Goal: Task Accomplishment & Management: Complete application form

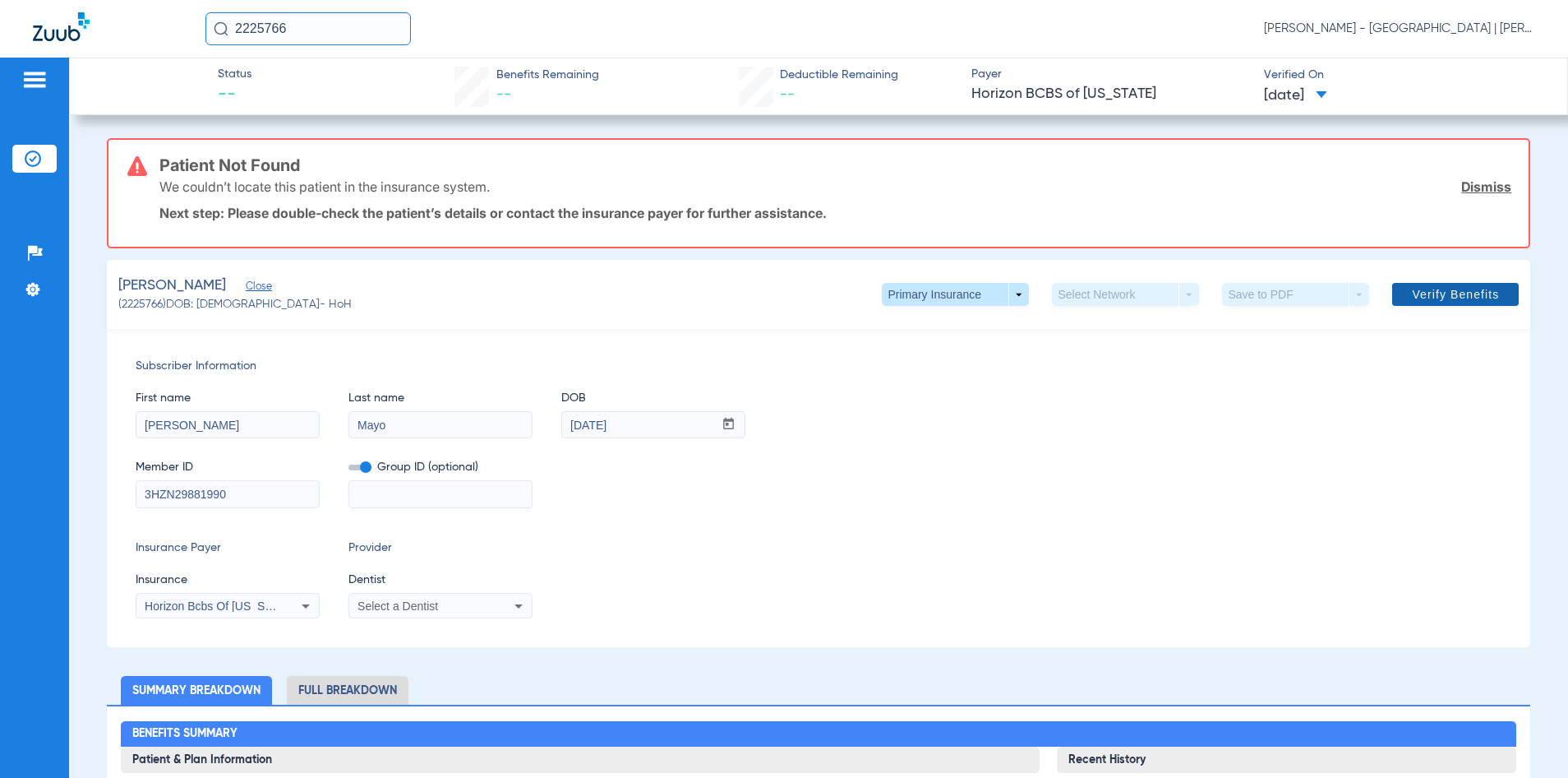
click at [1415, 290] on span "Verify Benefits" at bounding box center [1455, 294] width 87 height 13
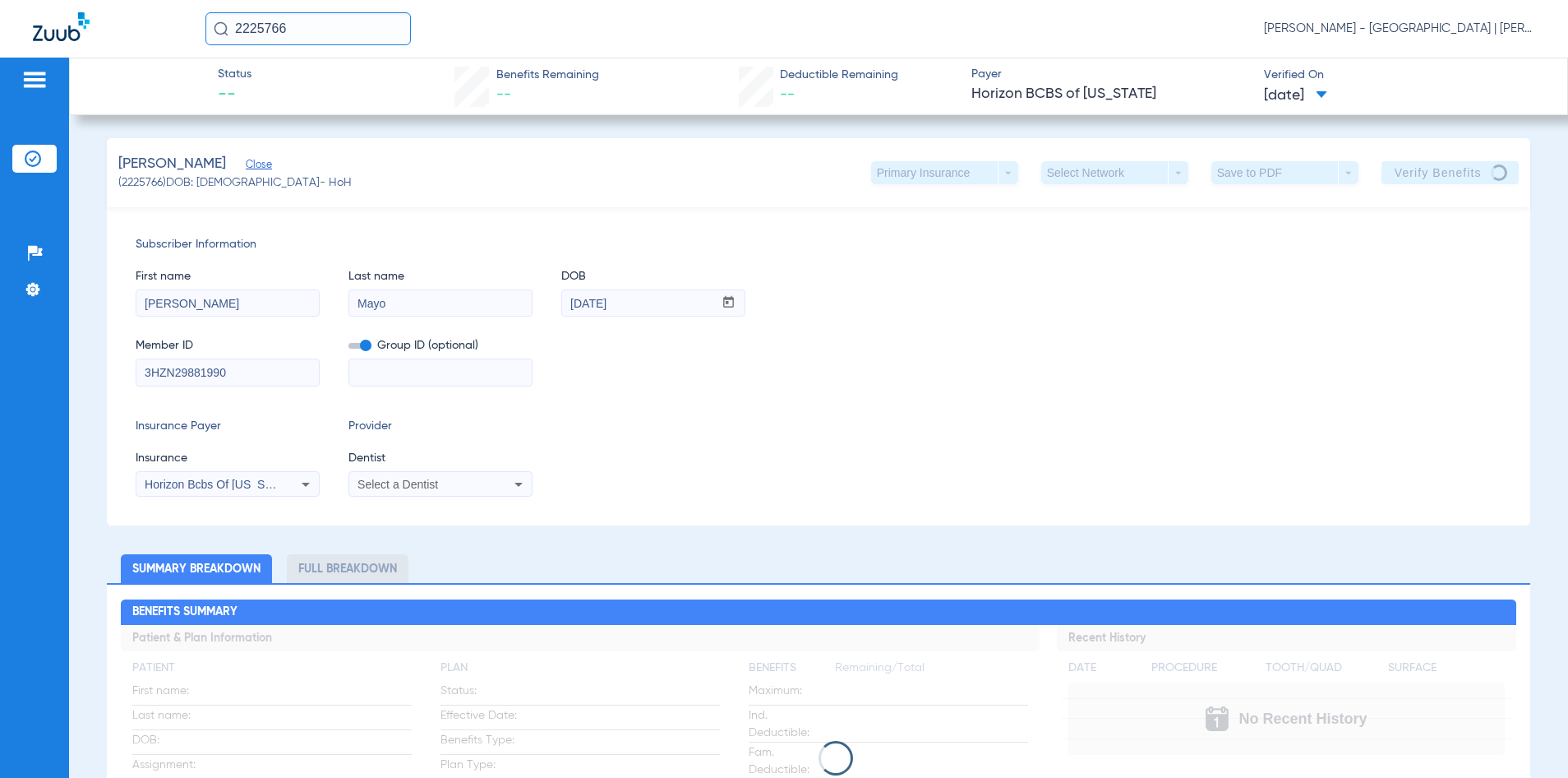
drag, startPoint x: 322, startPoint y: 33, endPoint x: 165, endPoint y: 51, distance: 158.0
click at [165, 51] on div "2225766 [PERSON_NAME] - [GEOGRAPHIC_DATA] | [PERSON_NAME]" at bounding box center [784, 29] width 1568 height 58
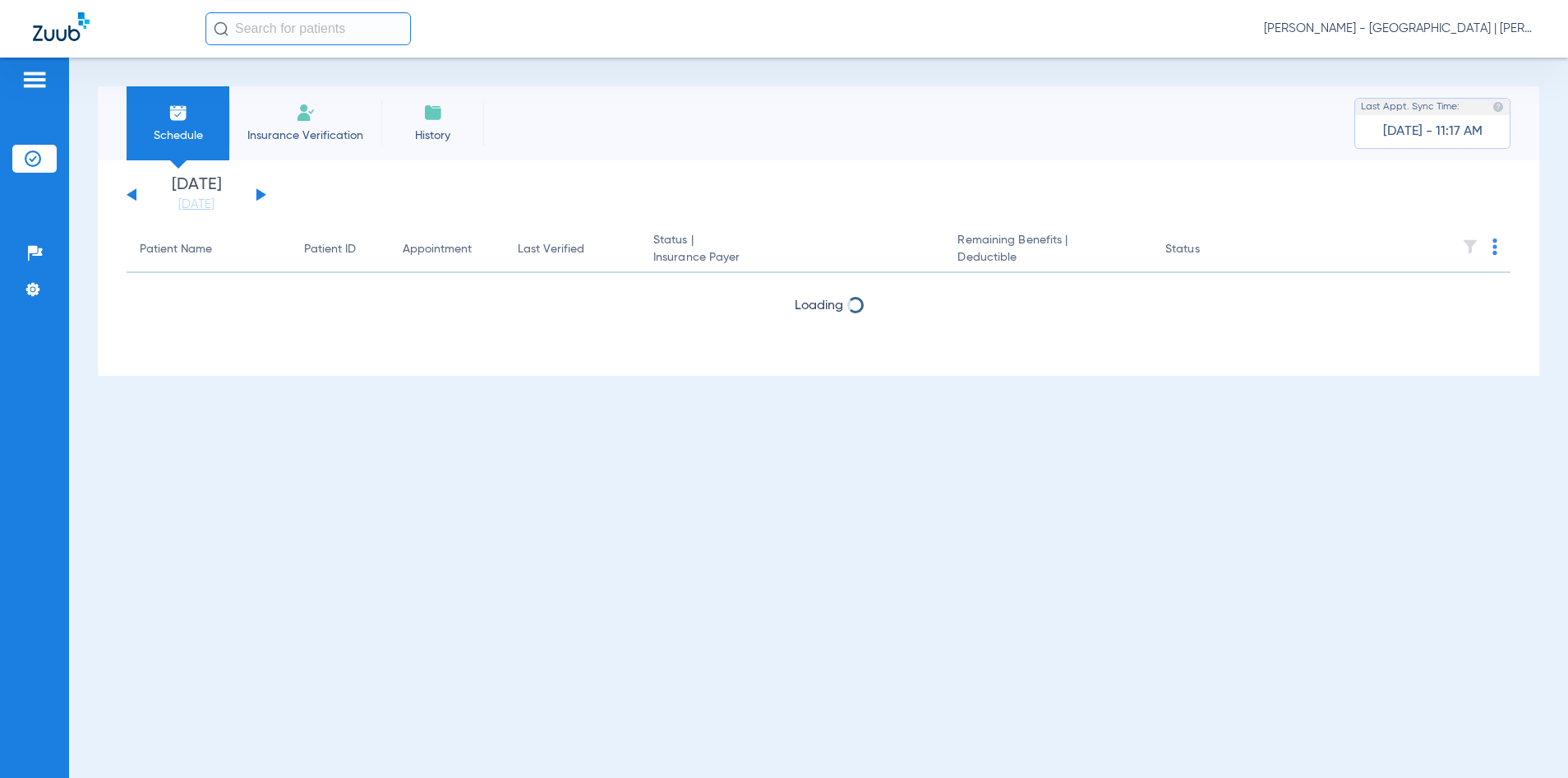
click at [335, 28] on input "text" at bounding box center [308, 29] width 205 height 32
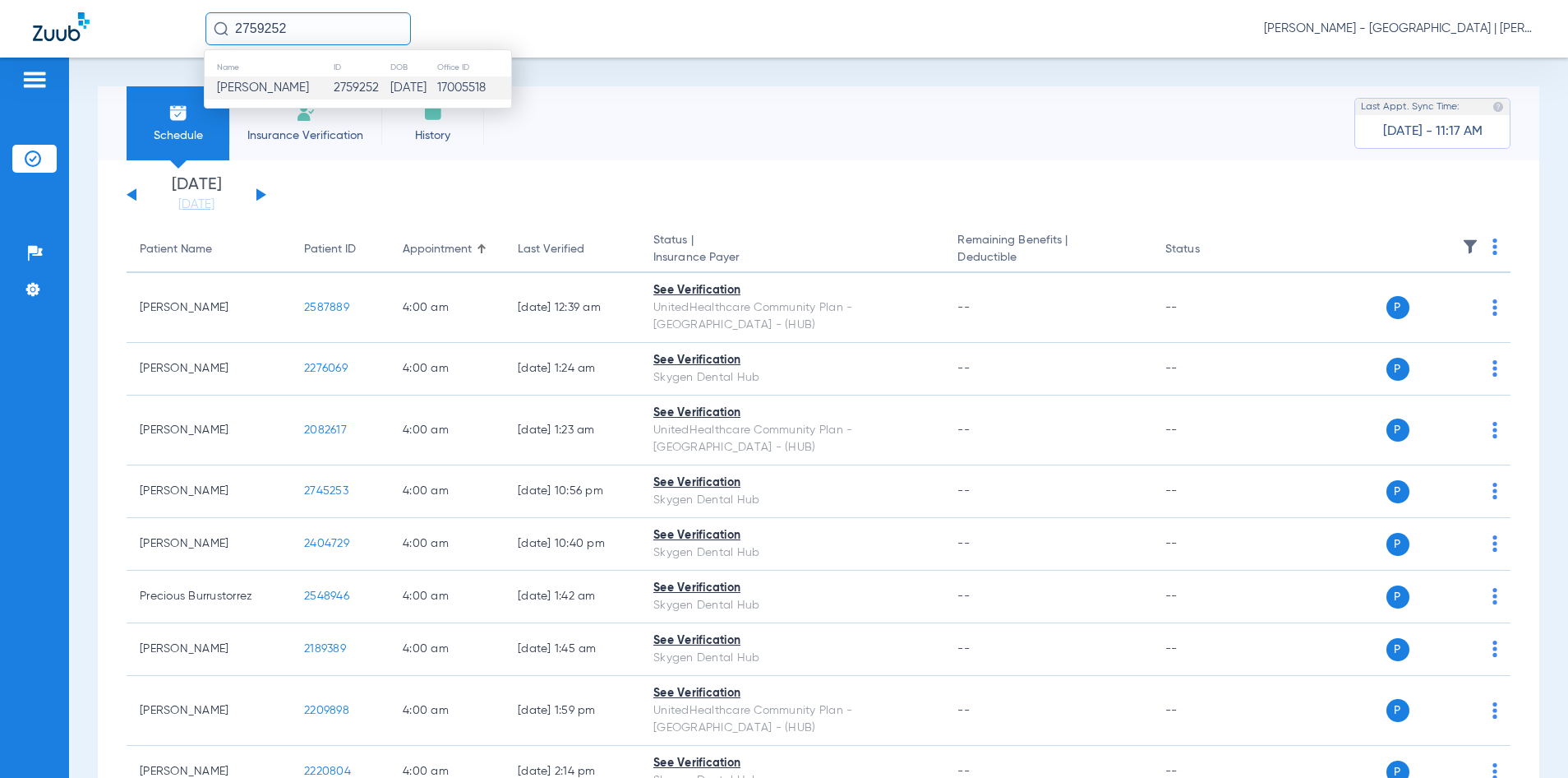
type input "2759252"
click at [332, 80] on td "2759252" at bounding box center [361, 88] width 57 height 23
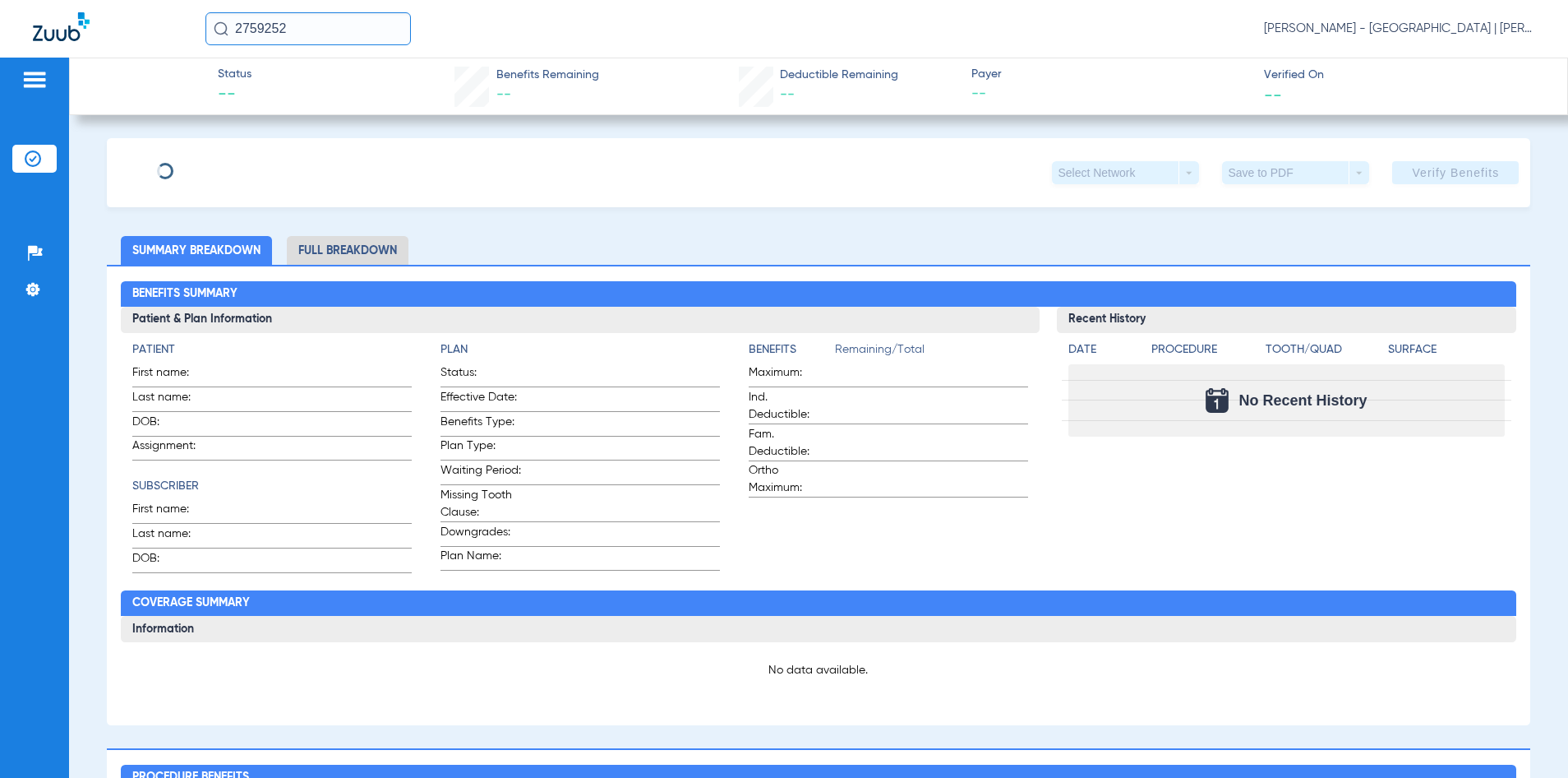
type input "Cindy"
type input "Escorcia"
type input "08/18/1989"
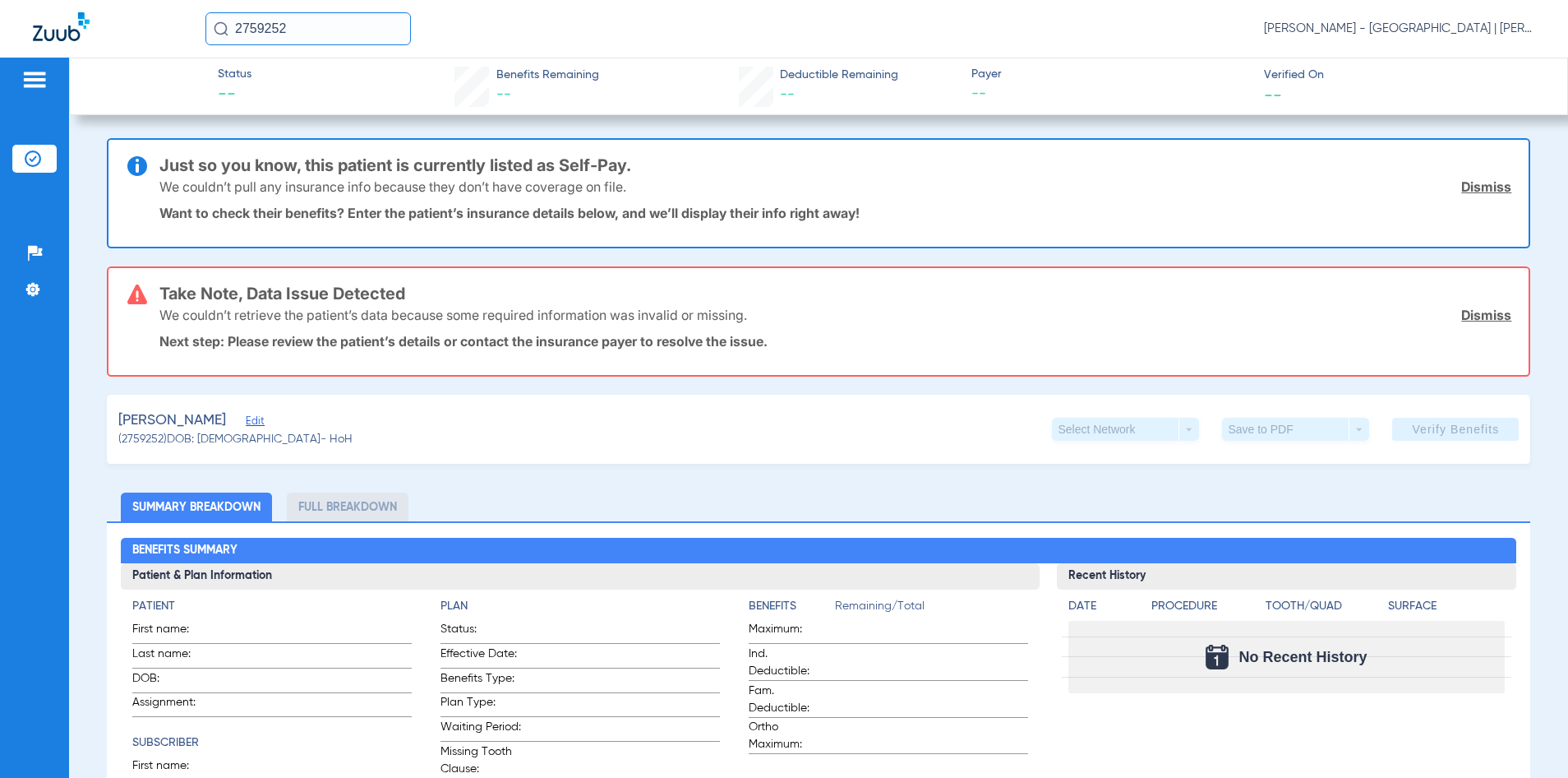
click at [246, 425] on span "Edit" at bounding box center [253, 423] width 15 height 16
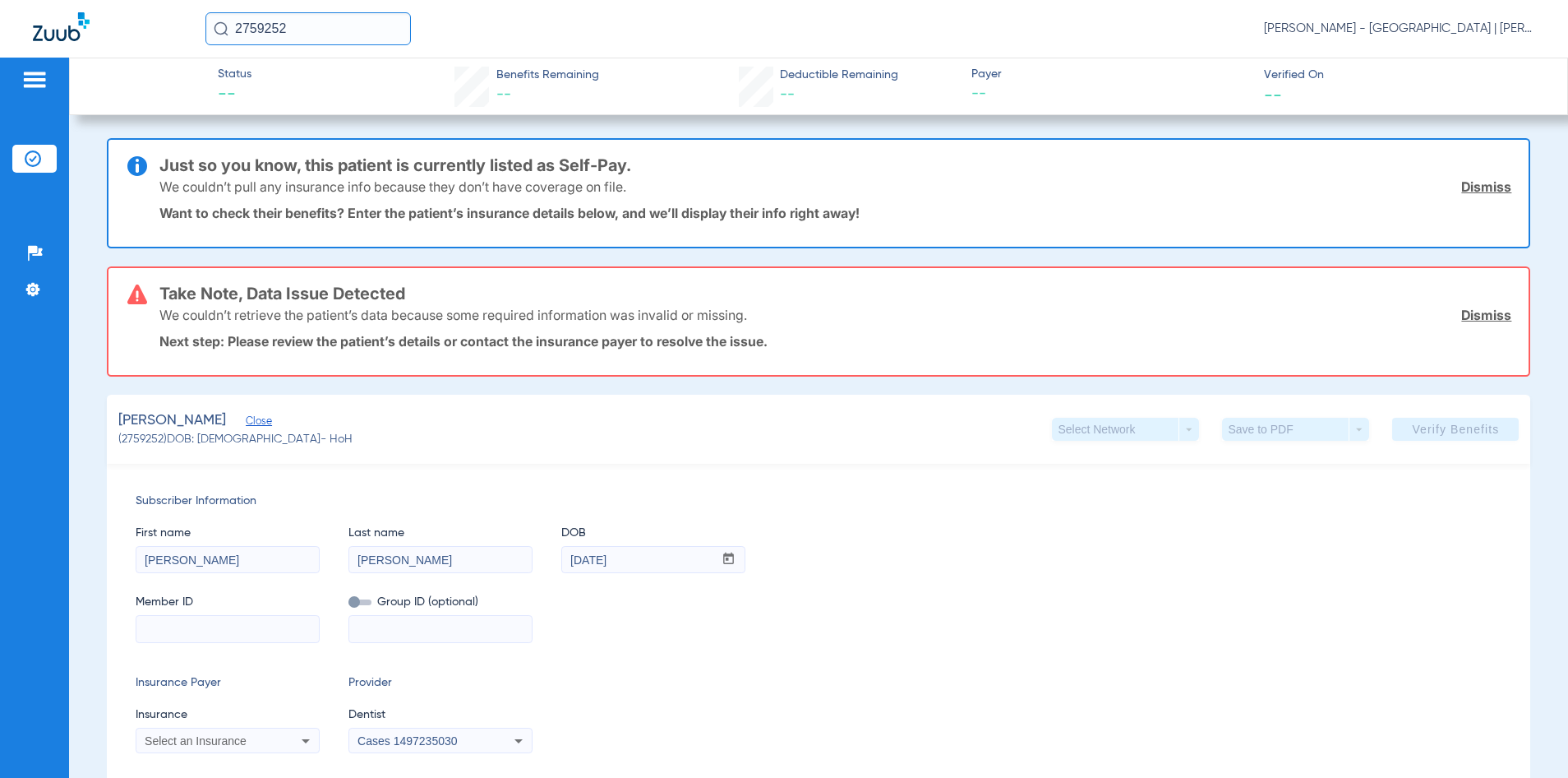
click at [235, 637] on input at bounding box center [228, 628] width 183 height 27
drag, startPoint x: 642, startPoint y: 483, endPoint x: 627, endPoint y: 488, distance: 15.8
click at [642, 483] on div "Subscriber Information First name Cindy Last name Escorcia DOB mm / dd / yyyy 0…" at bounding box center [819, 622] width 1423 height 318
click at [226, 629] on input at bounding box center [228, 628] width 183 height 27
paste input "U67929058"
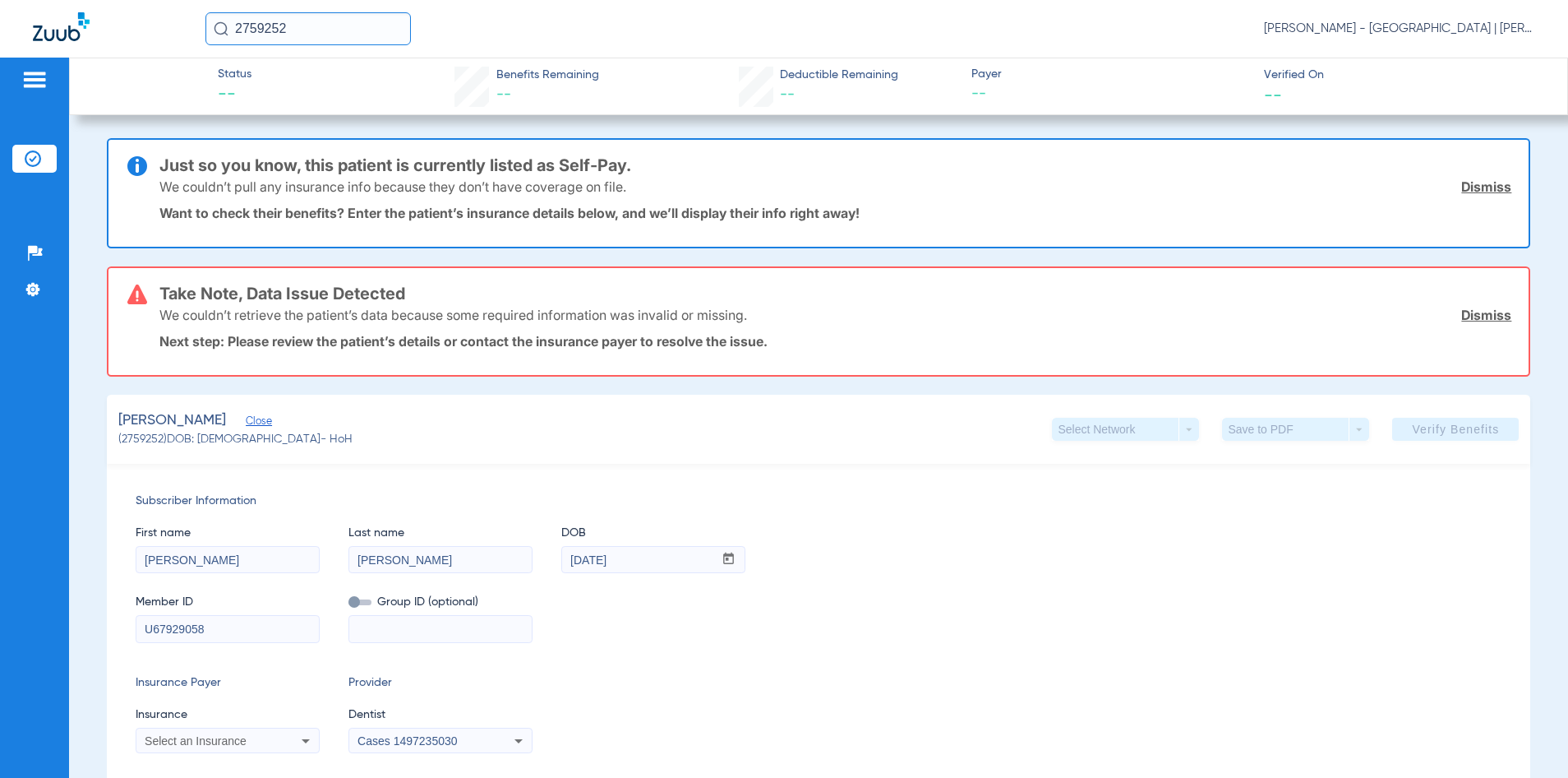
type input "U67929058"
click at [186, 733] on div "Select an Insurance" at bounding box center [228, 741] width 183 height 20
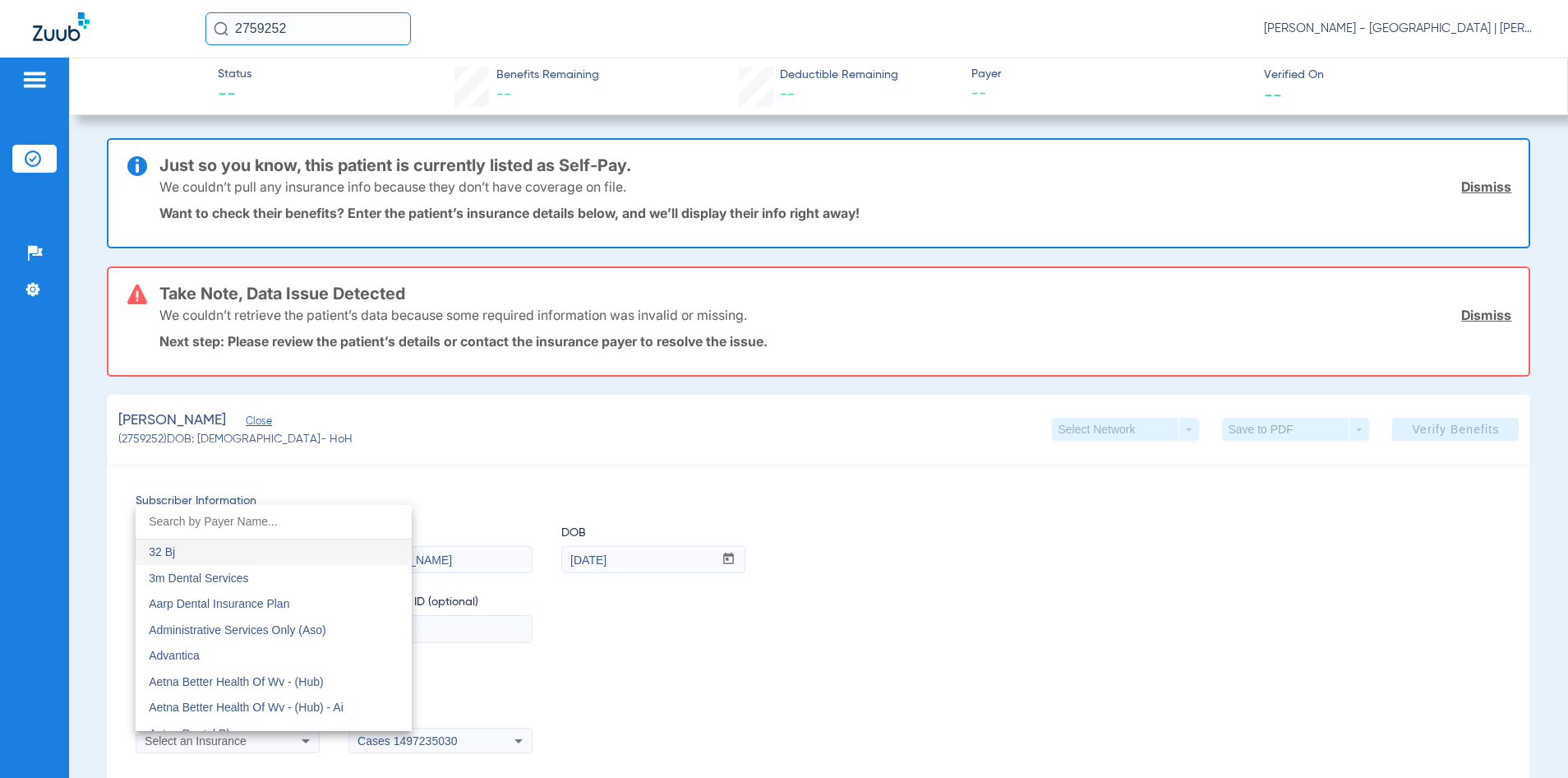
click at [216, 523] on input "dropdown search" at bounding box center [273, 521] width 276 height 33
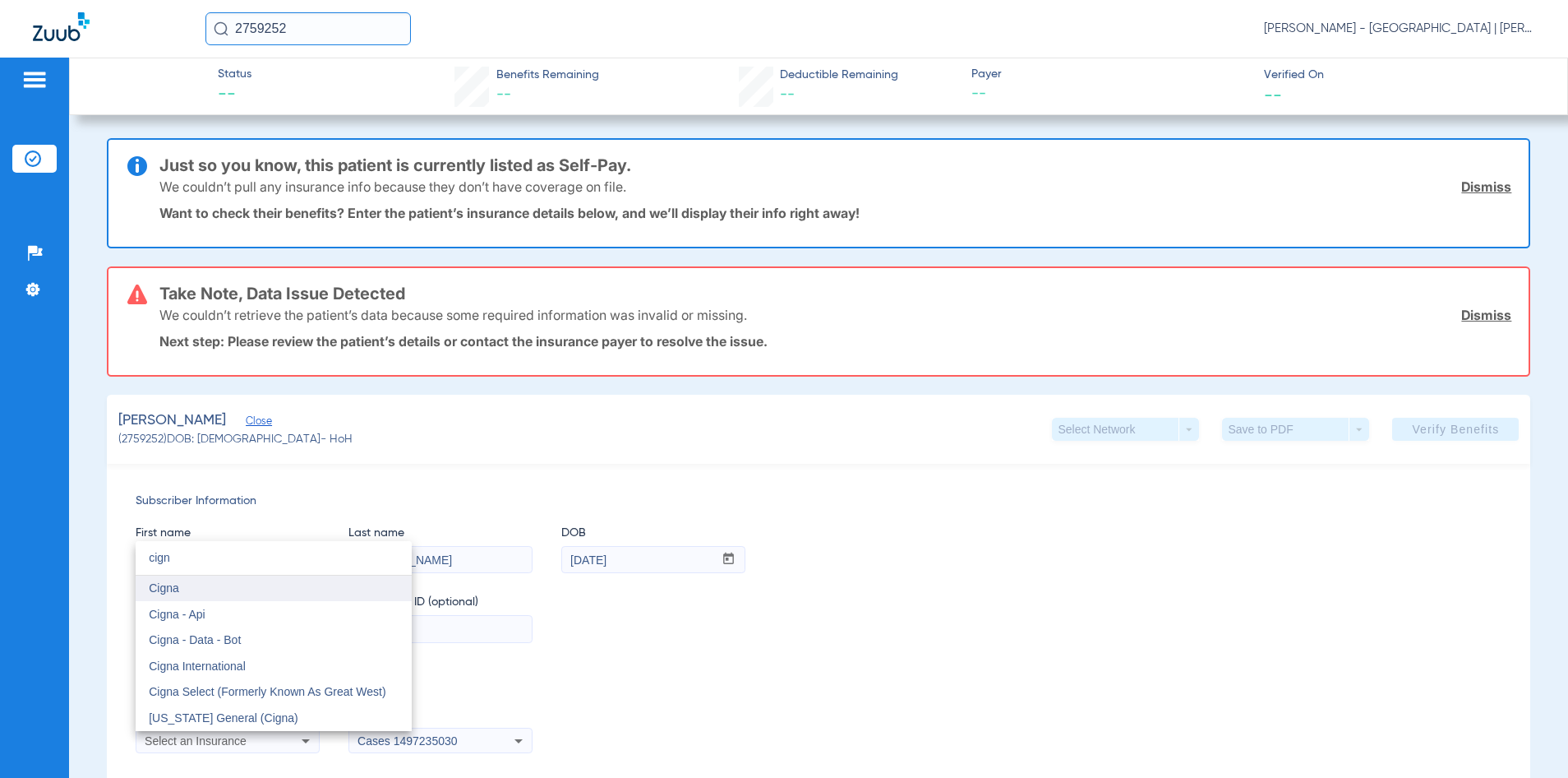
type input "cign"
click at [217, 578] on mat-option "Cigna" at bounding box center [273, 588] width 276 height 27
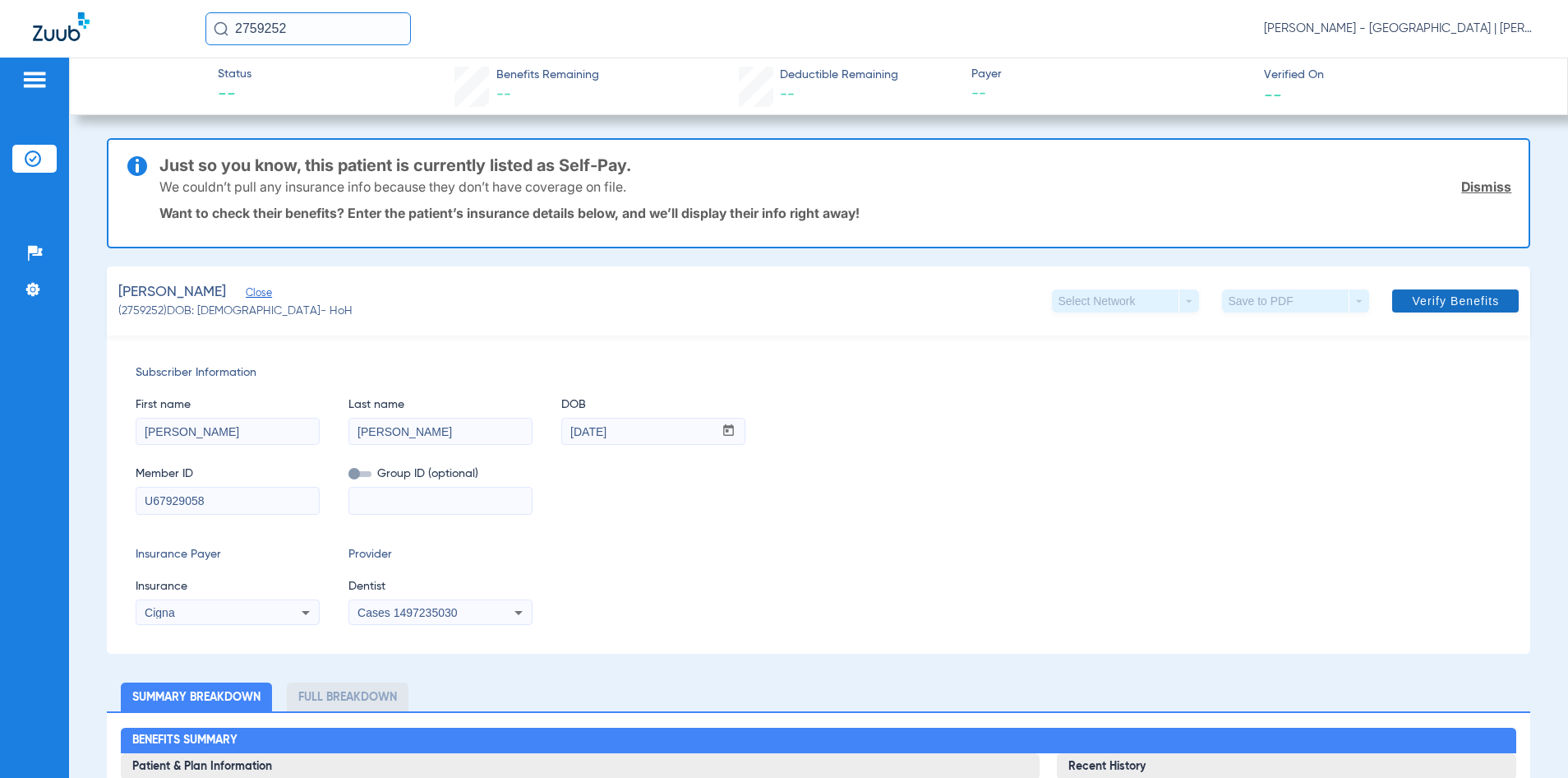
click at [1476, 309] on span at bounding box center [1455, 301] width 127 height 39
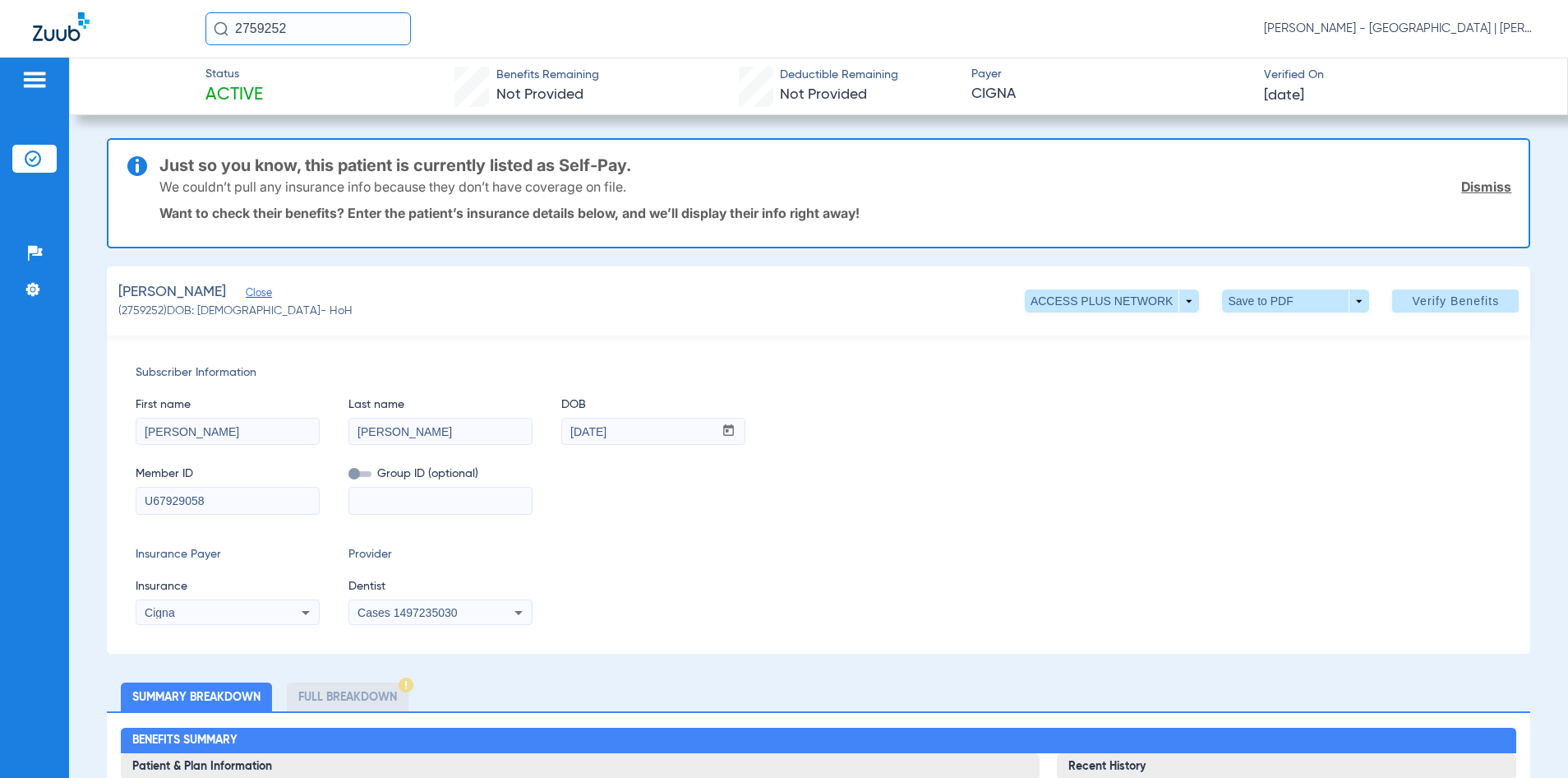
click at [275, 27] on input "2759252" at bounding box center [308, 29] width 205 height 32
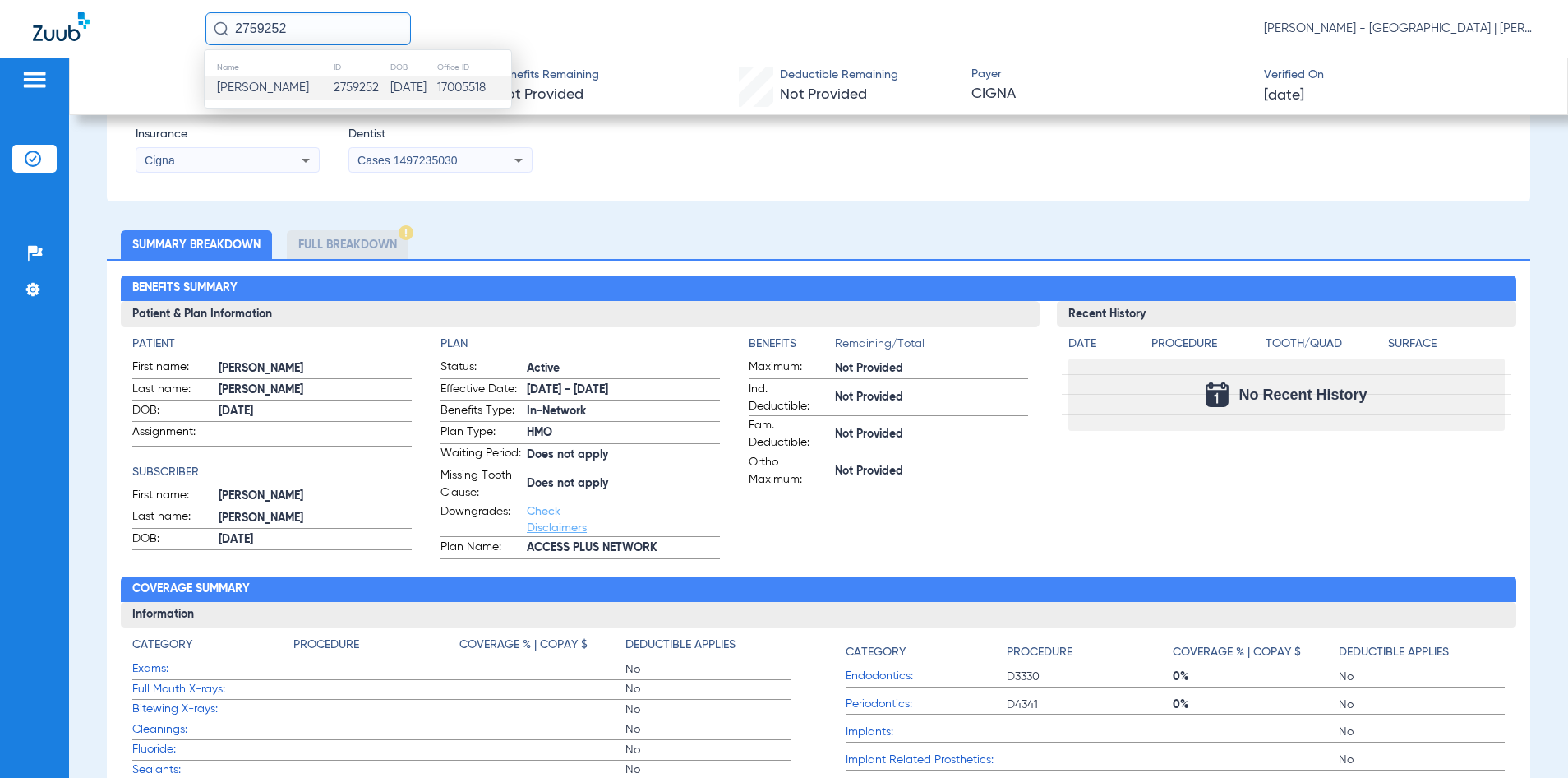
scroll to position [164, 0]
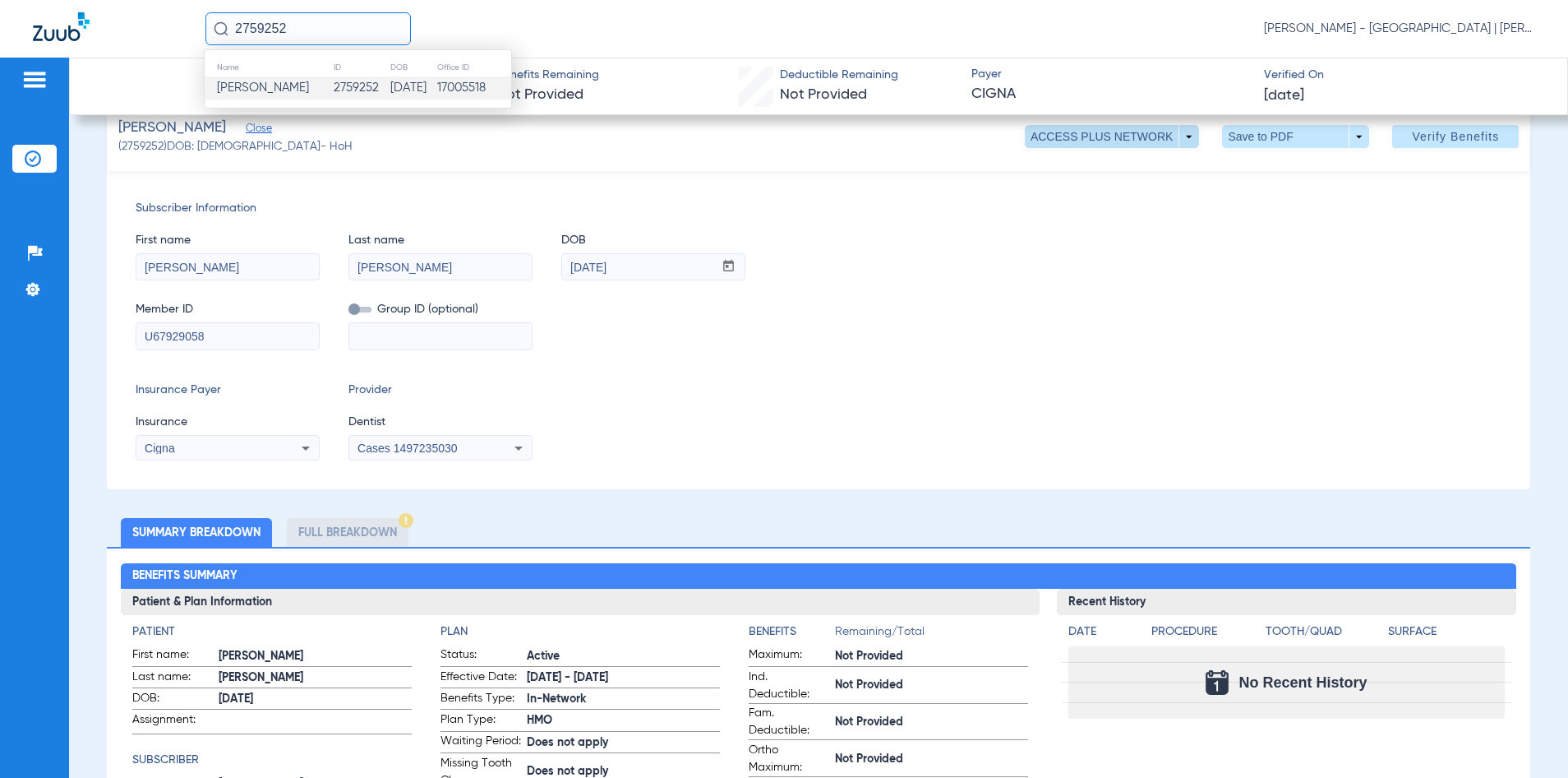
click at [1181, 146] on span at bounding box center [1111, 136] width 174 height 23
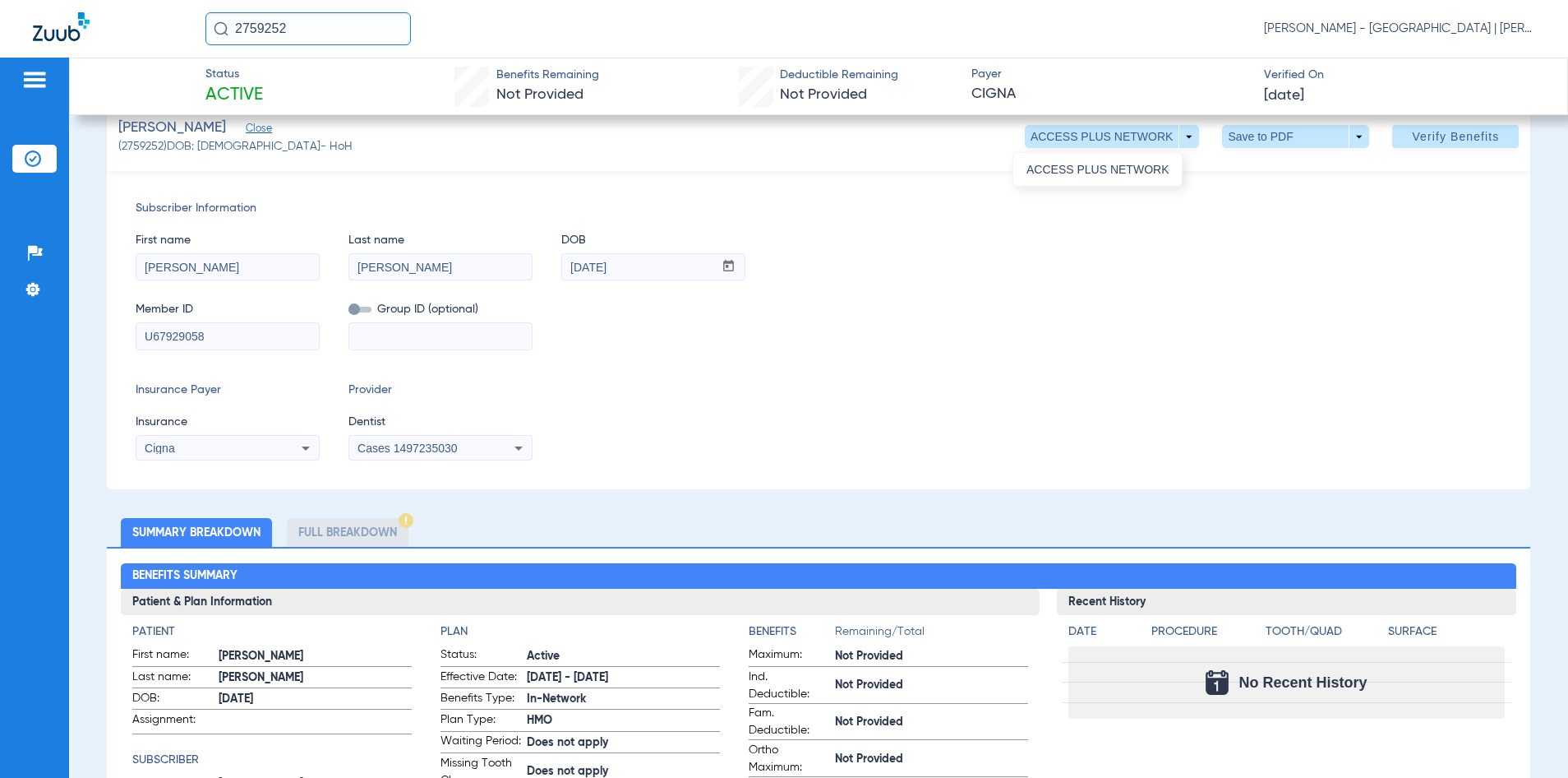
drag, startPoint x: 1269, startPoint y: 215, endPoint x: 1272, endPoint y: 197, distance: 18.2
click at [1271, 215] on div at bounding box center [784, 389] width 1568 height 778
click at [1277, 142] on span at bounding box center [1296, 137] width 39 height 39
drag, startPoint x: 1249, startPoint y: 174, endPoint x: 956, endPoint y: 173, distance: 293.0
click at [1243, 174] on button "insert_drive_file Save to PDF" at bounding box center [1273, 168] width 124 height 32
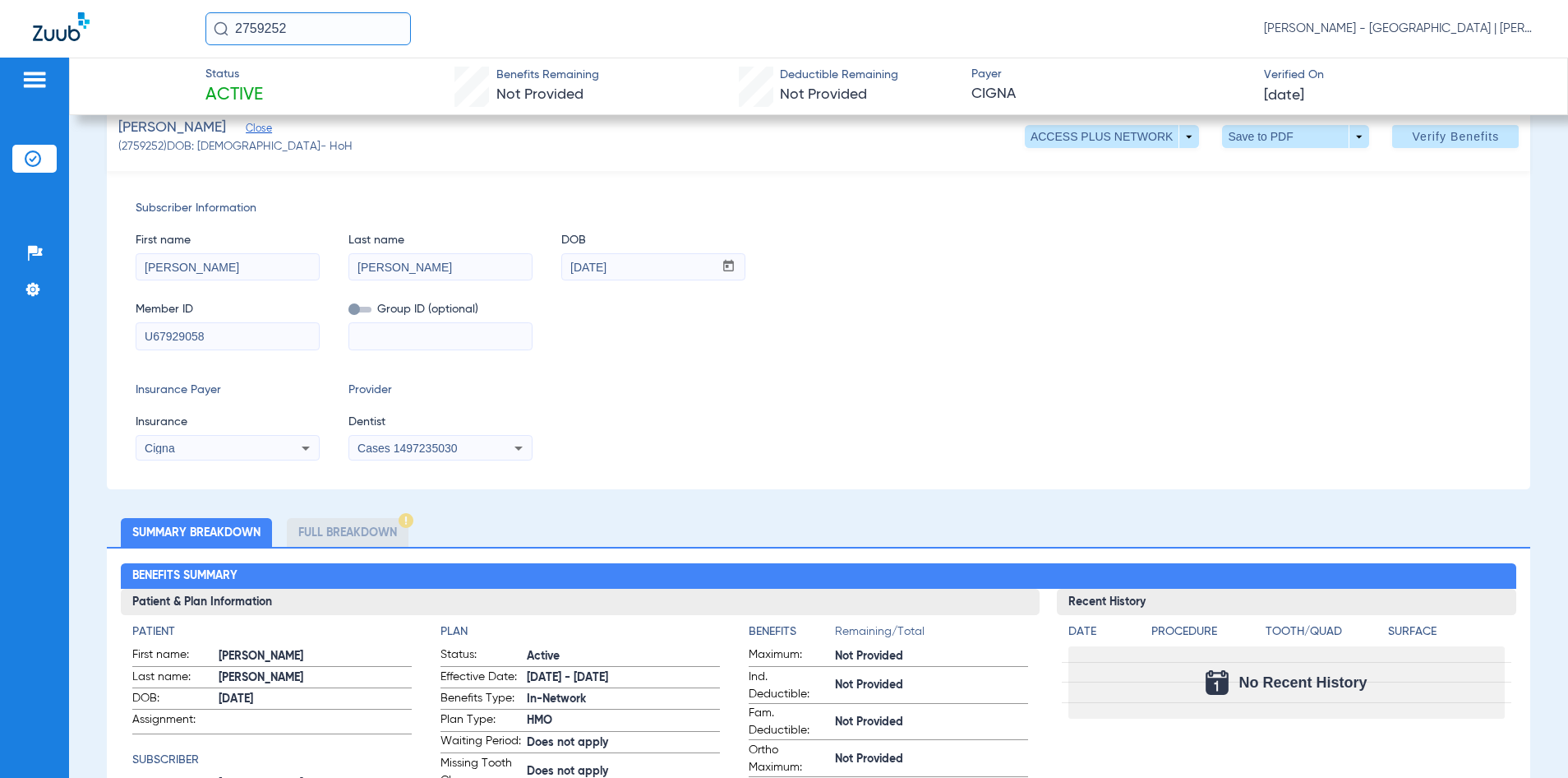
drag, startPoint x: 342, startPoint y: 37, endPoint x: 203, endPoint y: 39, distance: 139.0
click at [203, 39] on div "2759252 Kelly Soares - Jersey City Smile Center | Abra Dental" at bounding box center [784, 29] width 1568 height 58
type input "2759107"
click at [343, 85] on td "2759107" at bounding box center [361, 88] width 54 height 23
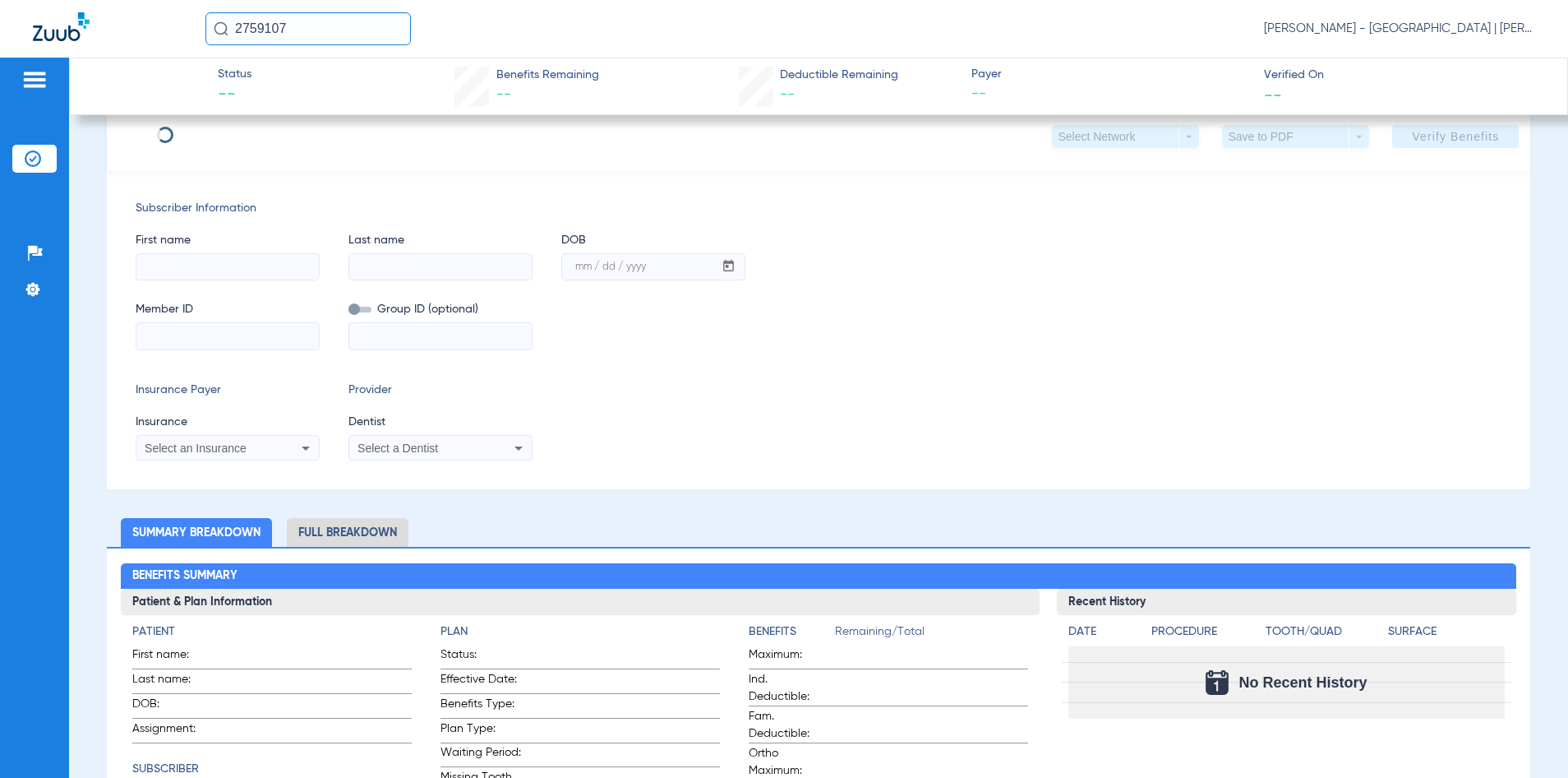
type input "ANNABELLA"
type input "SAWIRIS"
type input "12/31/2015"
click at [228, 337] on input at bounding box center [228, 335] width 183 height 27
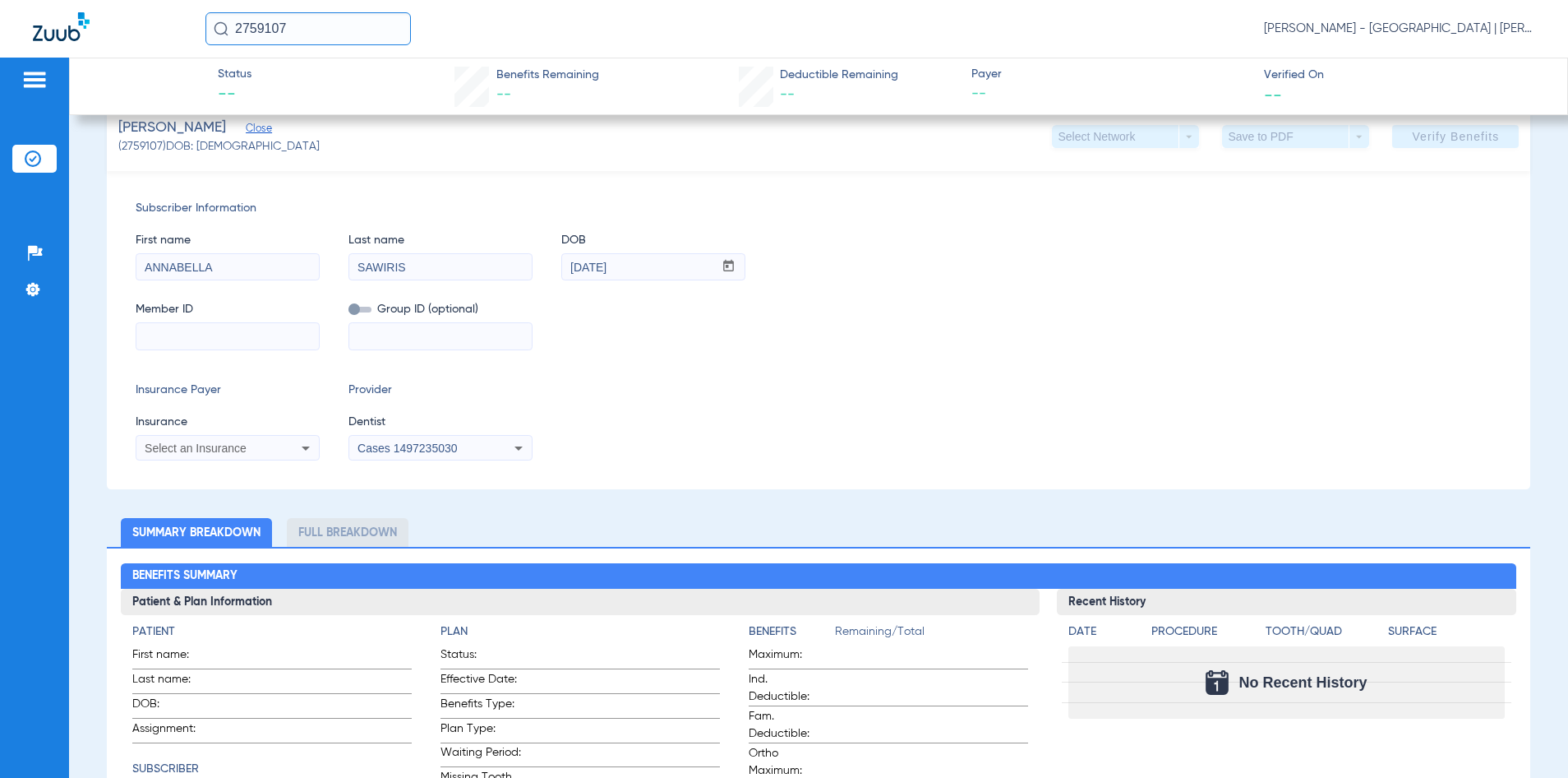
click at [176, 344] on input at bounding box center [228, 335] width 183 height 27
paste input "3HZN24976950"
type input "3HZN24976950"
click at [239, 447] on span "Select an Insurance" at bounding box center [196, 448] width 102 height 13
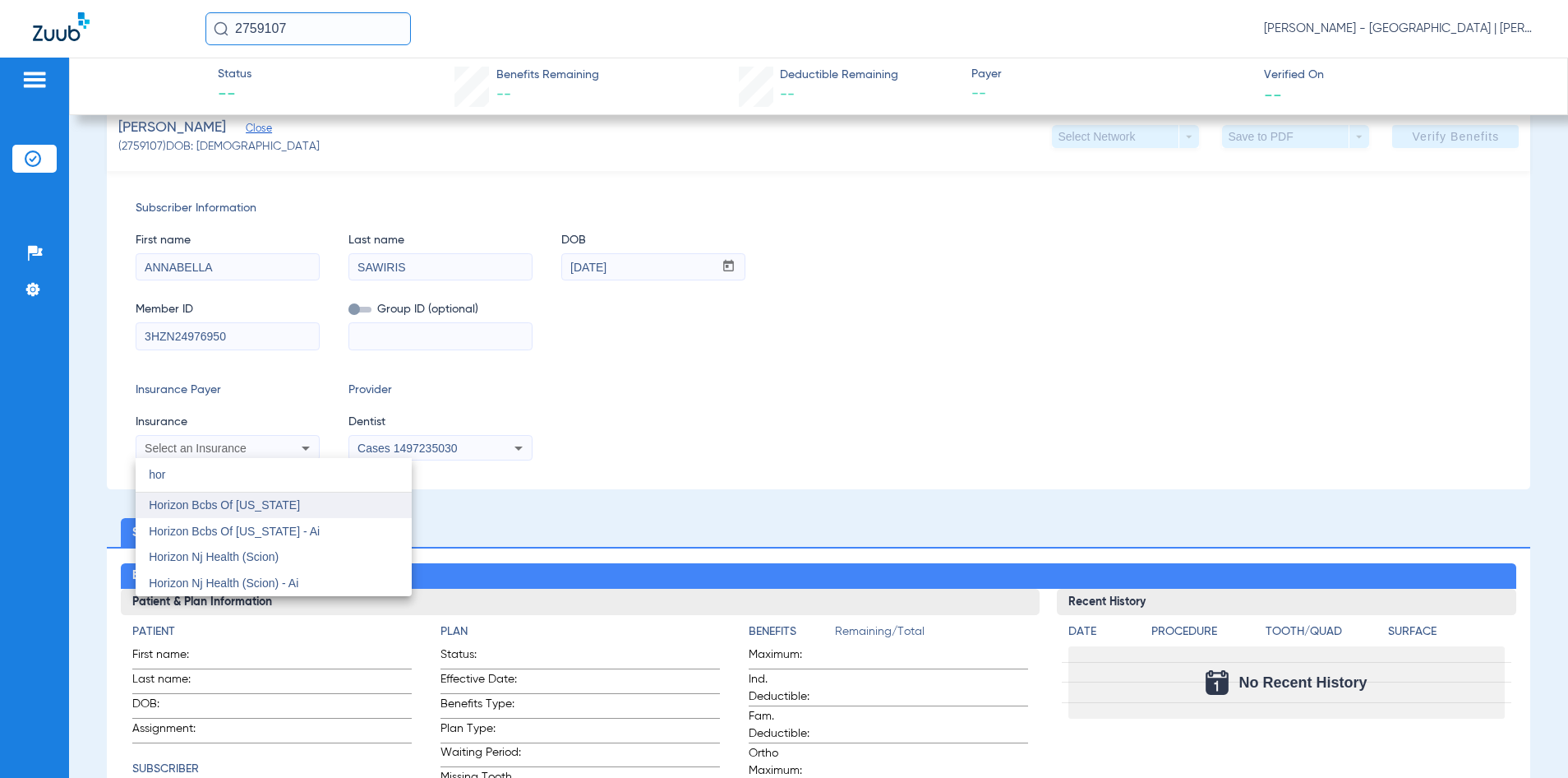
type input "hor"
click at [245, 502] on span "Horizon Bcbs Of [US_STATE]" at bounding box center [224, 504] width 151 height 13
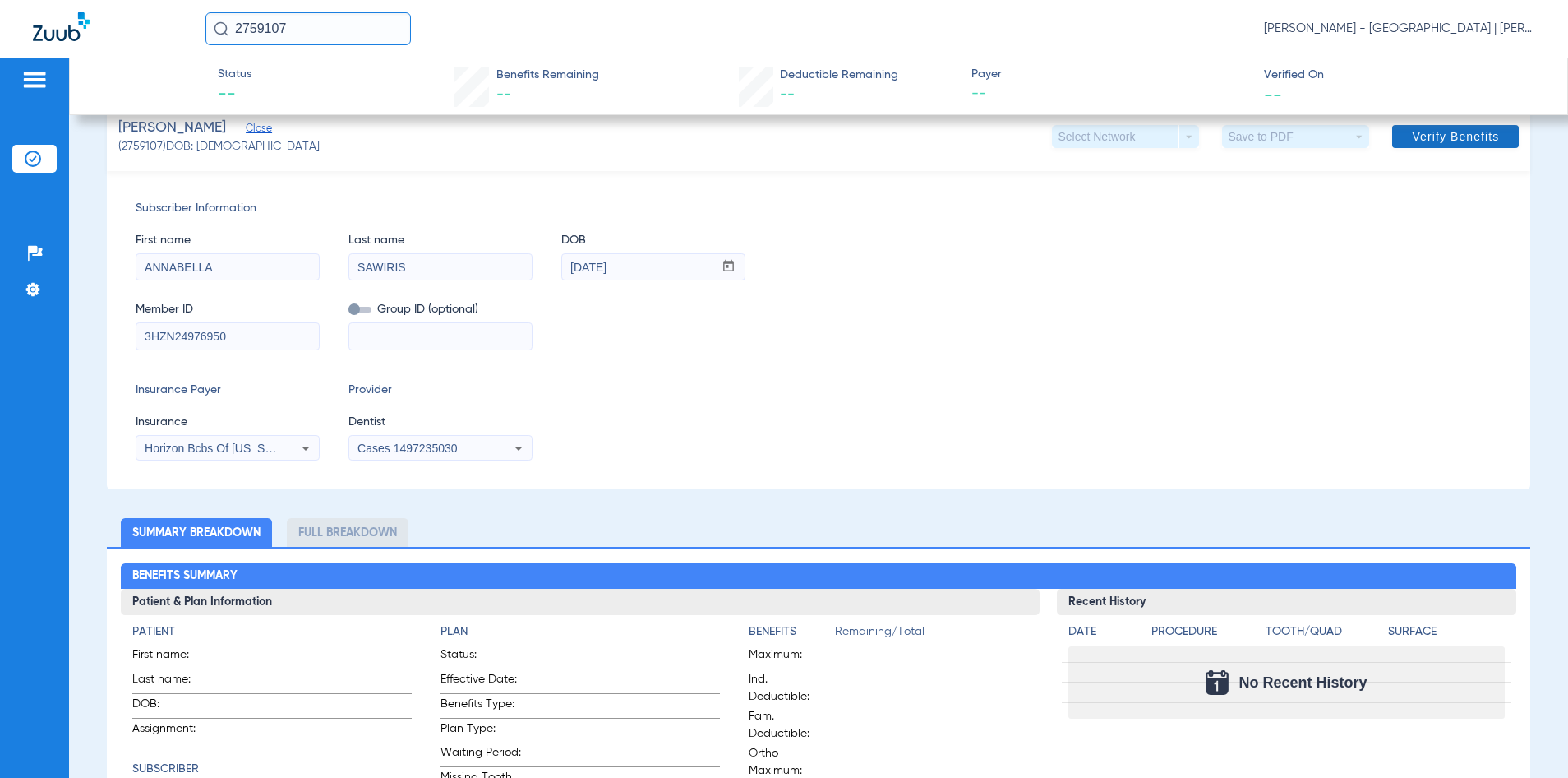
click at [1451, 150] on span at bounding box center [1455, 137] width 127 height 39
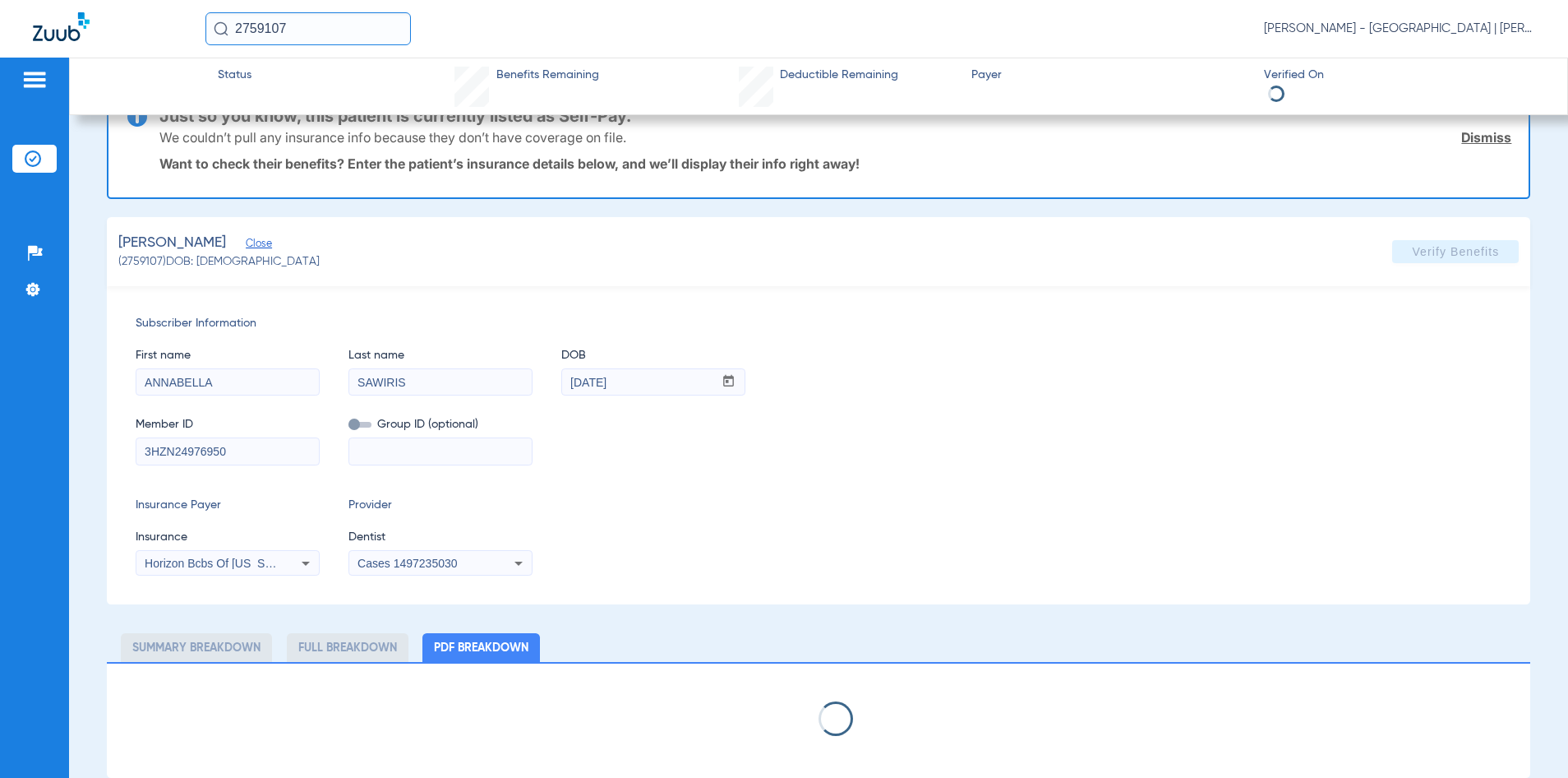
scroll to position [0, 0]
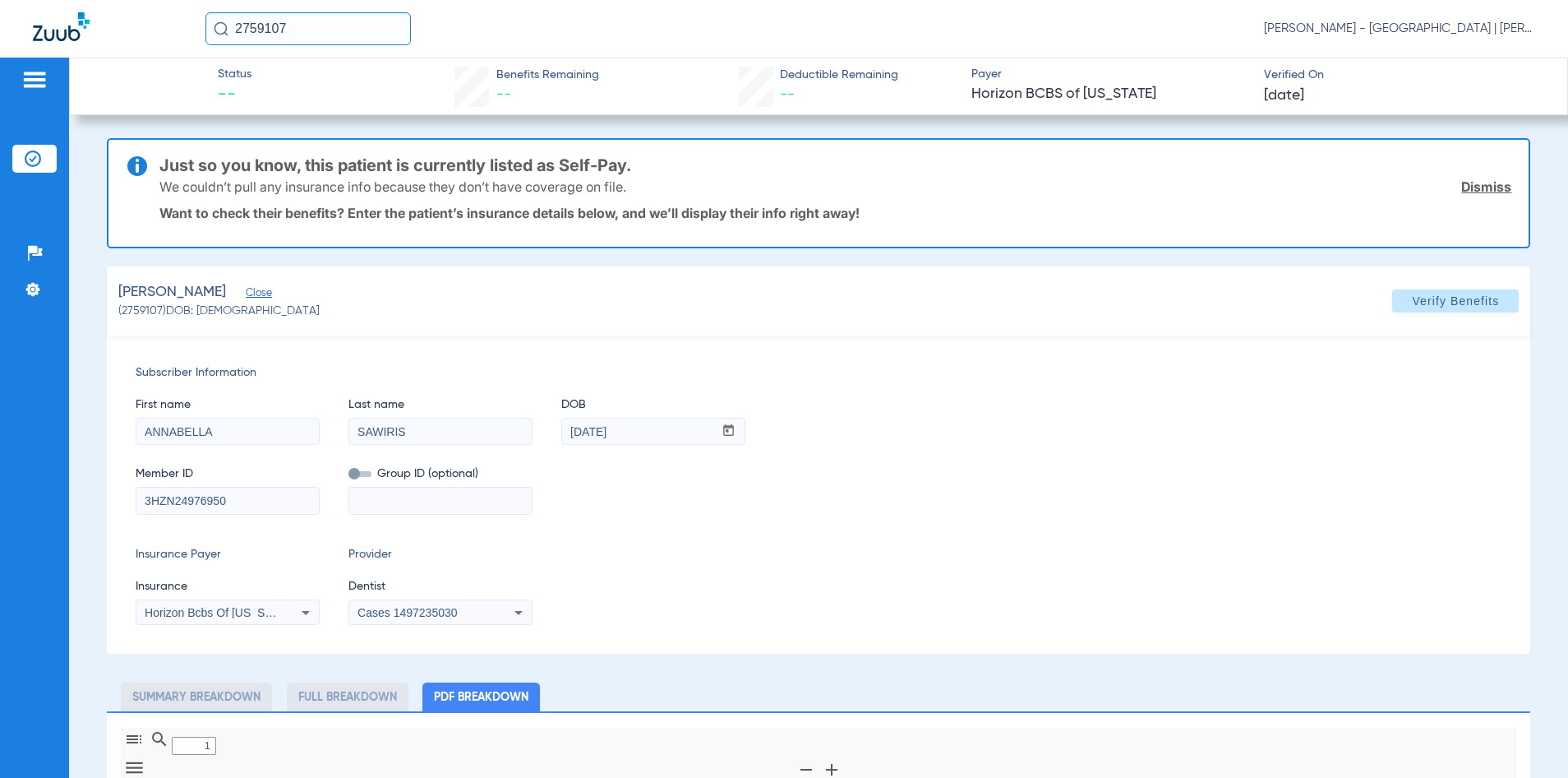
type input "0"
select select "page-width"
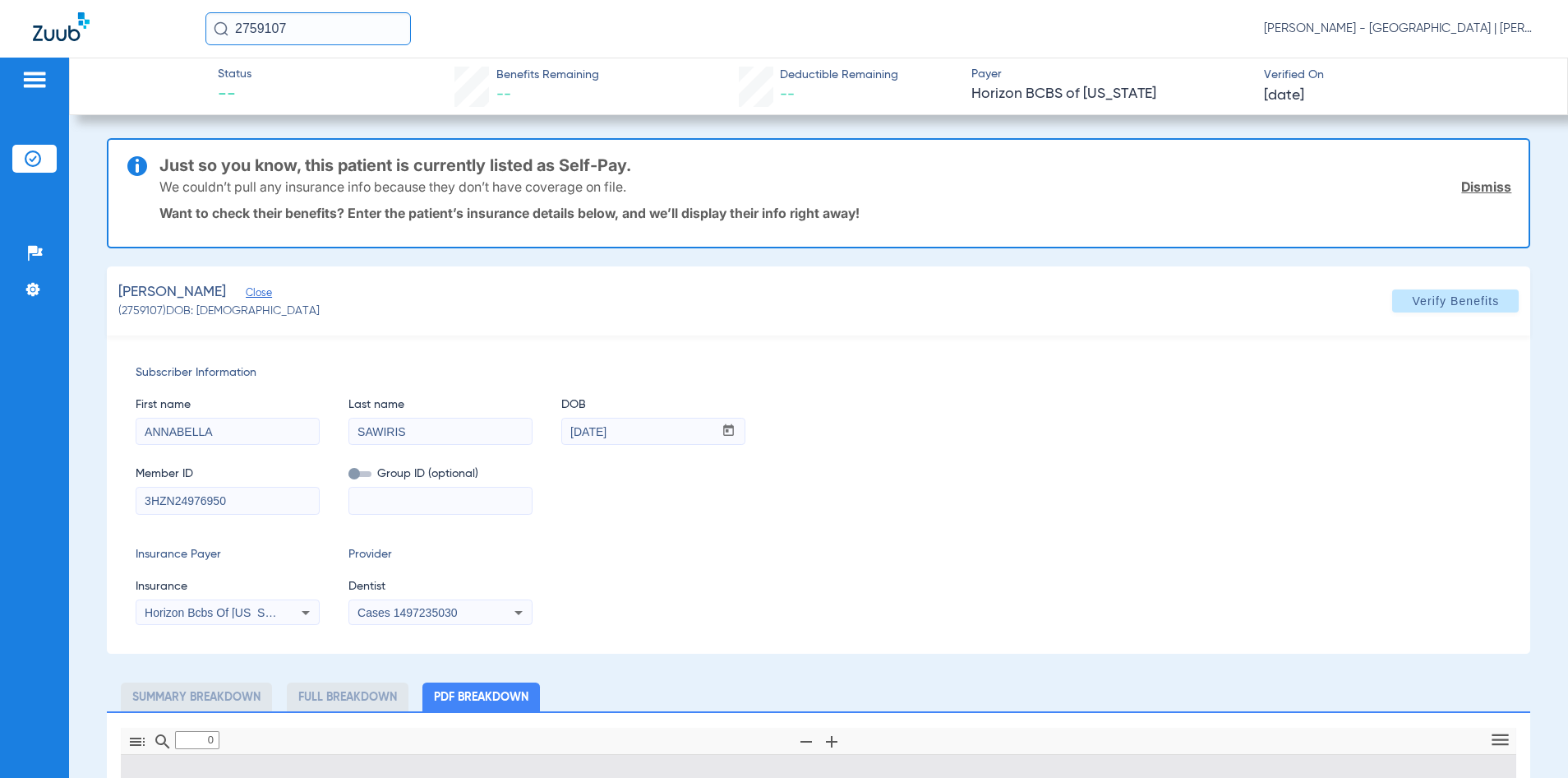
type input "1"
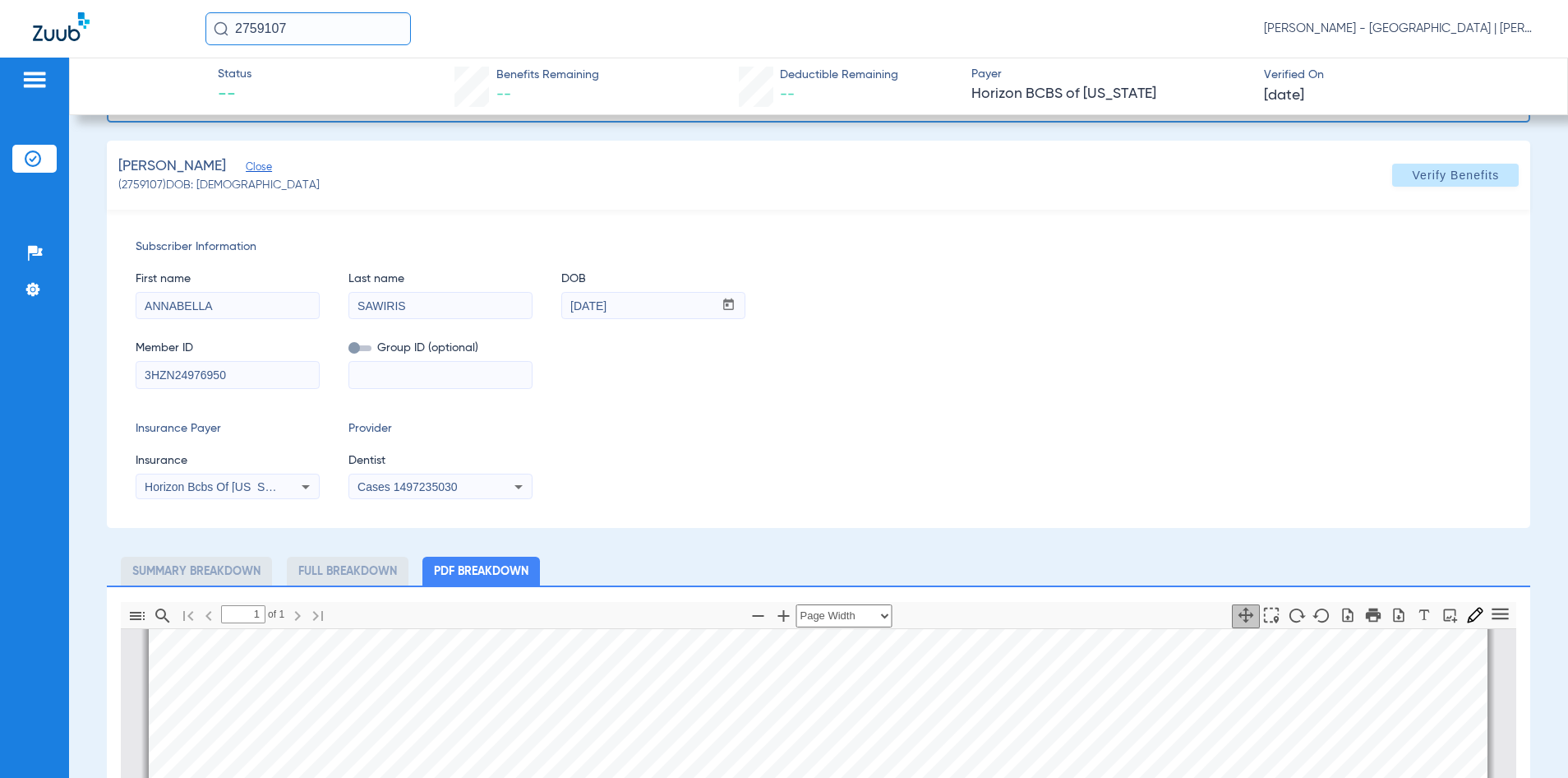
scroll to position [411, 0]
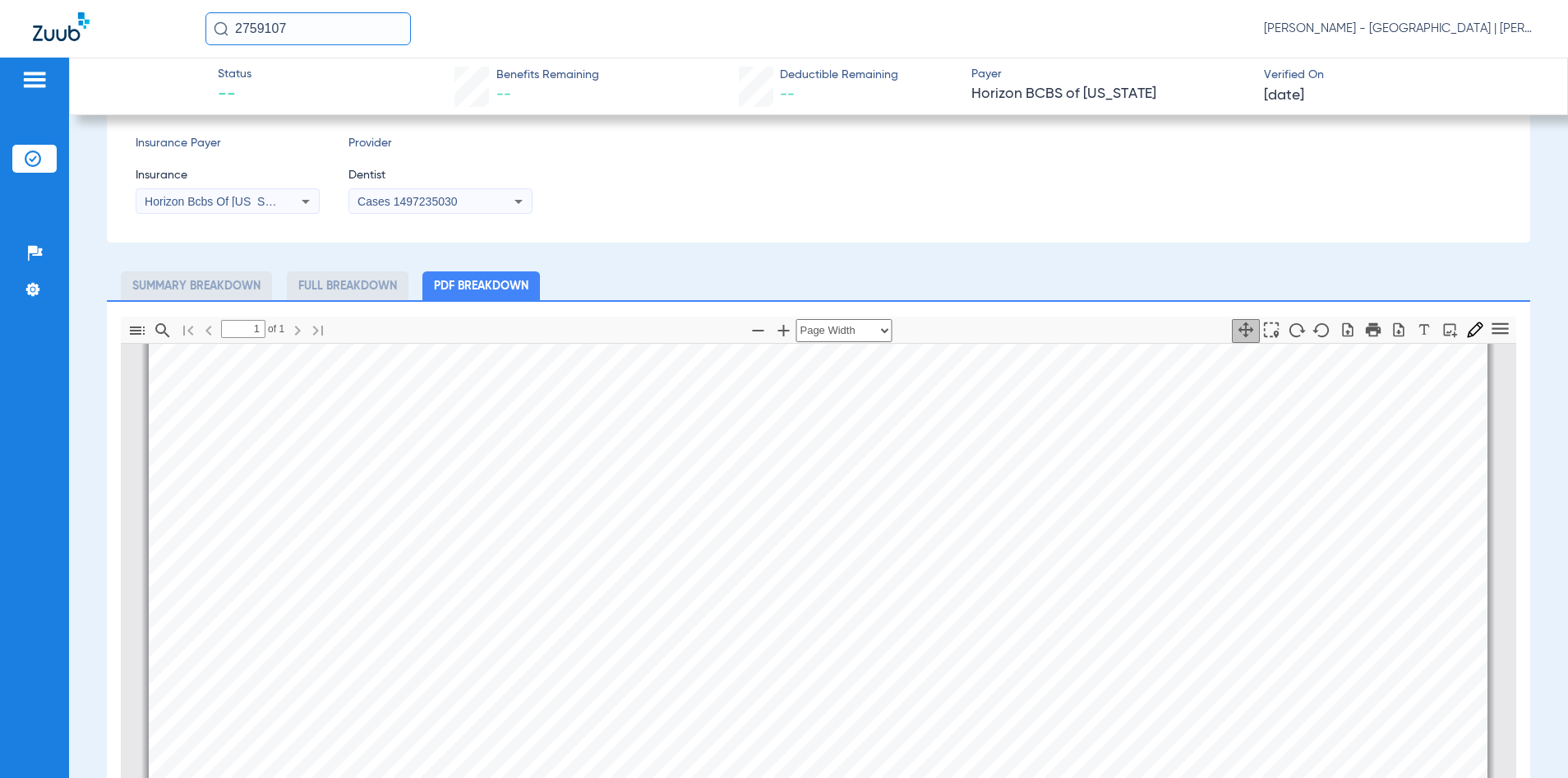
click at [266, 30] on input "2759107" at bounding box center [308, 29] width 205 height 32
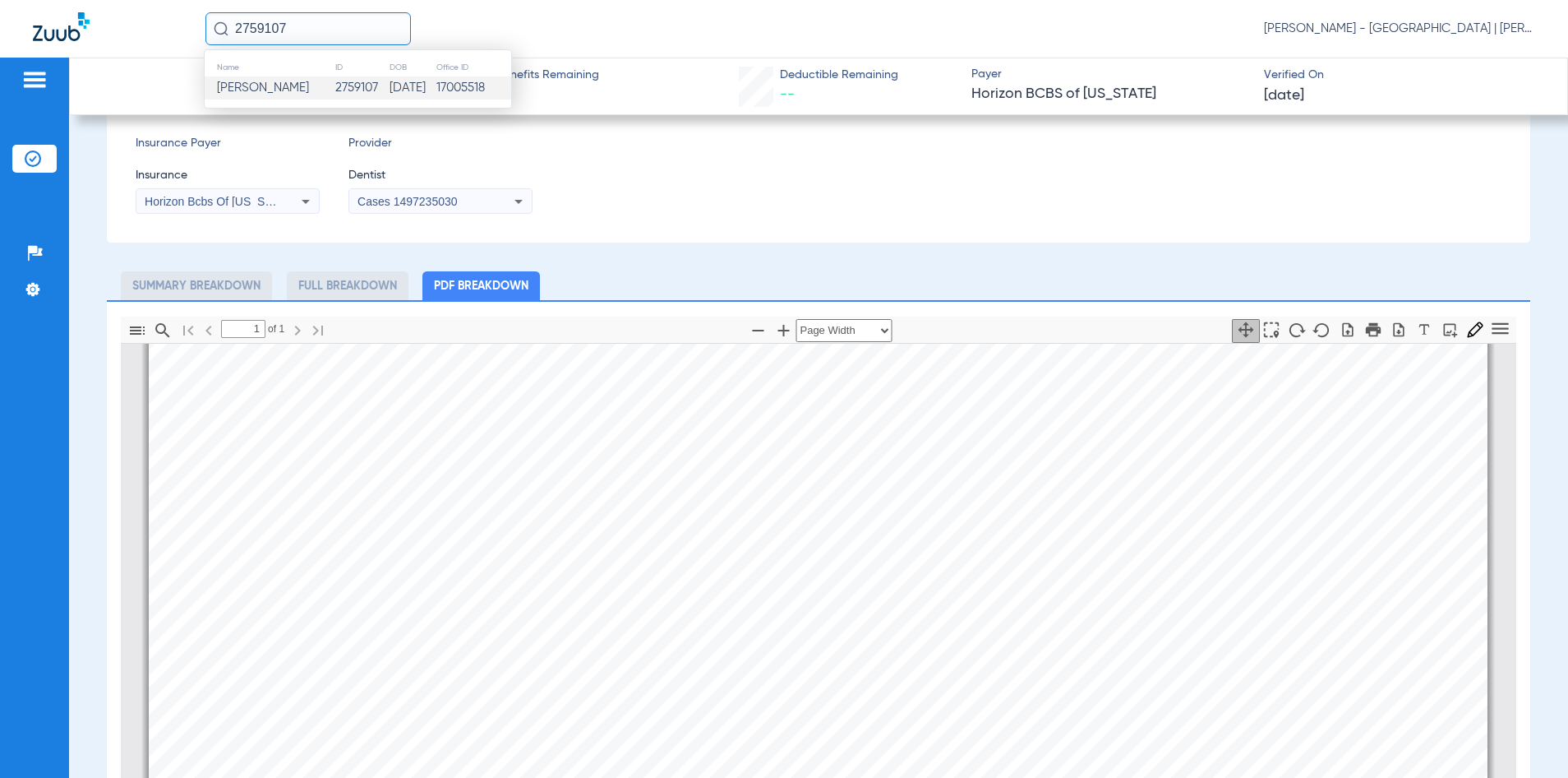
scroll to position [583, 0]
click at [316, 22] on input "2759107" at bounding box center [308, 29] width 205 height 32
type input "2"
type input "2286588"
click at [355, 78] on td "2286588" at bounding box center [361, 88] width 58 height 23
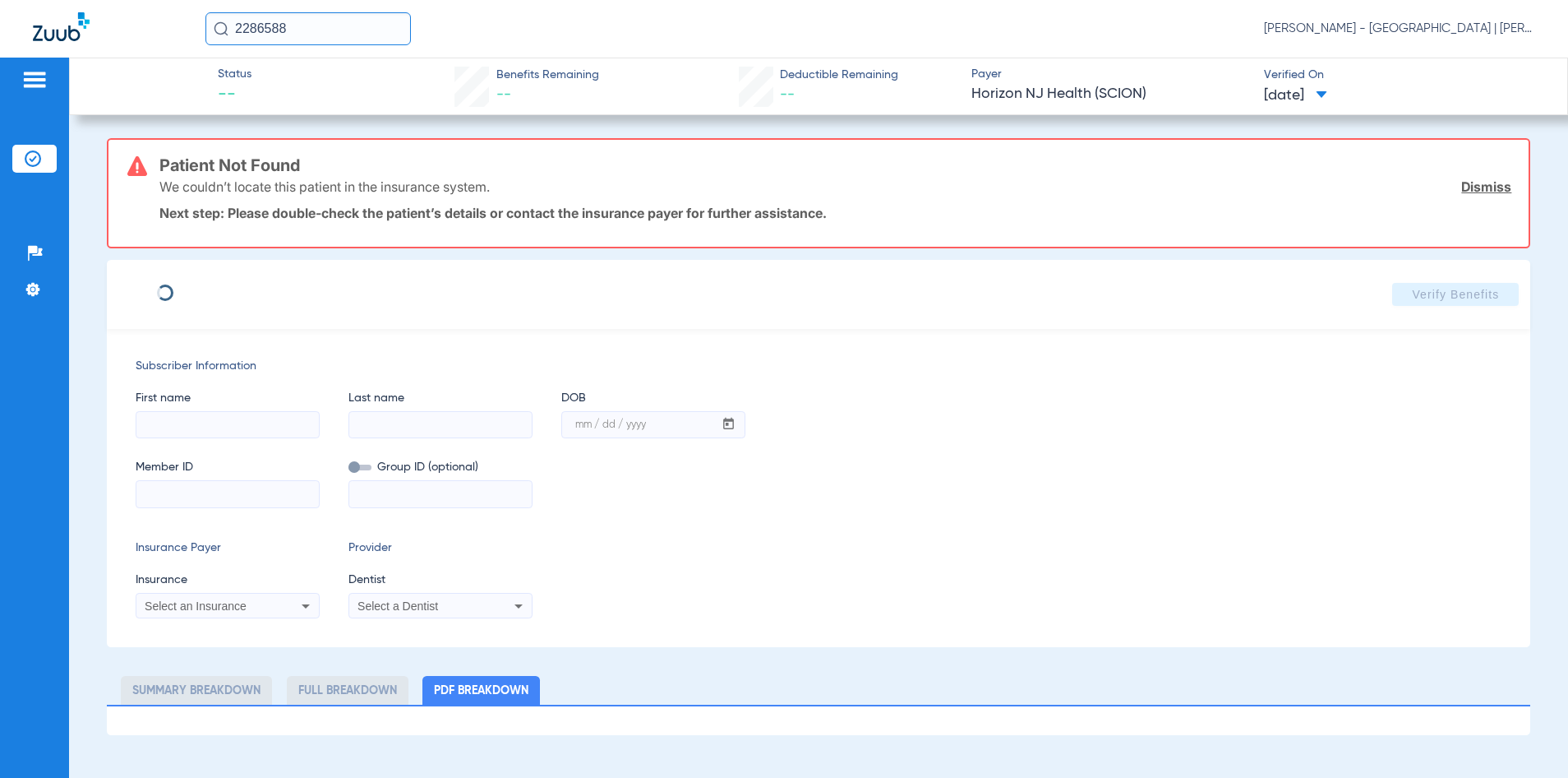
type input "NYAISA"
type input "POWELL"
type input "12/15/1995"
type input "71965728"
drag, startPoint x: 240, startPoint y: 495, endPoint x: 32, endPoint y: 495, distance: 208.0
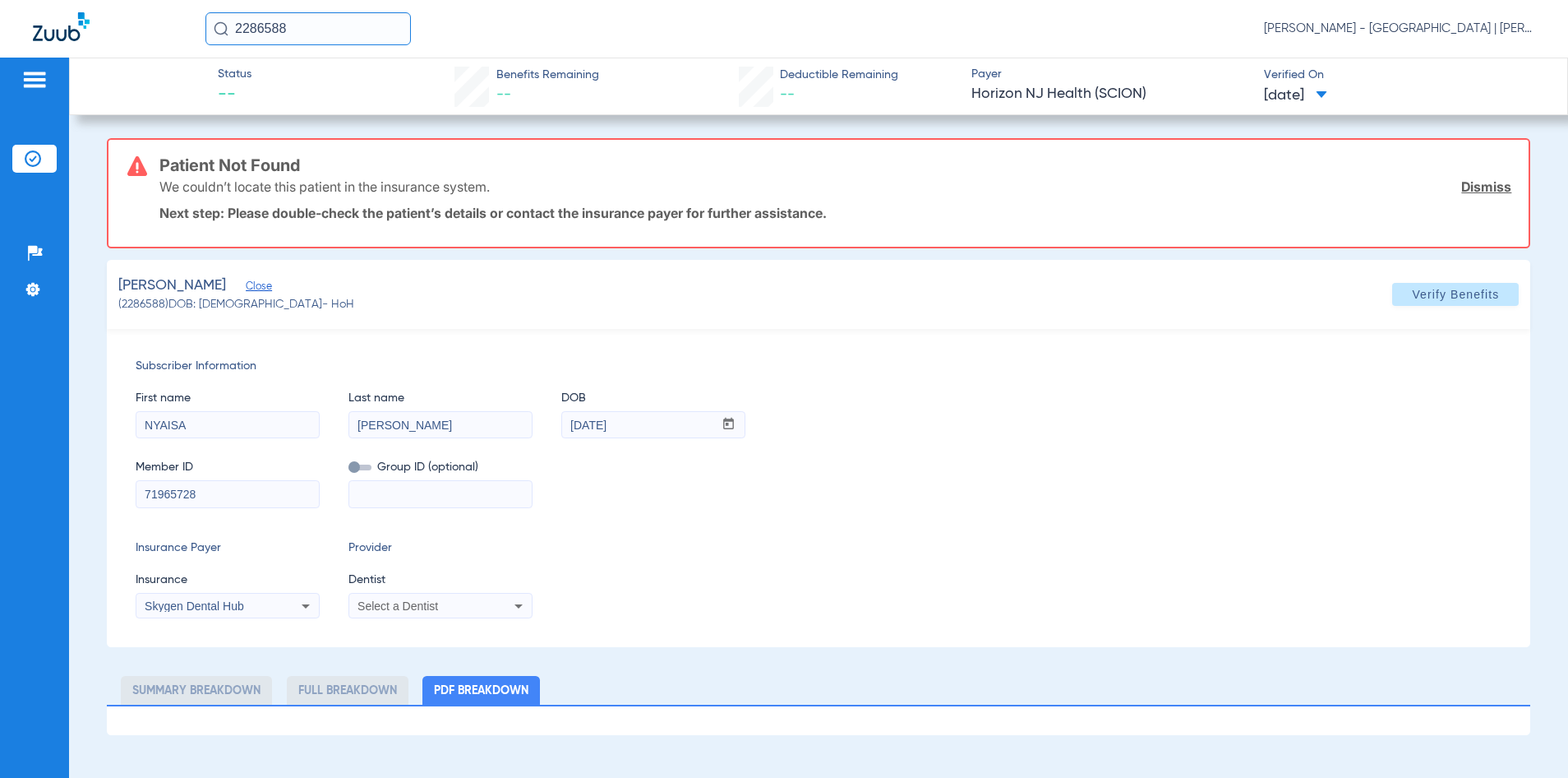
click at [36, 495] on div "Patients Insurance Verification Setup Help Center Settings Status -- Benefits R…" at bounding box center [784, 447] width 1568 height 778
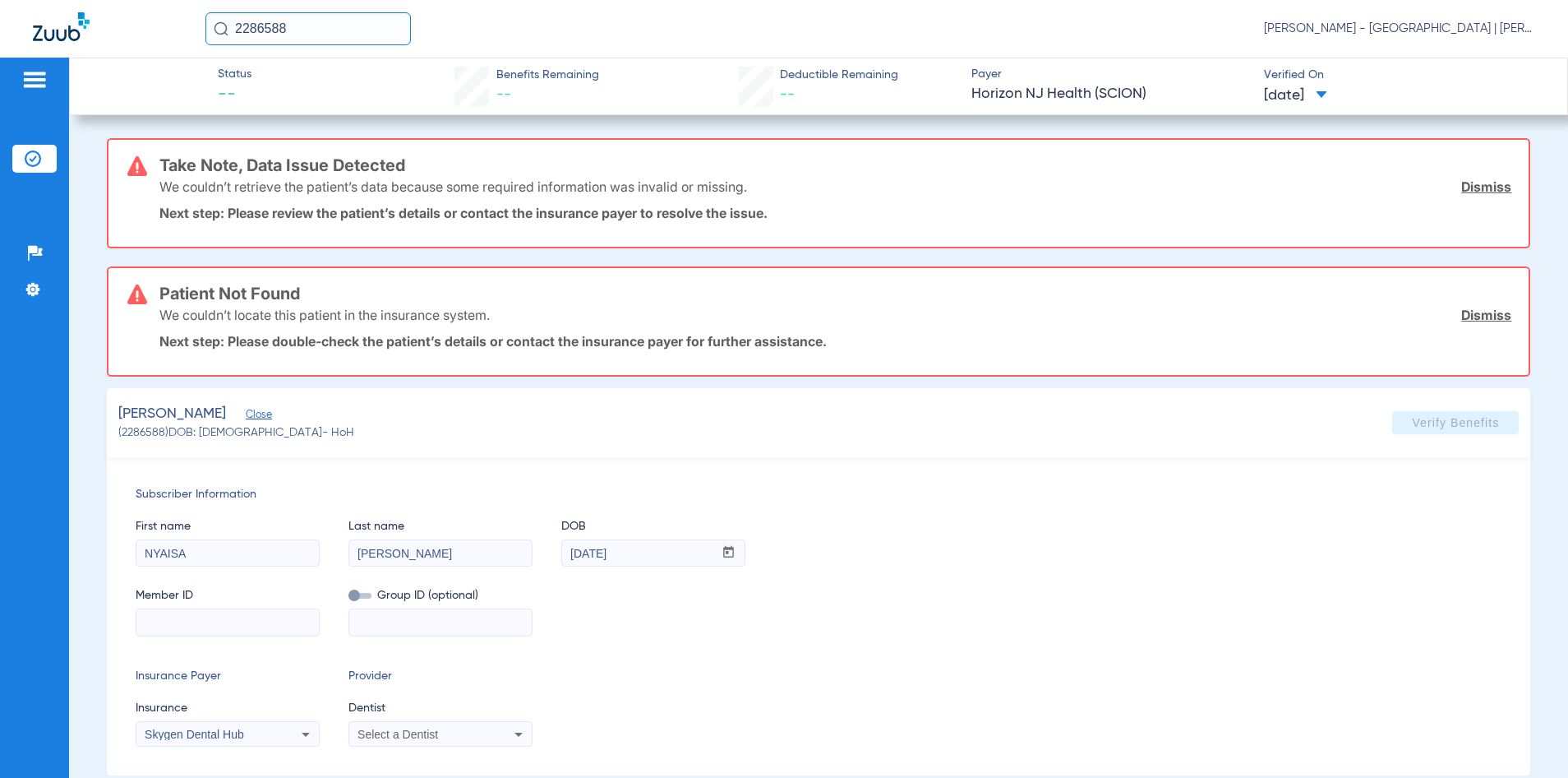
click at [247, 624] on input at bounding box center [228, 622] width 183 height 27
paste input "3HZN05406140"
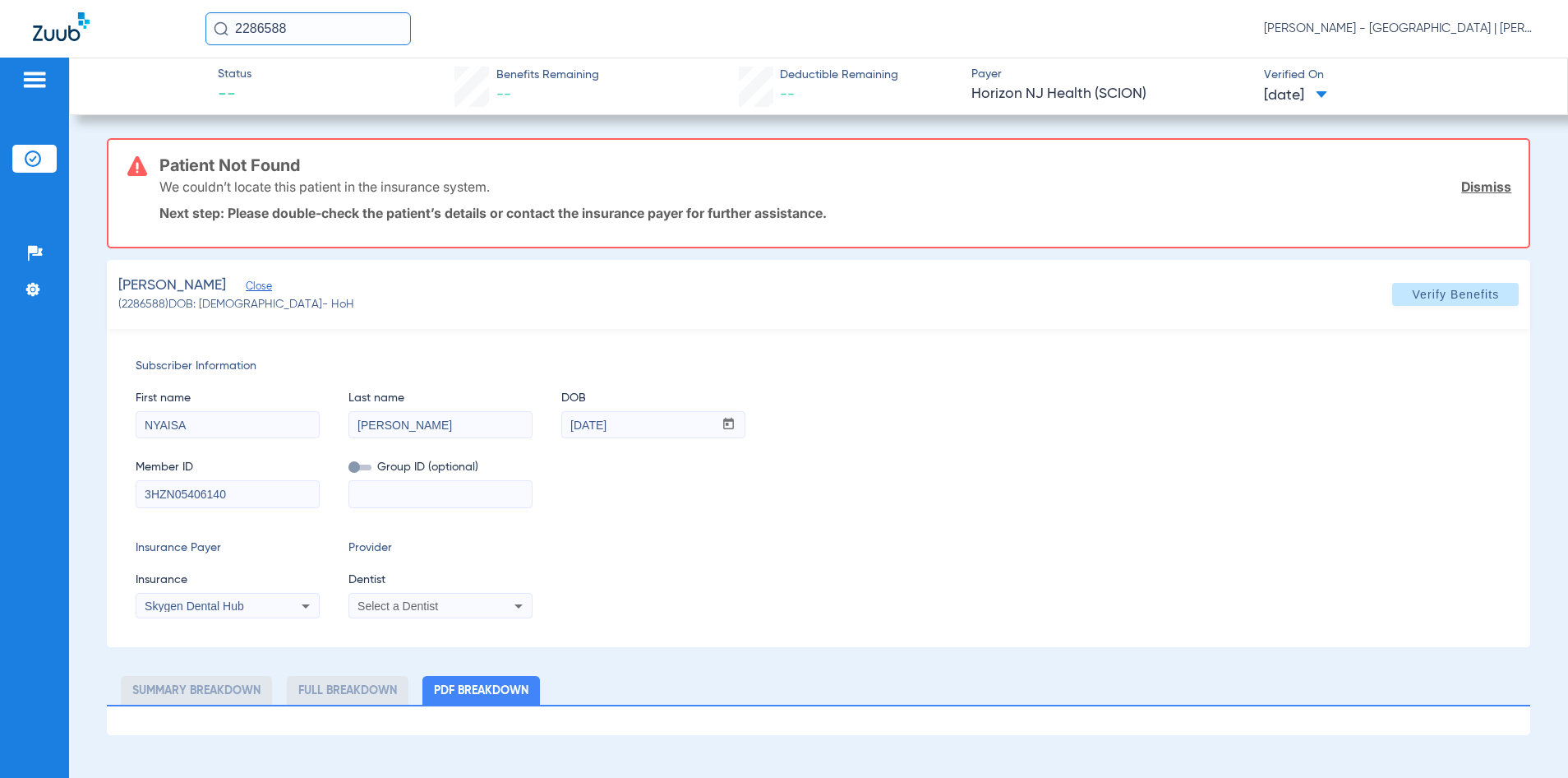
type input "3HZN05406140"
click at [186, 606] on span "Skygen Dental Hub" at bounding box center [194, 605] width 99 height 13
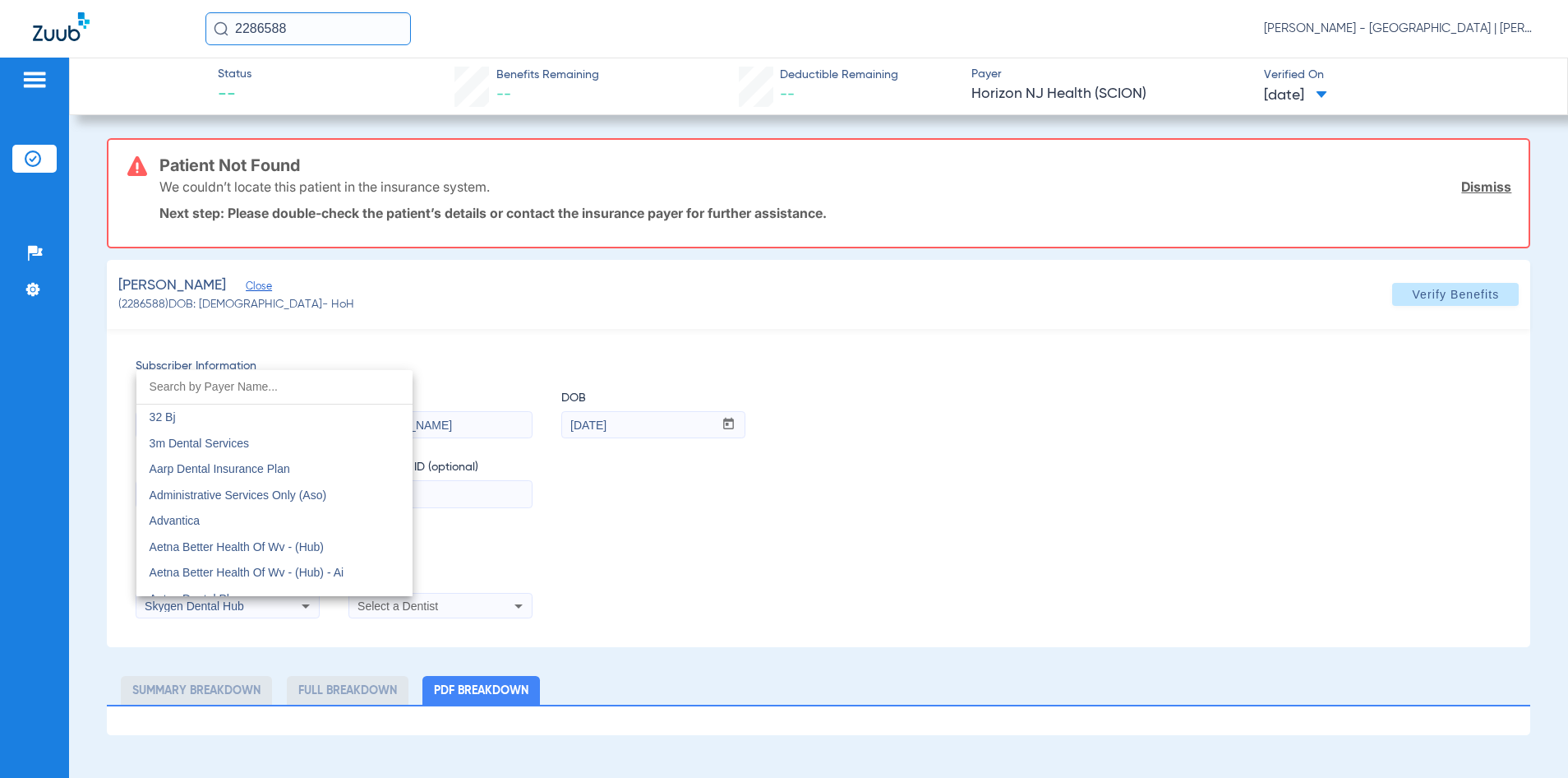
scroll to position [8846, 0]
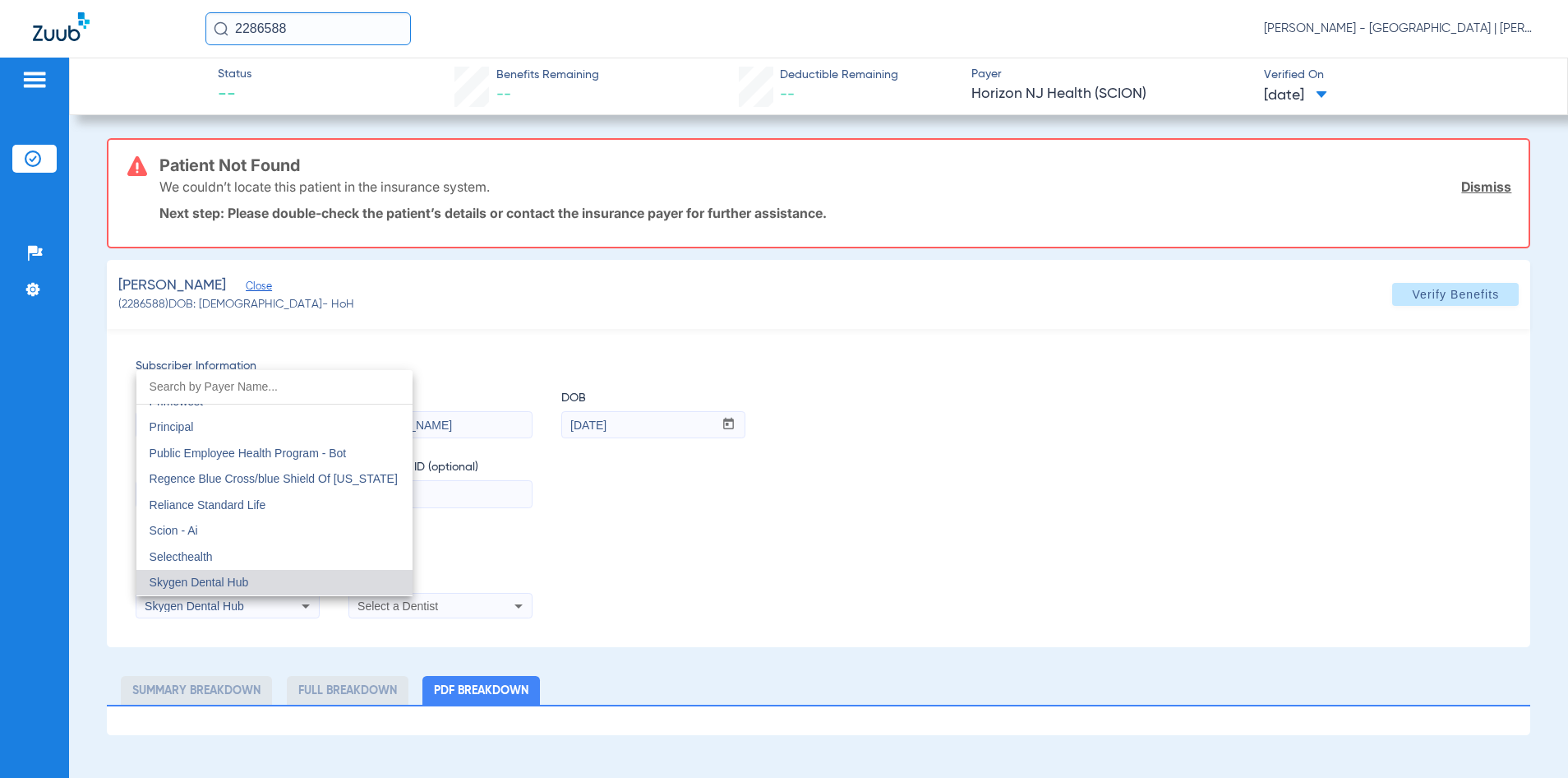
click at [212, 389] on input "dropdown search" at bounding box center [274, 387] width 276 height 33
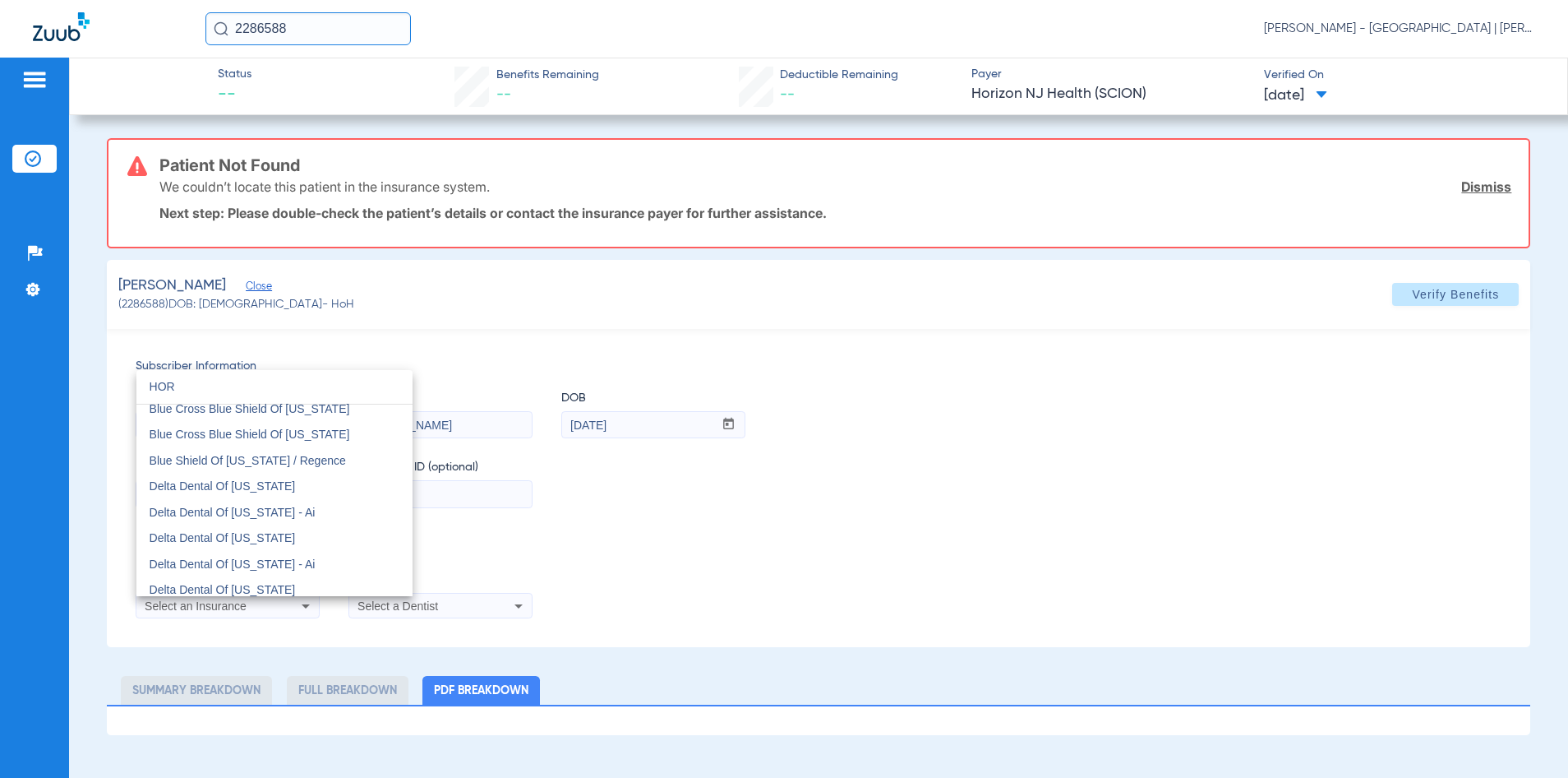
scroll to position [0, 0]
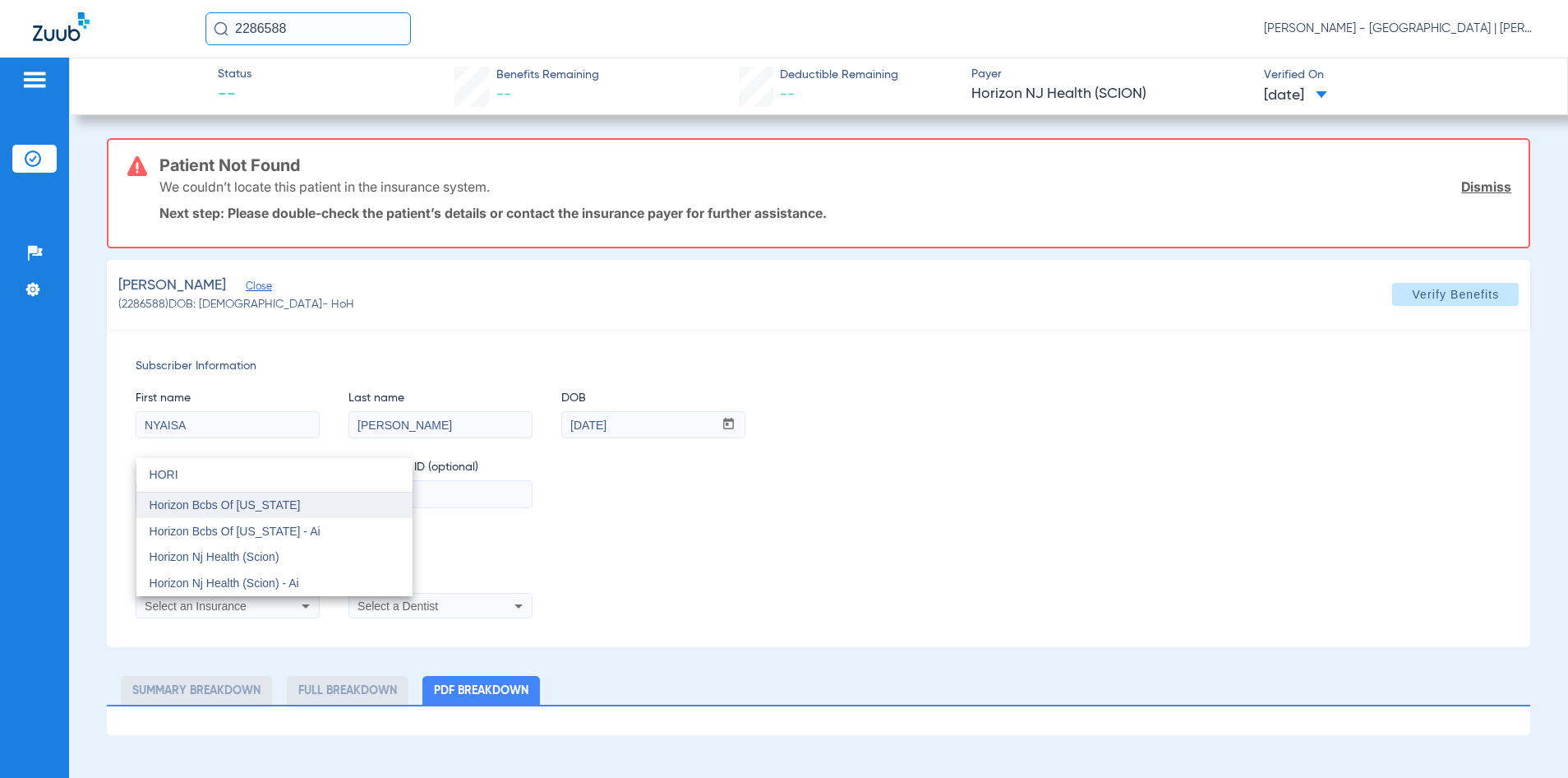
type input "HORI"
click at [239, 508] on span "Horizon Bcbs Of [US_STATE]" at bounding box center [225, 504] width 151 height 13
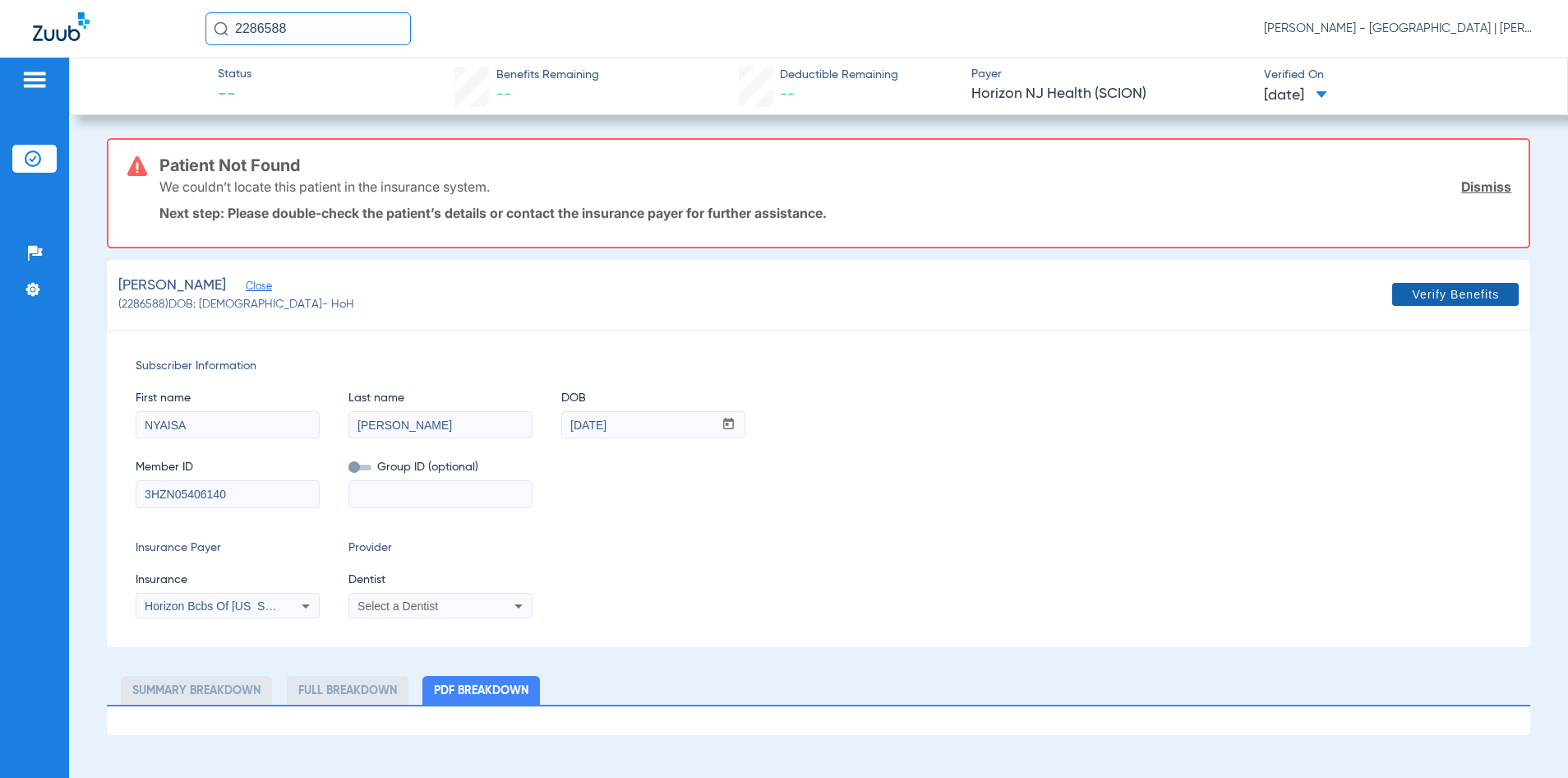
click at [1434, 295] on span "Verify Benefits" at bounding box center [1455, 294] width 87 height 13
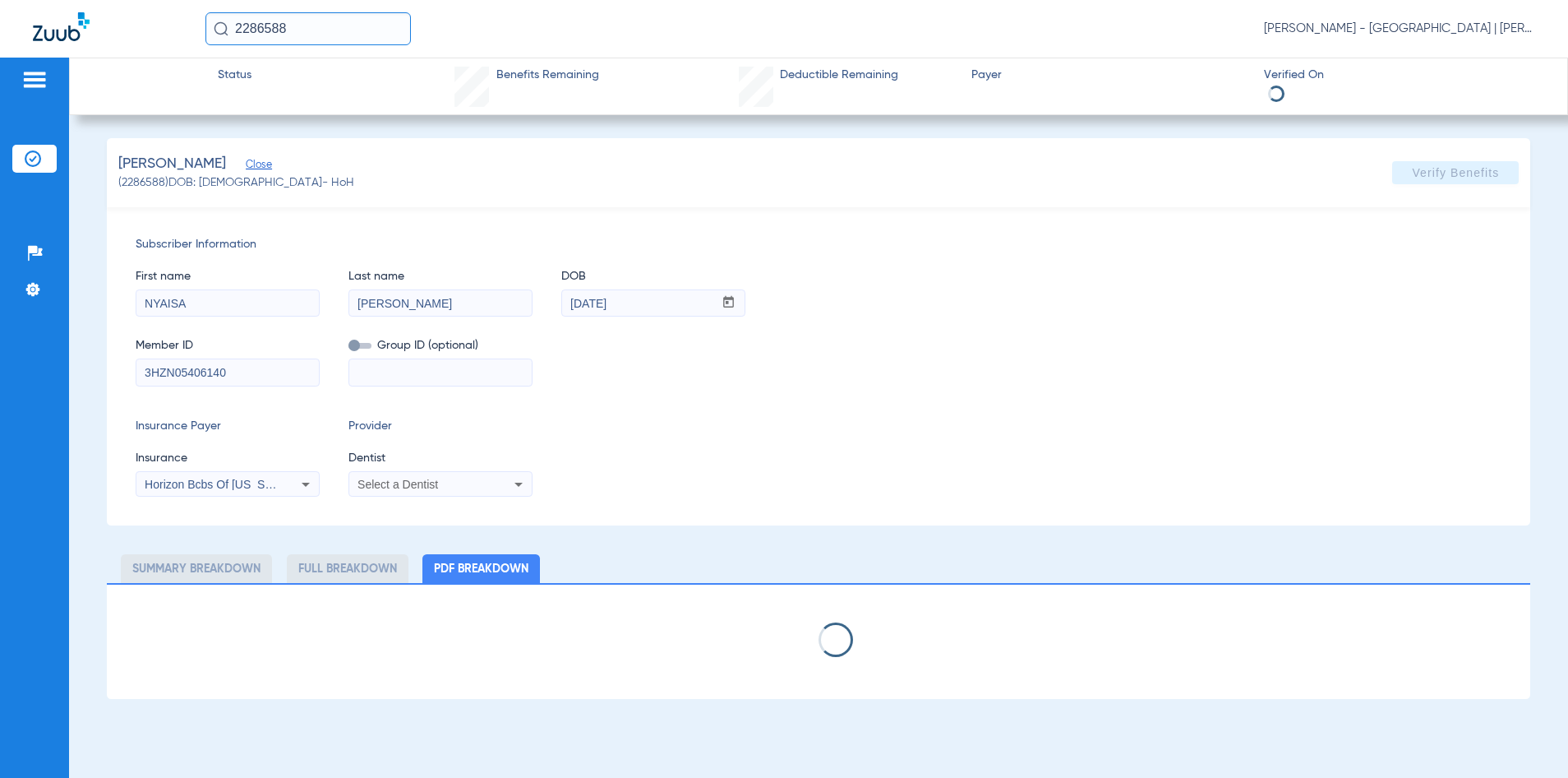
select select "page-width"
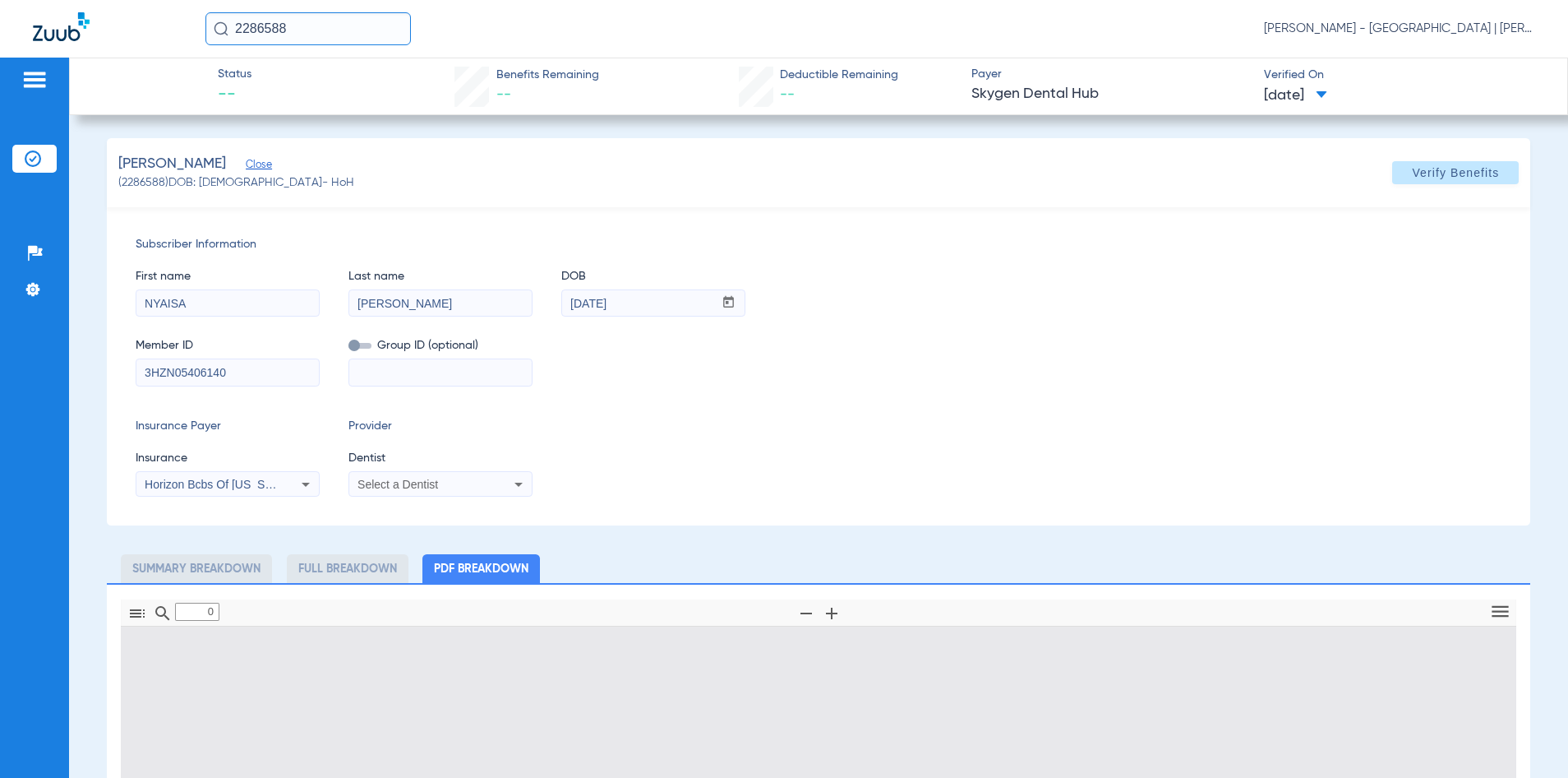
type input "1"
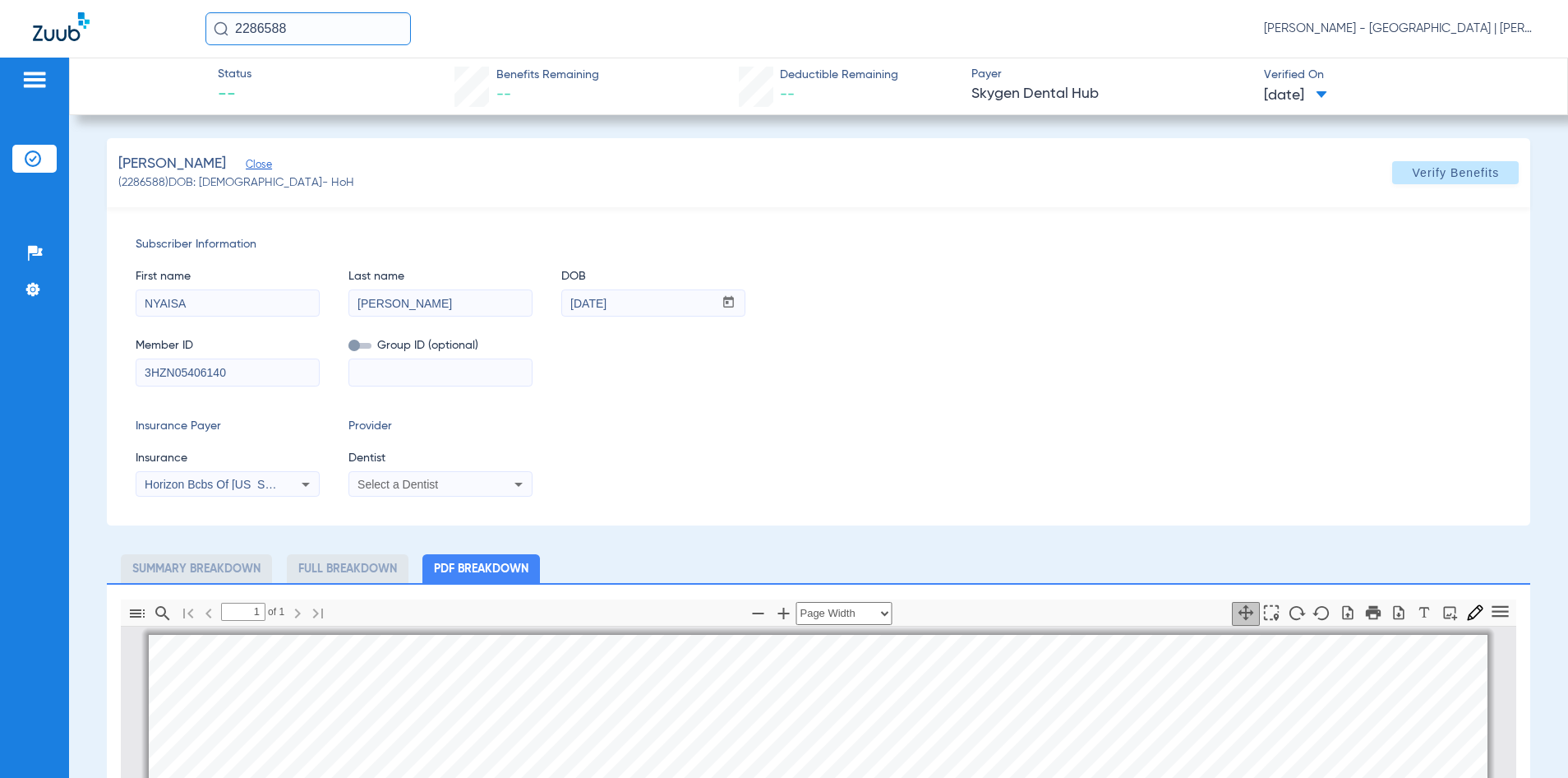
scroll to position [8, 0]
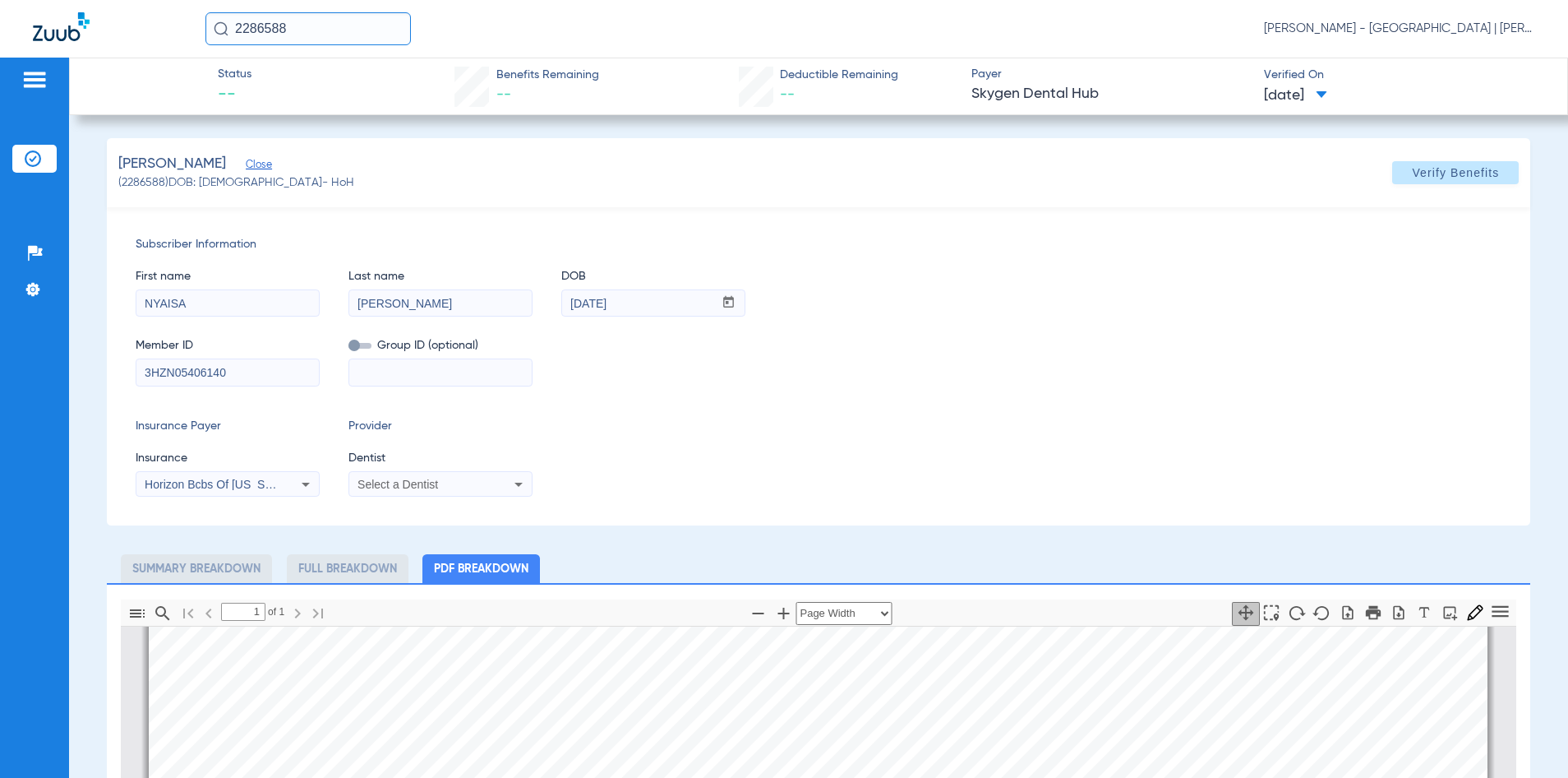
click at [258, 24] on input "2286588" at bounding box center [308, 29] width 205 height 32
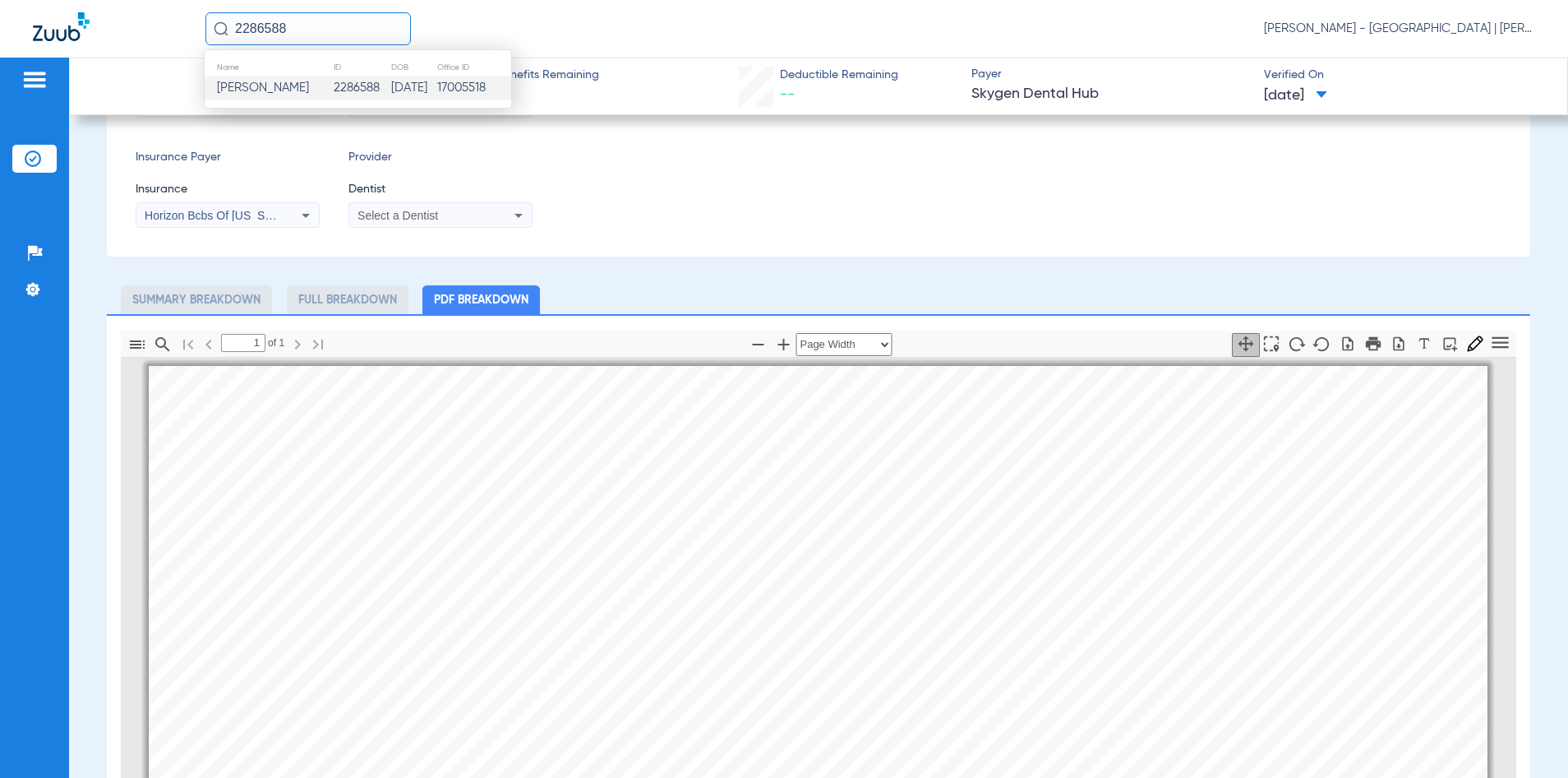
scroll to position [0, 0]
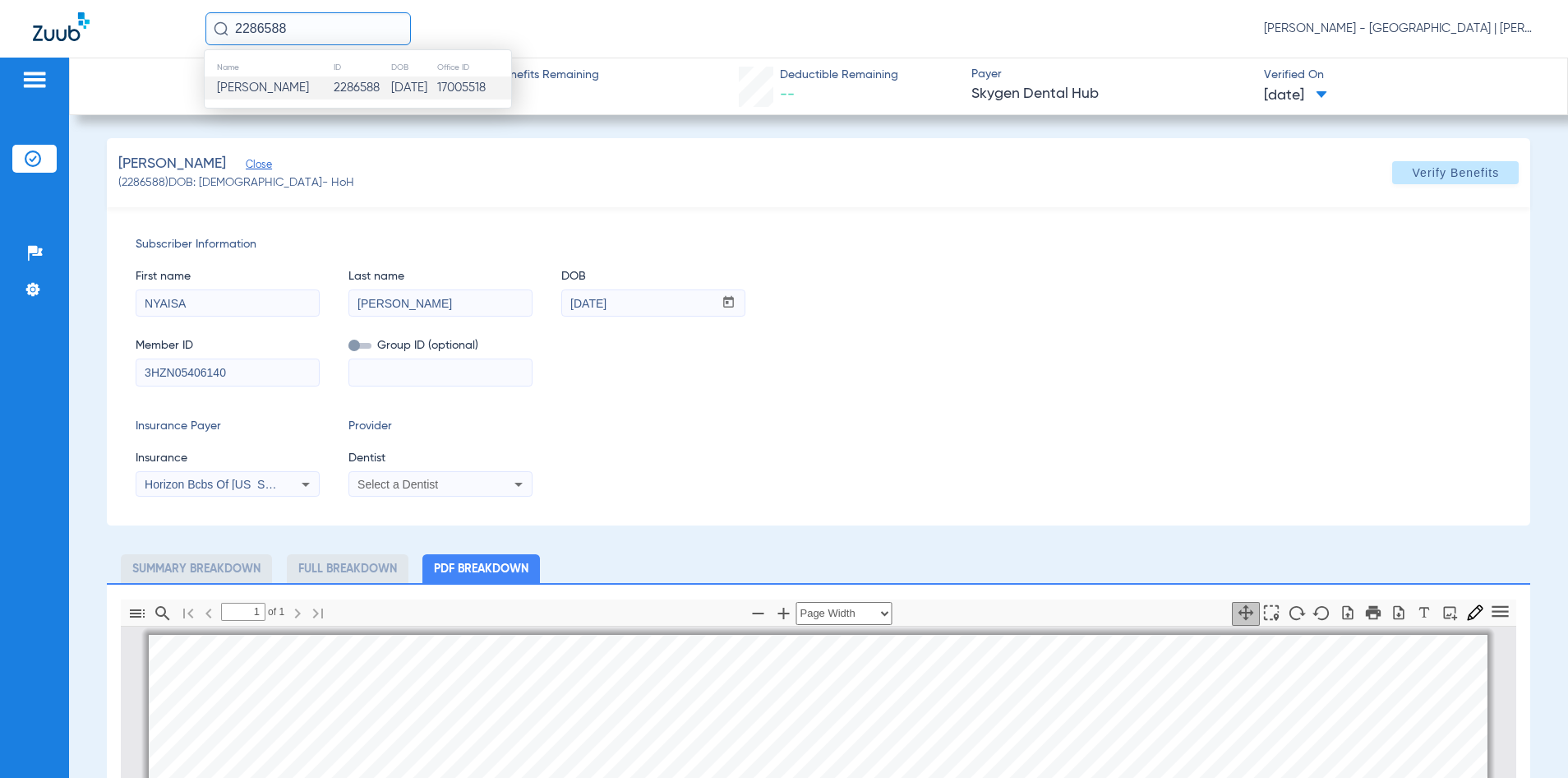
click at [184, 369] on input "3HZN05406140" at bounding box center [228, 372] width 183 height 27
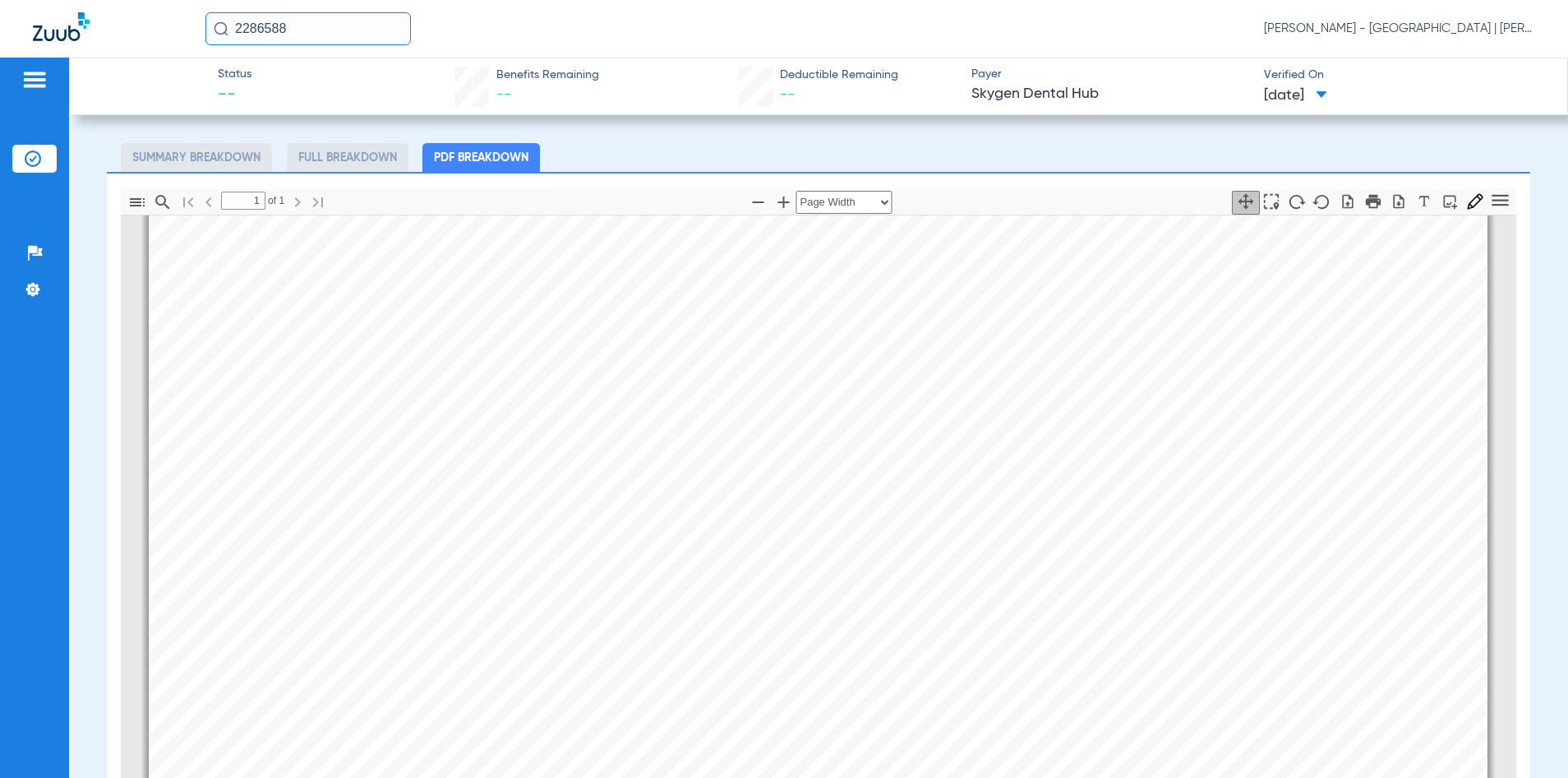
scroll to position [904, 0]
drag, startPoint x: 360, startPoint y: 30, endPoint x: 206, endPoint y: 37, distance: 154.2
click at [206, 37] on input "2286588" at bounding box center [308, 29] width 205 height 32
type input "2492102"
click at [389, 77] on td "09/24/2009" at bounding box center [412, 88] width 46 height 23
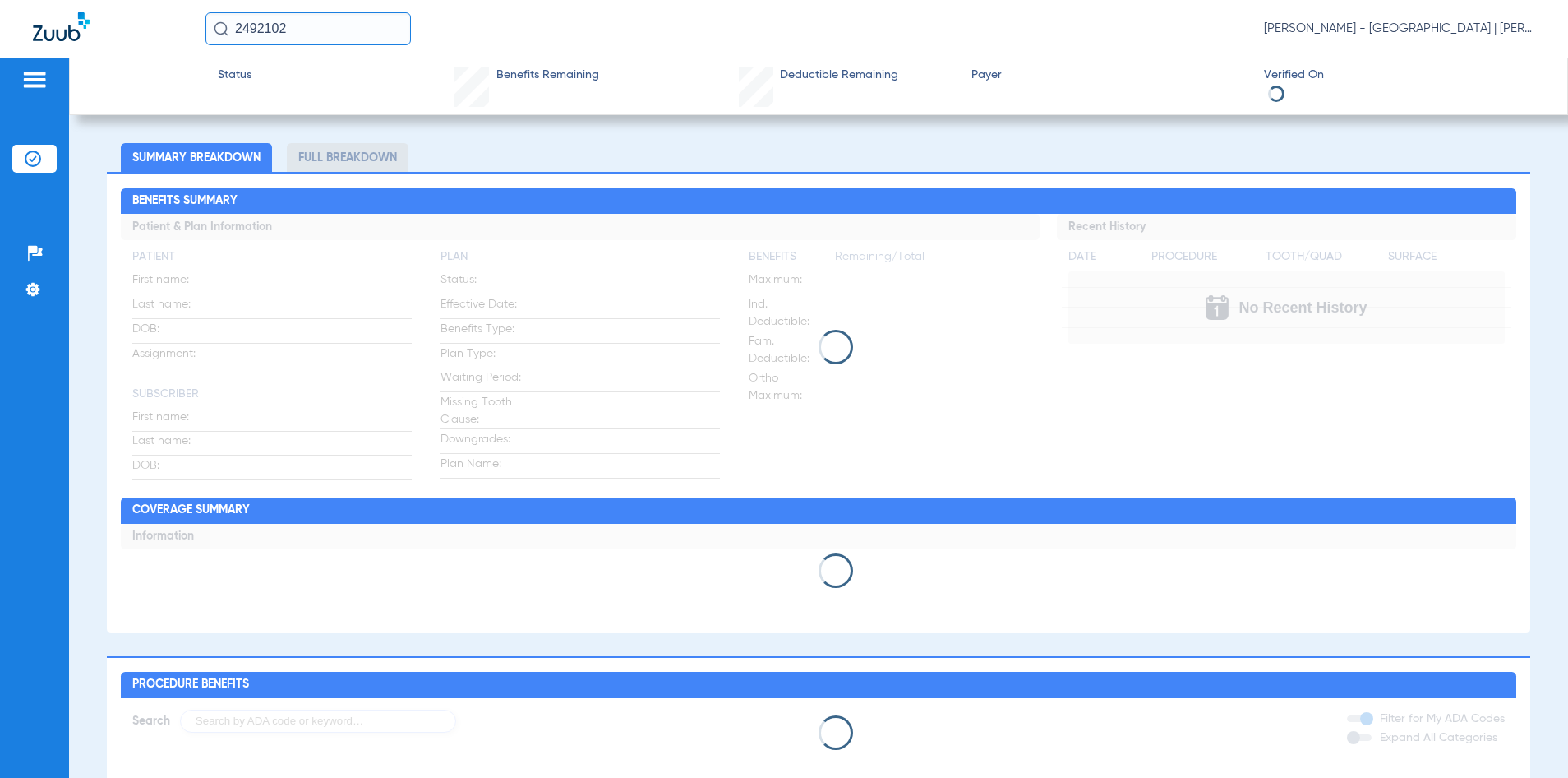
type input "Nicole"
type input "Smith"
type input "03/23/1972"
type input "W282364023"
type input "028571501000001"
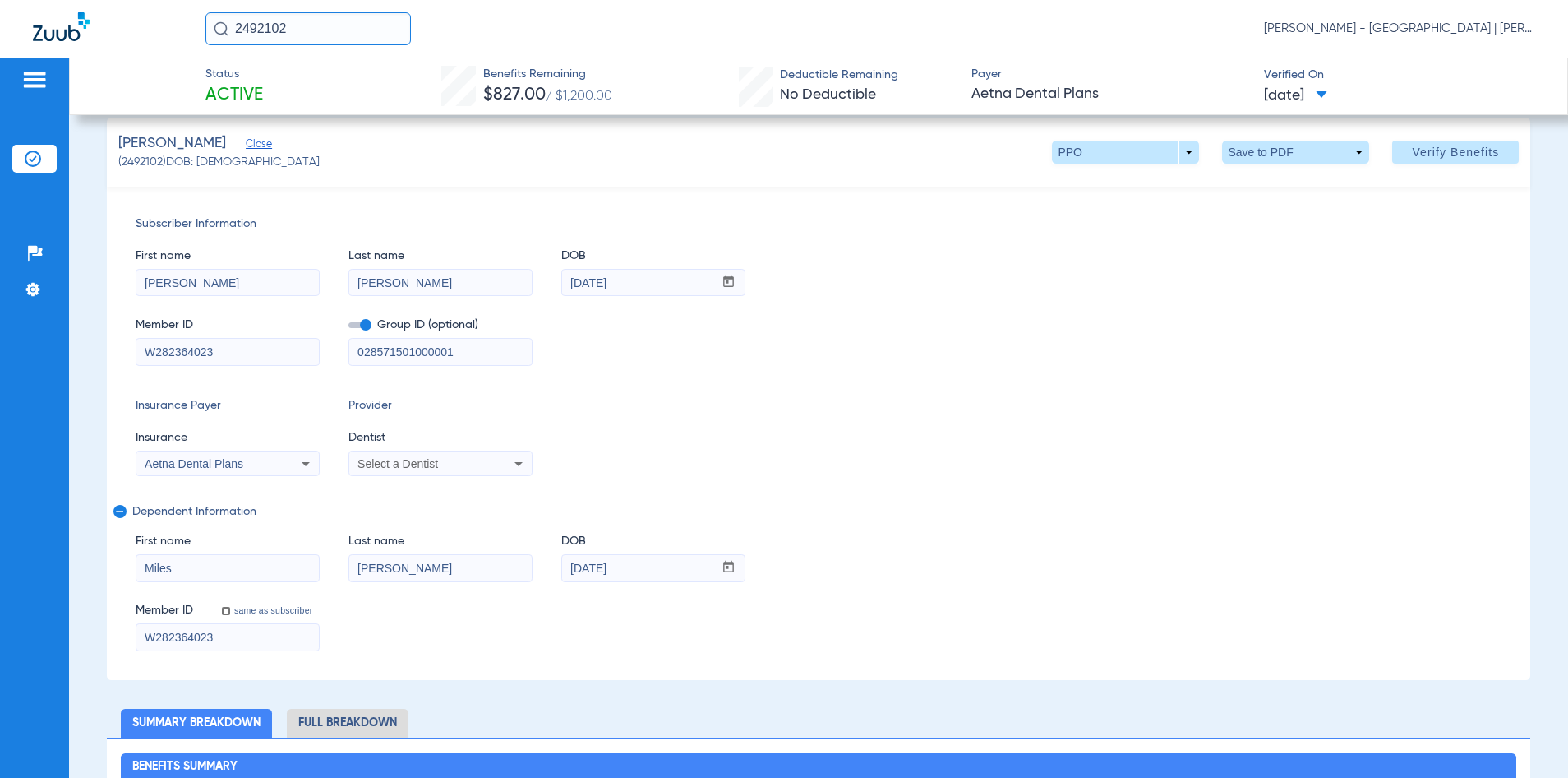
scroll to position [164, 0]
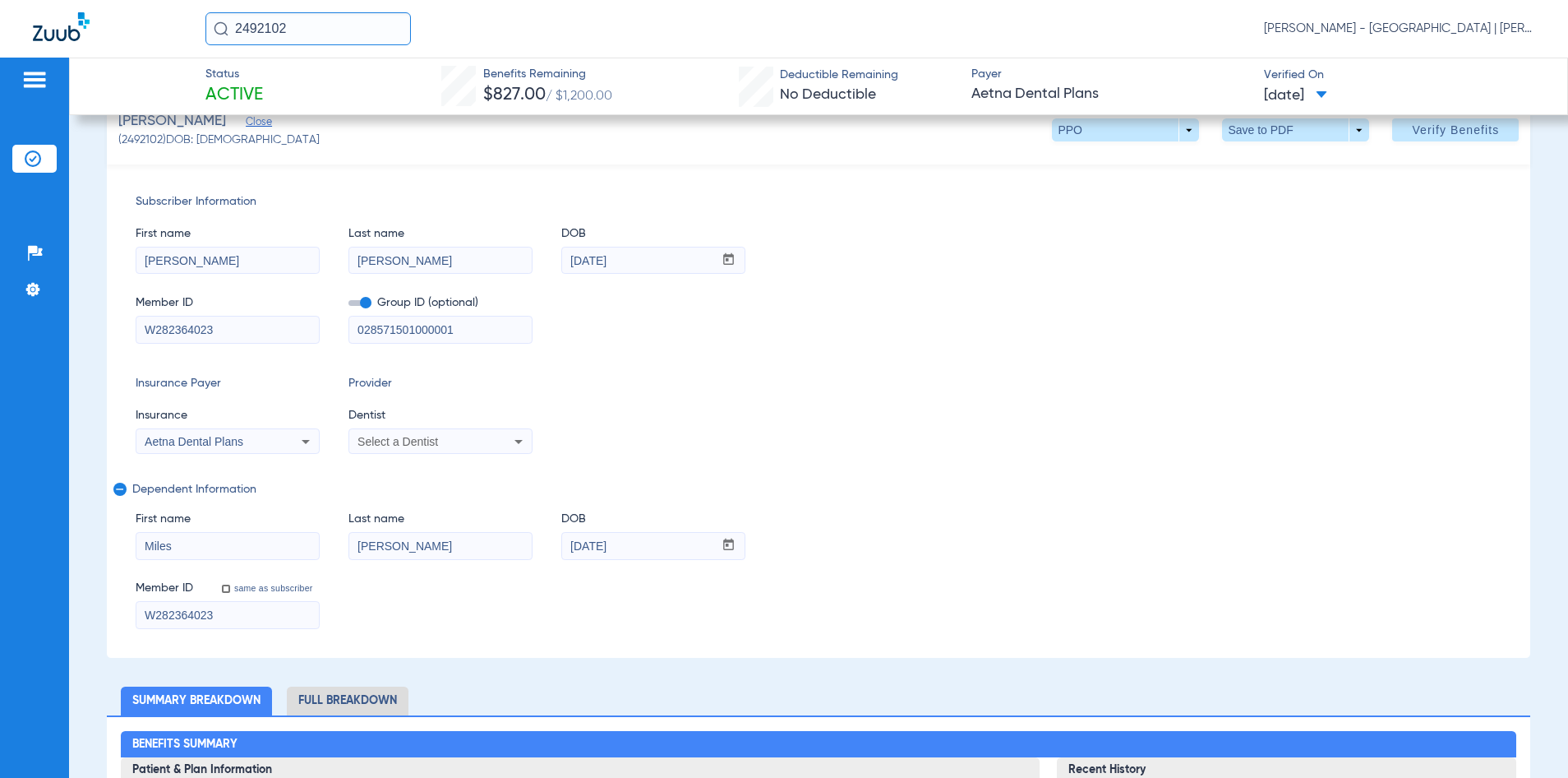
drag, startPoint x: 146, startPoint y: 329, endPoint x: 113, endPoint y: 328, distance: 33.0
click at [113, 328] on div "Subscriber Information First name Nicole Last name Smith DOB mm / dd / yyyy 03/…" at bounding box center [819, 410] width 1423 height 493
click at [226, 329] on input at bounding box center [228, 329] width 183 height 27
paste input "3HZN68828650"
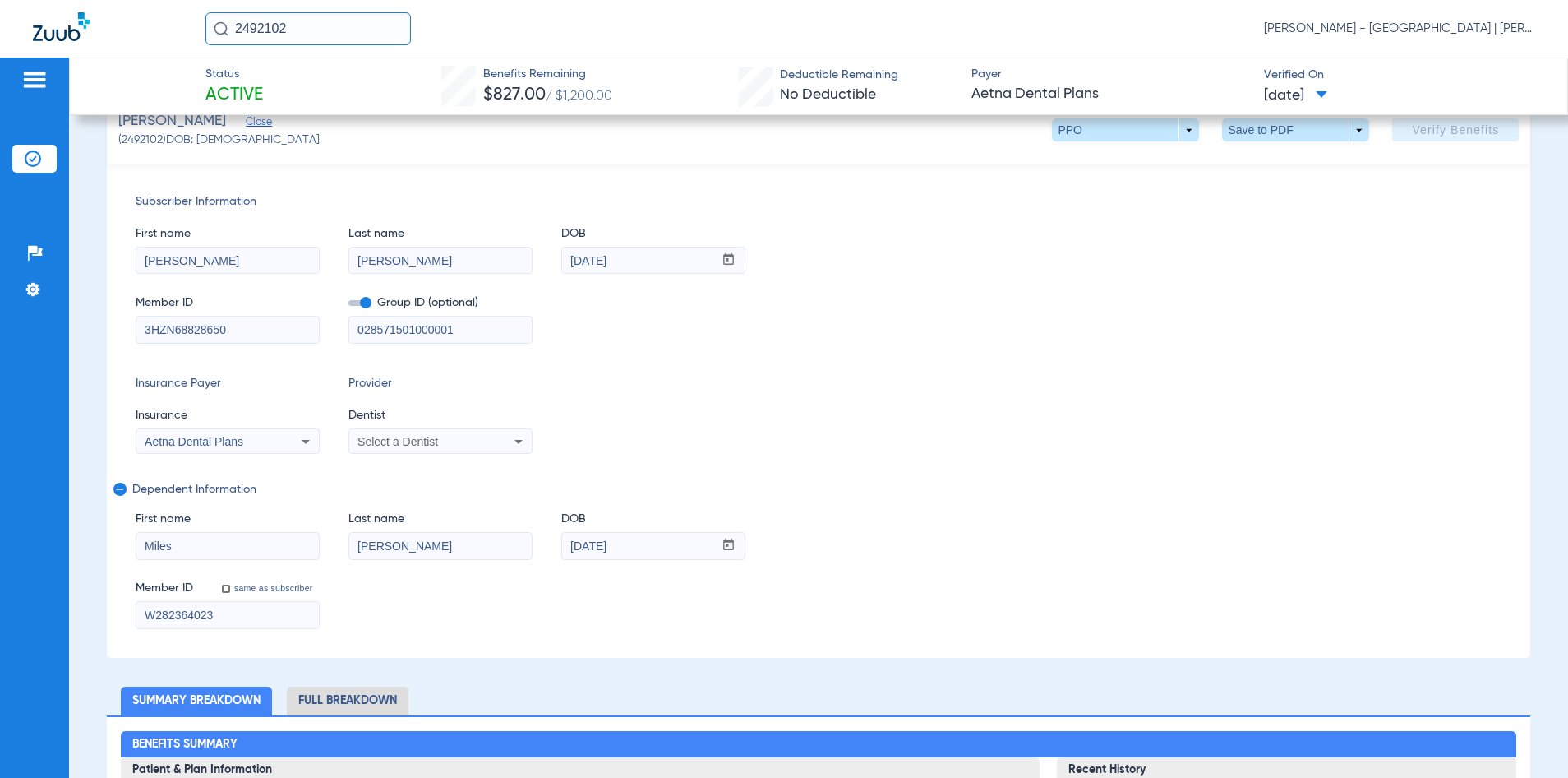
scroll to position [164, 0]
type input "3HZN68828650"
drag, startPoint x: 471, startPoint y: 337, endPoint x: 237, endPoint y: 335, distance: 234.0
click at [237, 335] on div "Member ID 3HZN68828650 Group ID (optional) 028571501000001" at bounding box center [819, 311] width 1366 height 63
click at [250, 330] on input "3HZN68828650" at bounding box center [228, 329] width 183 height 27
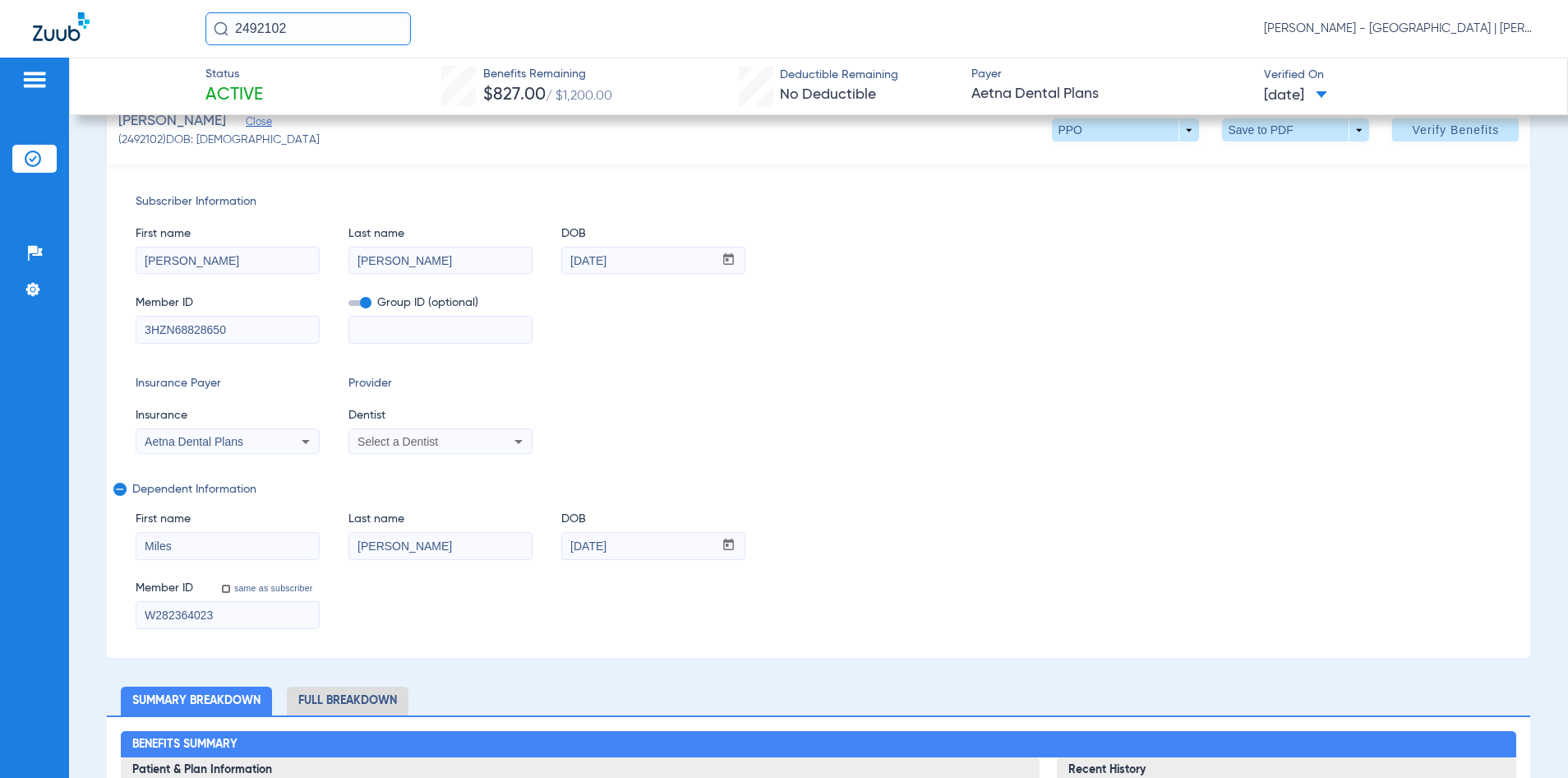
drag, startPoint x: 244, startPoint y: 603, endPoint x: 85, endPoint y: 608, distance: 159.1
paste input "3HZN68828650"
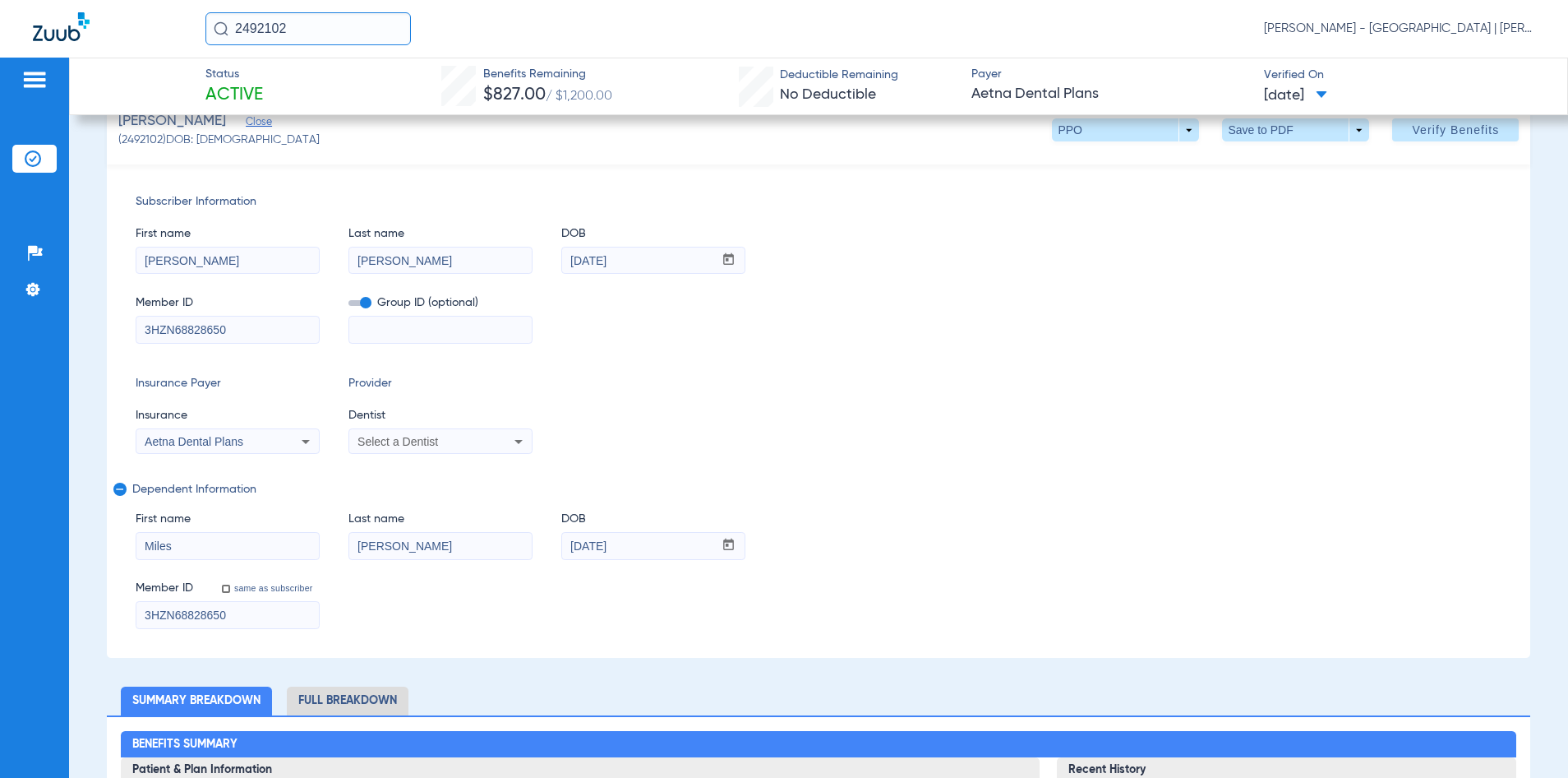
type input "3HZN68828650"
click at [254, 449] on div "Aetna Dental Plans" at bounding box center [228, 442] width 183 height 20
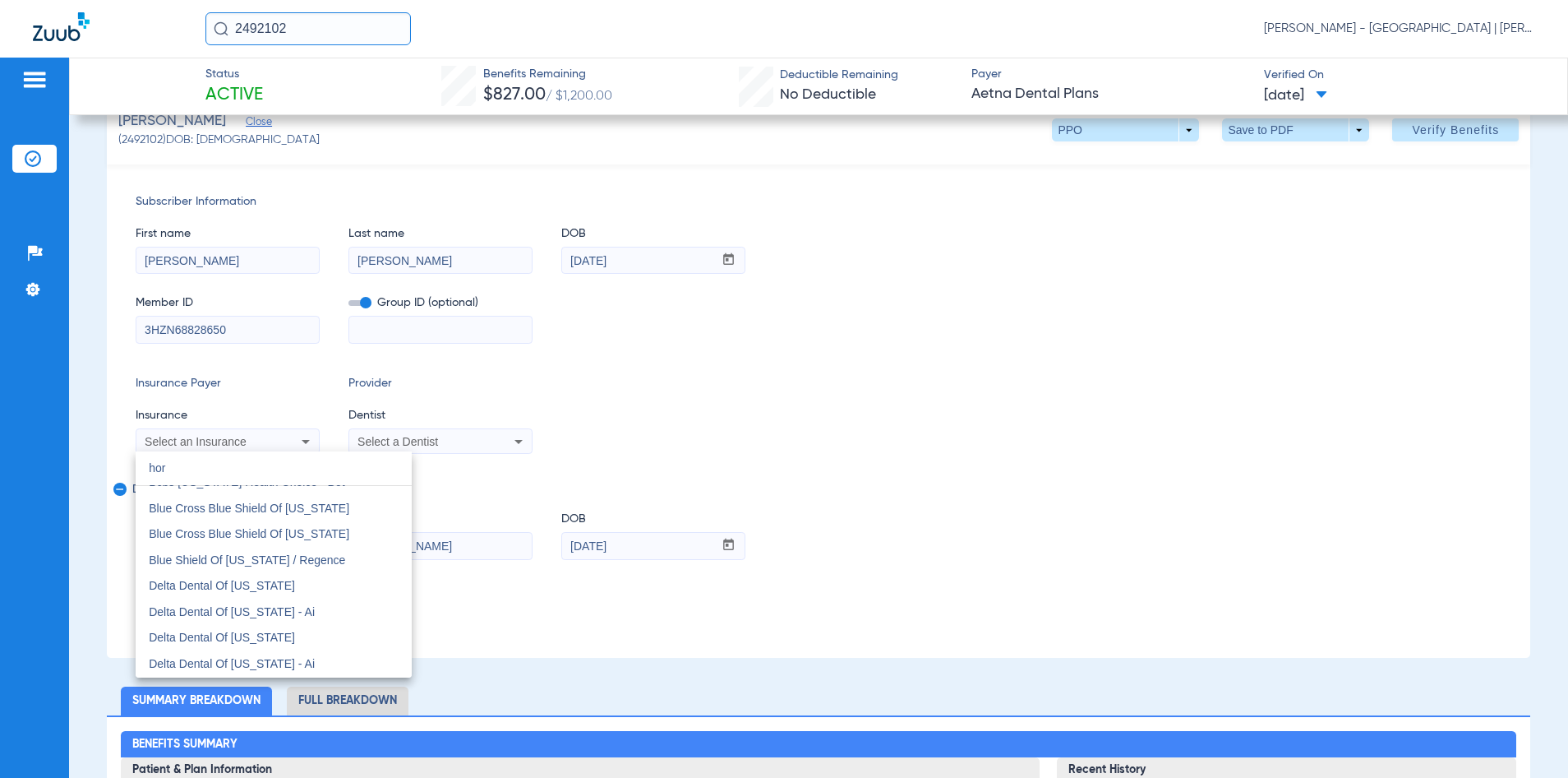
scroll to position [0, 0]
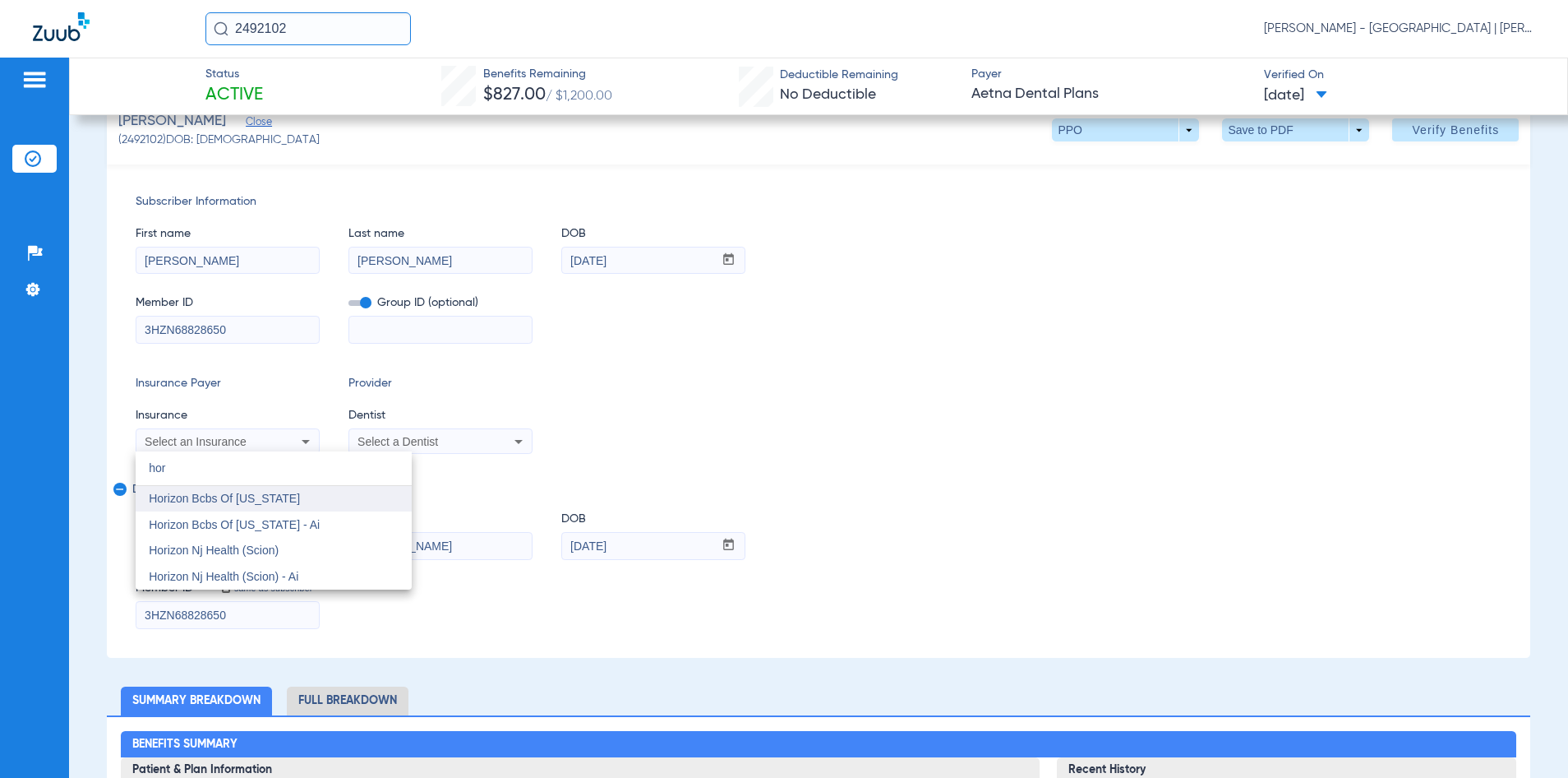
type input "hor"
click at [267, 499] on span "Horizon Bcbs Of [US_STATE]" at bounding box center [224, 498] width 151 height 13
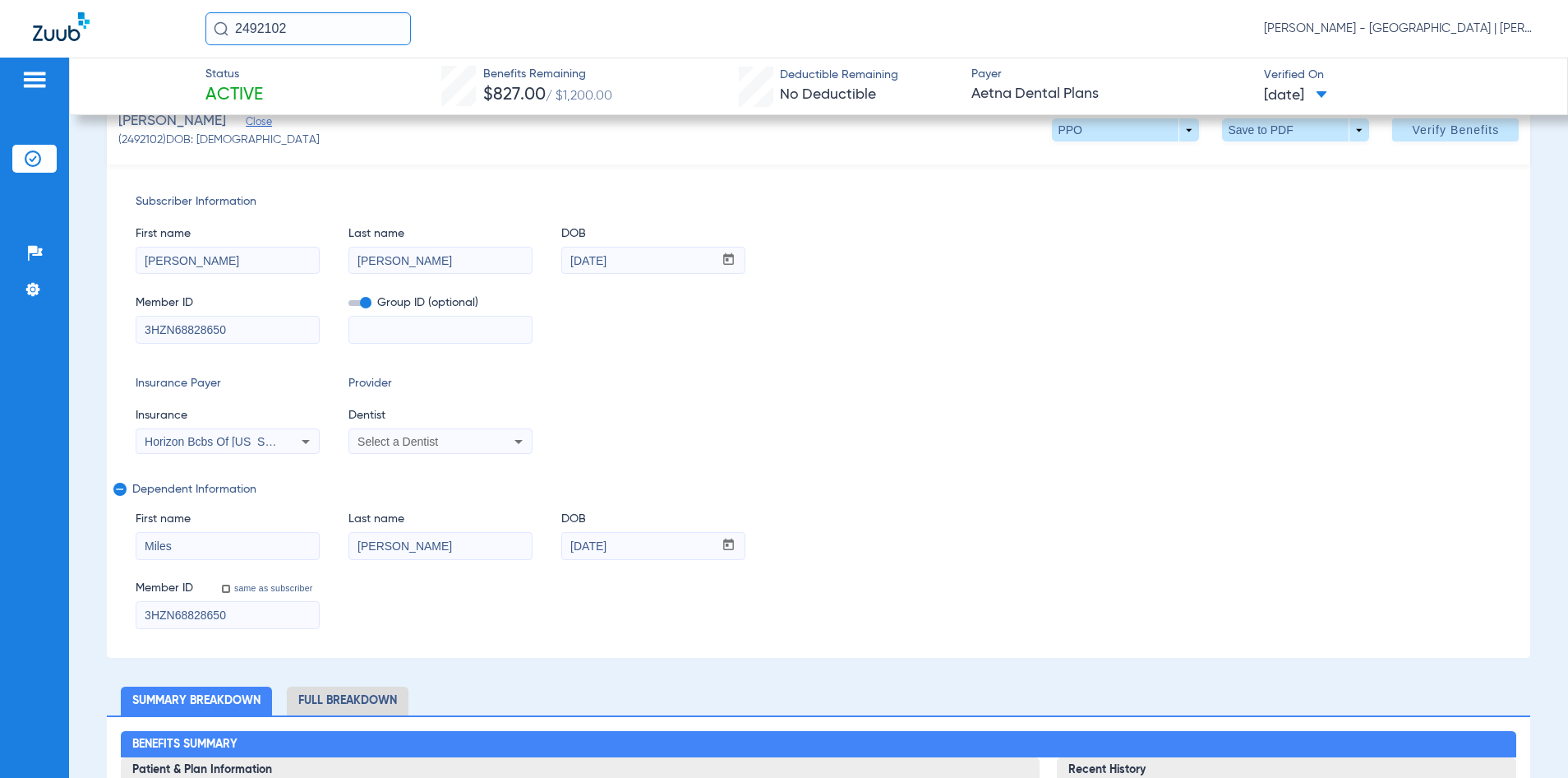
click at [747, 409] on div "Insurance Payer Insurance Horizon Bcbs Of New Jersey Provider Dentist Select a …" at bounding box center [819, 414] width 1366 height 79
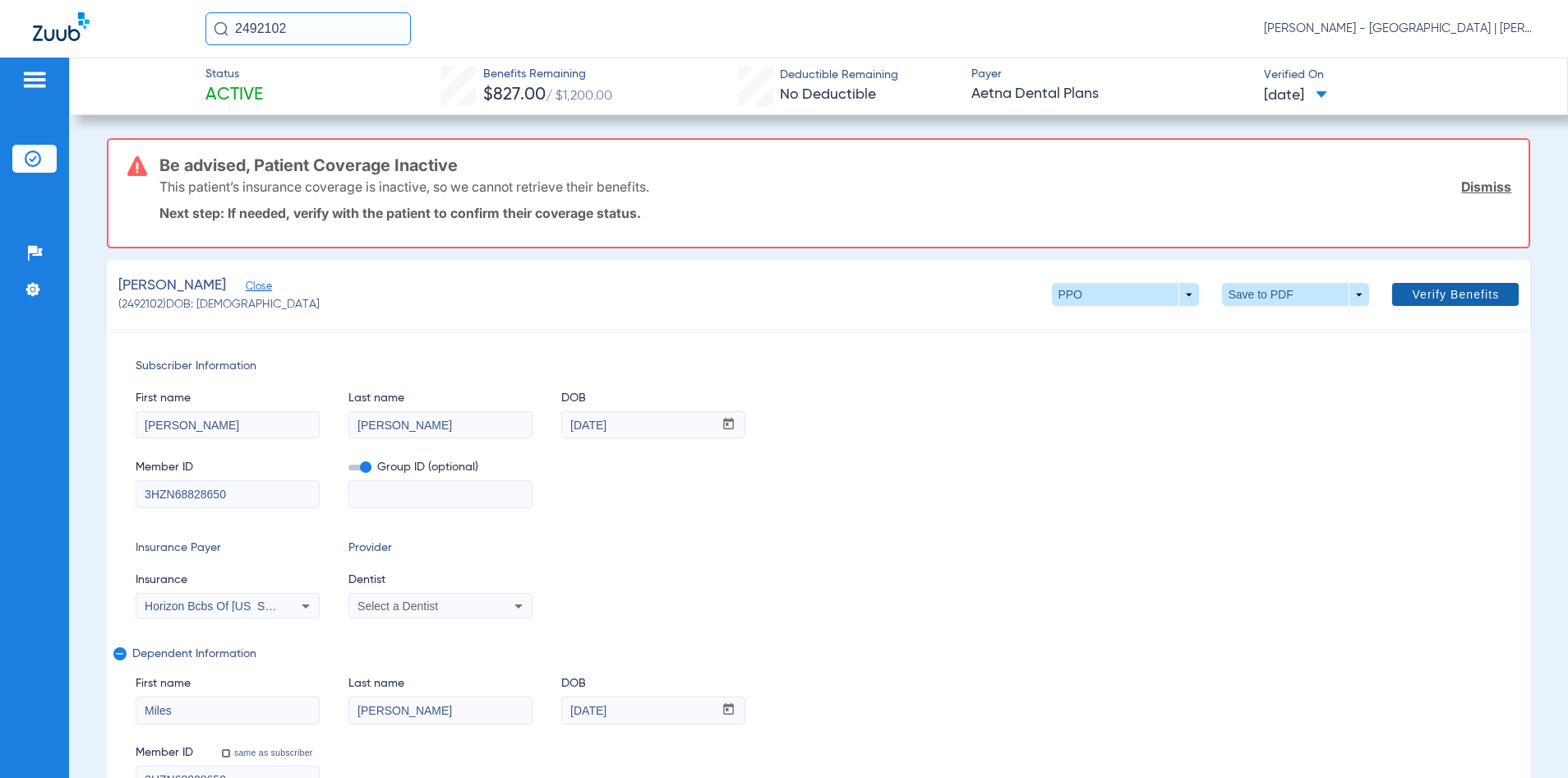
click at [1418, 293] on span "Verify Benefits" at bounding box center [1455, 294] width 87 height 13
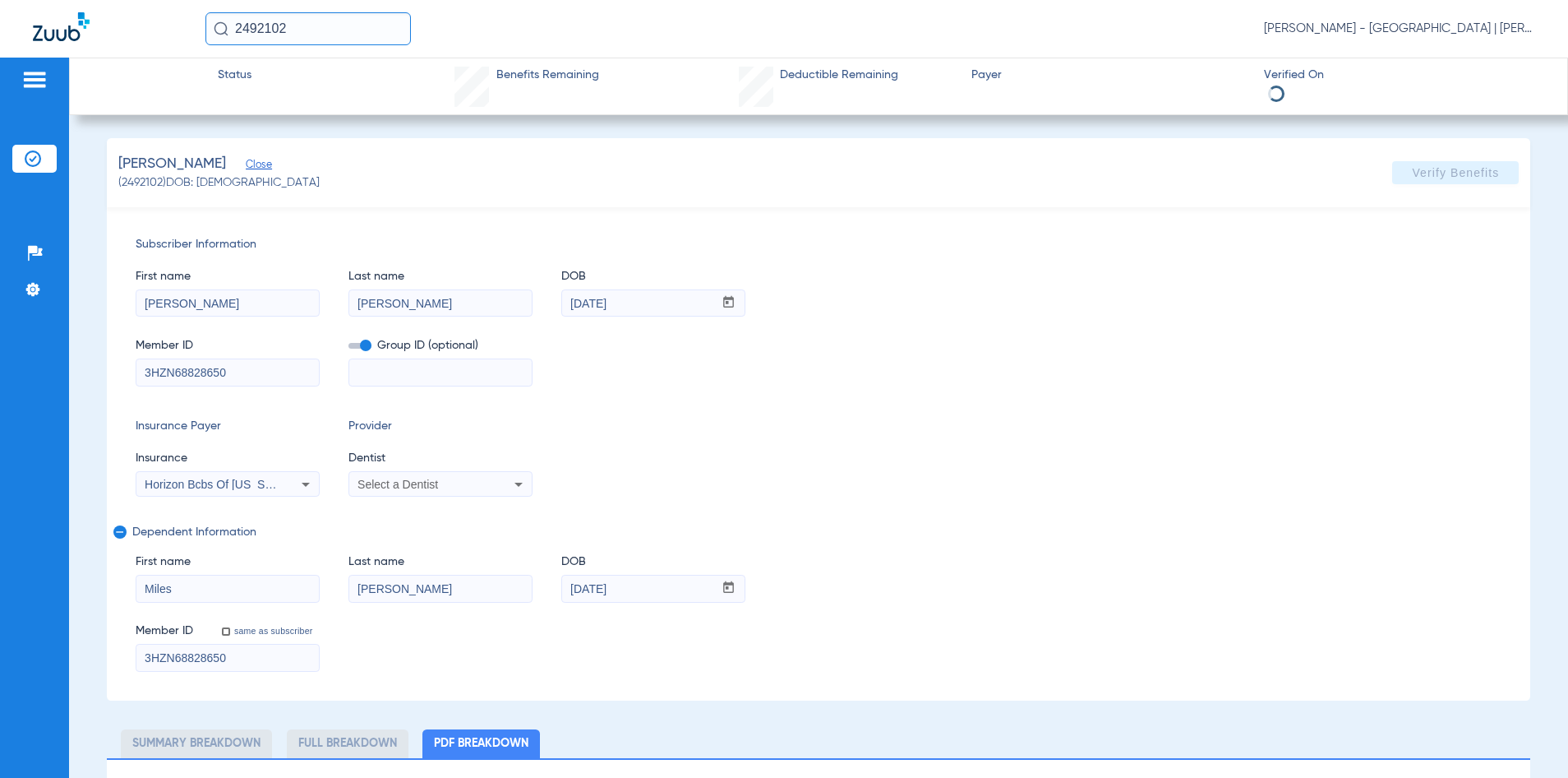
select select "page-width"
type input "1"
click at [173, 366] on input "3HZN68828650" at bounding box center [228, 372] width 183 height 27
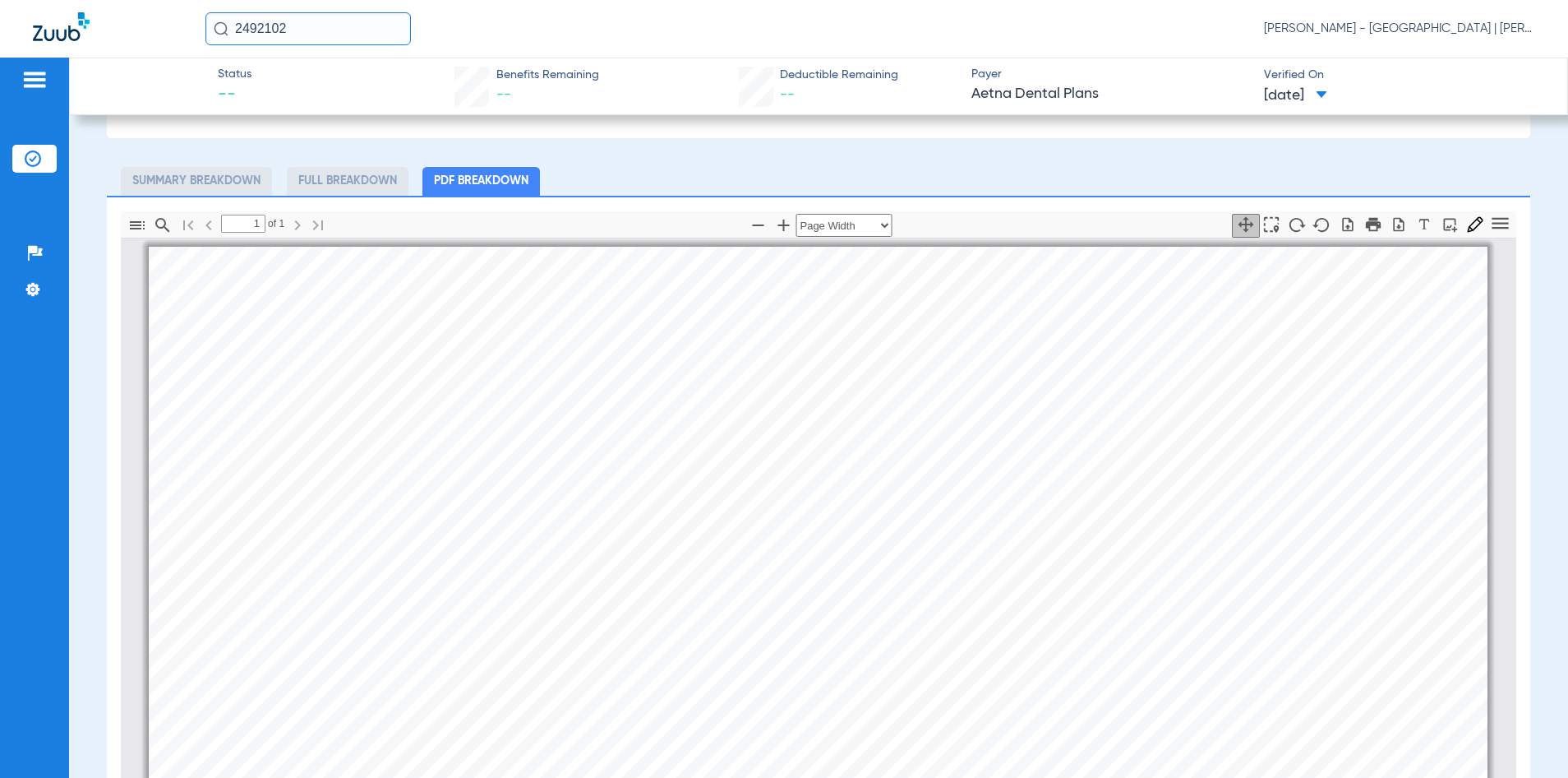
scroll to position [575, 0]
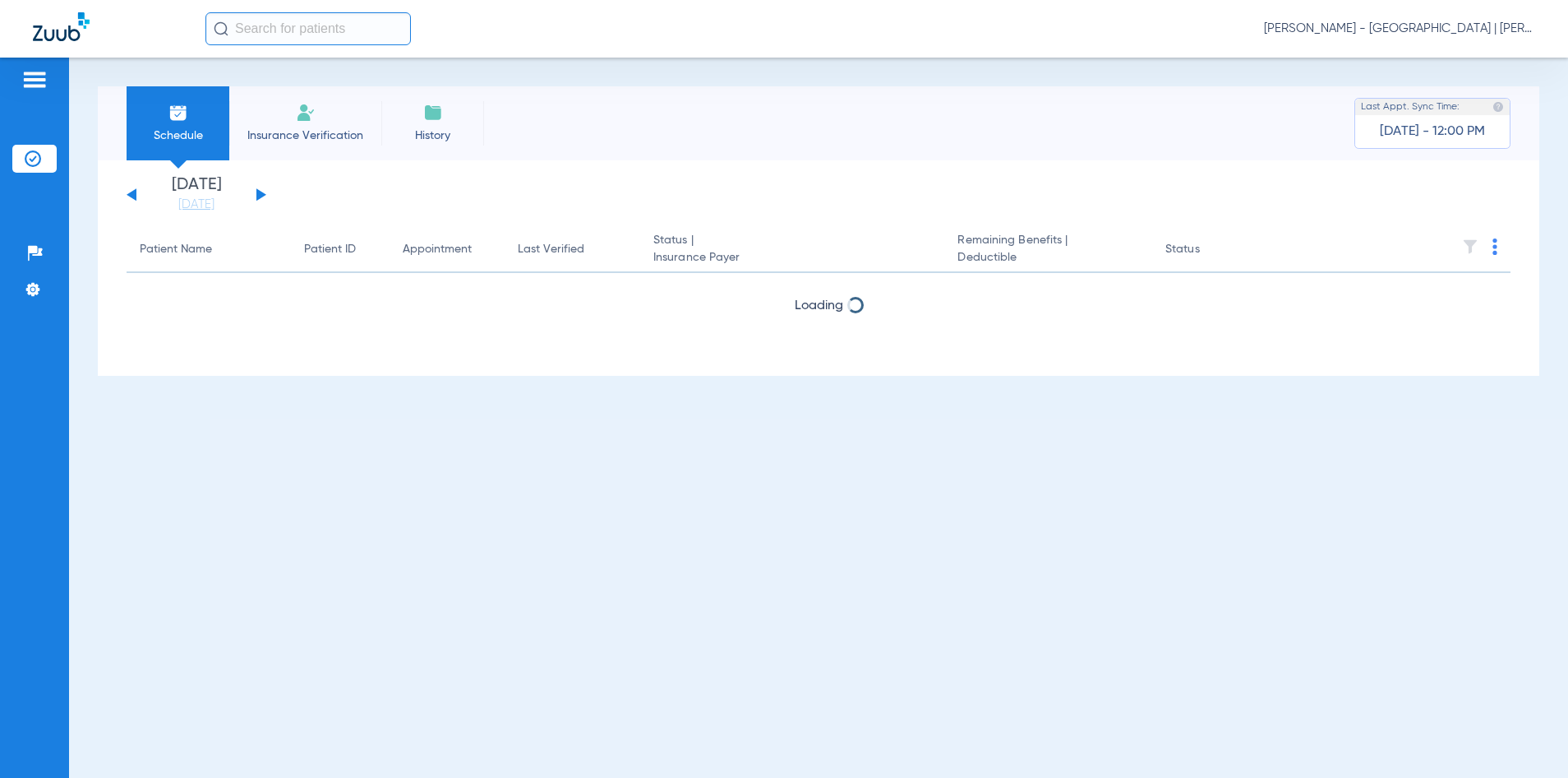
click at [377, 31] on input "text" at bounding box center [308, 29] width 205 height 32
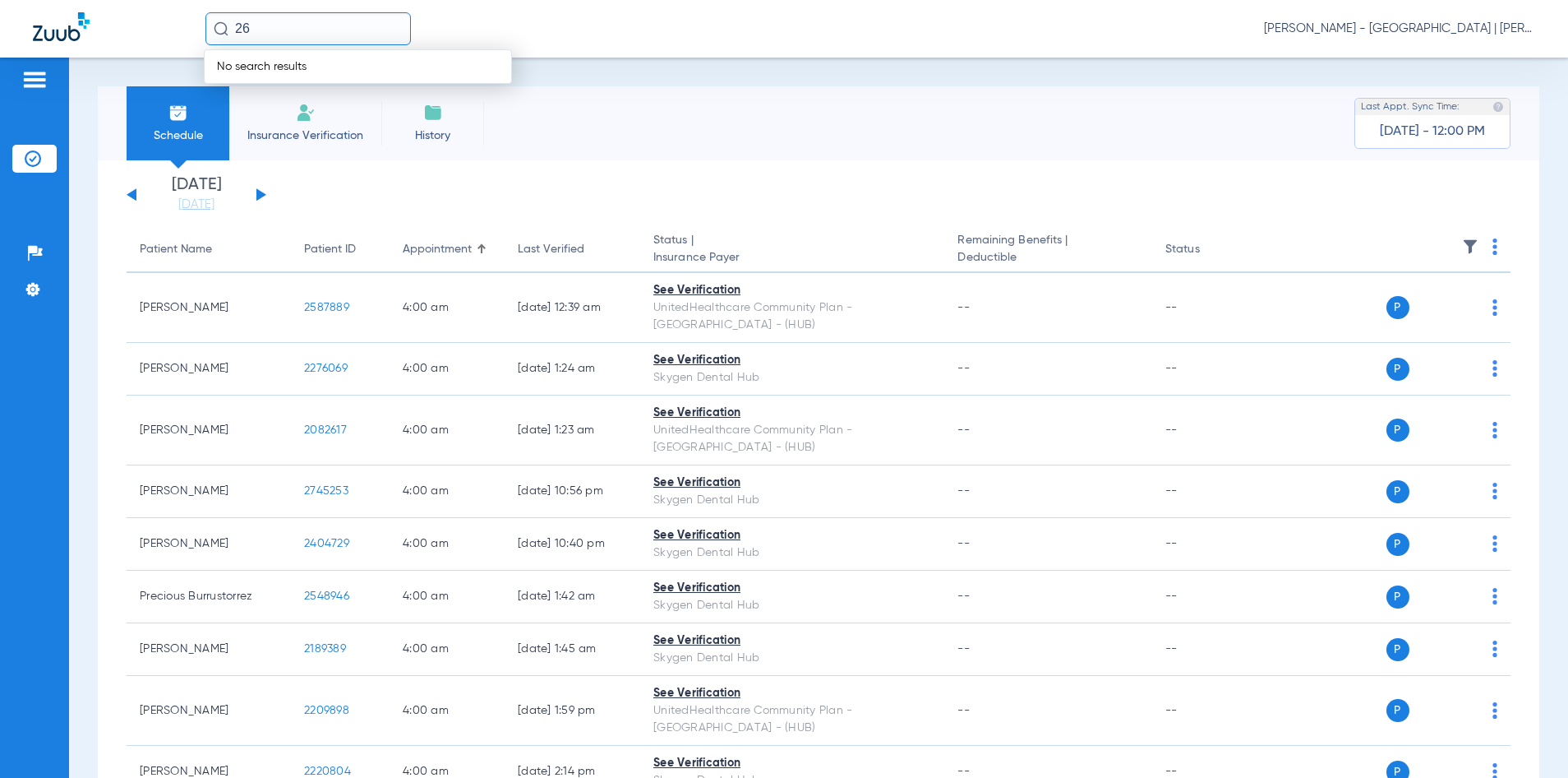
type input "2"
type input "2467762"
click at [459, 90] on td "17005518" at bounding box center [474, 88] width 75 height 23
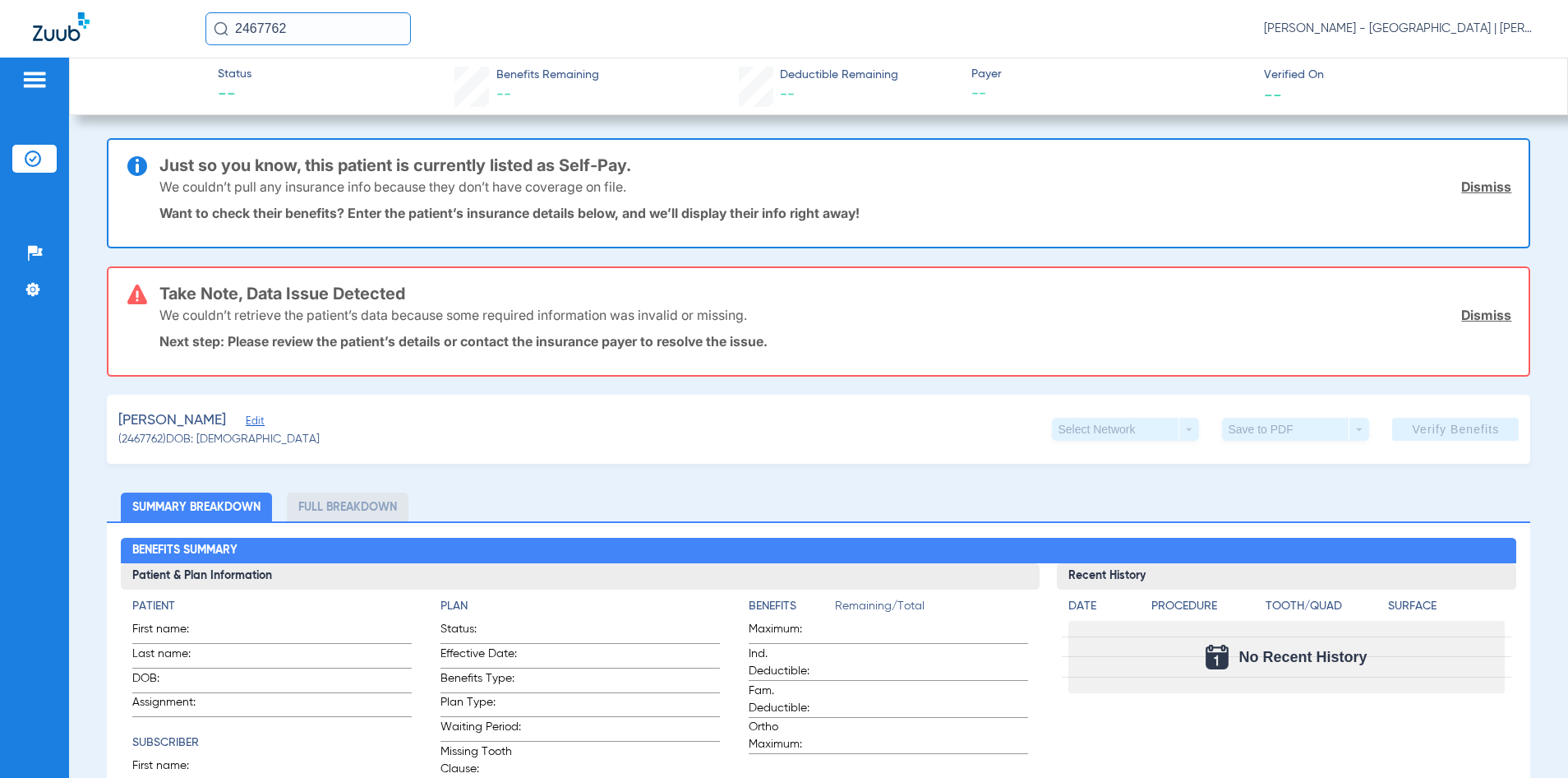
click at [247, 418] on span "Edit" at bounding box center [253, 423] width 15 height 16
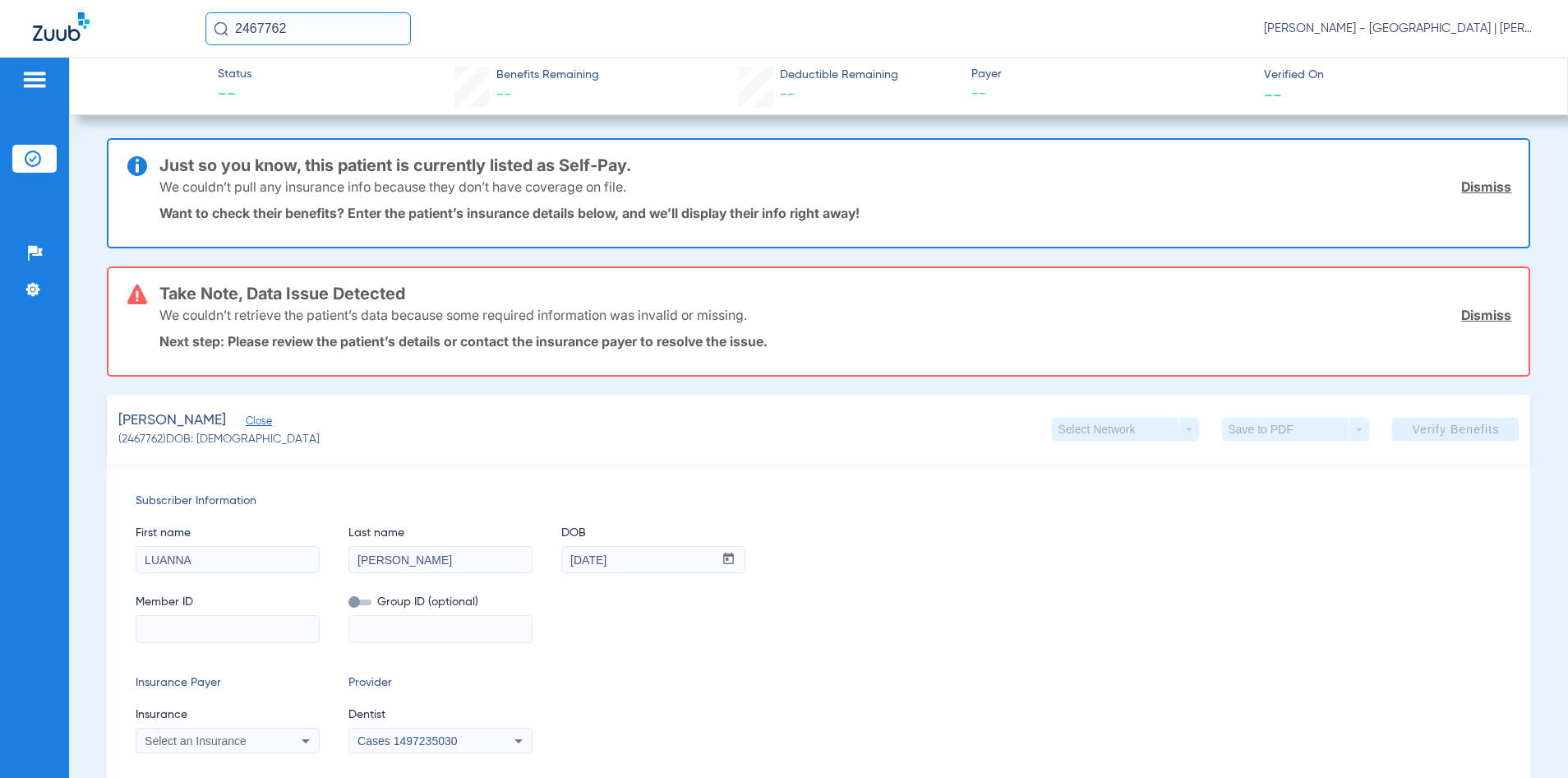
click at [238, 619] on input at bounding box center [228, 628] width 183 height 27
click at [185, 630] on input at bounding box center [228, 628] width 183 height 27
paste input "U85436215"
type input "U85436215"
click at [139, 632] on input "U85436215" at bounding box center [228, 628] width 183 height 27
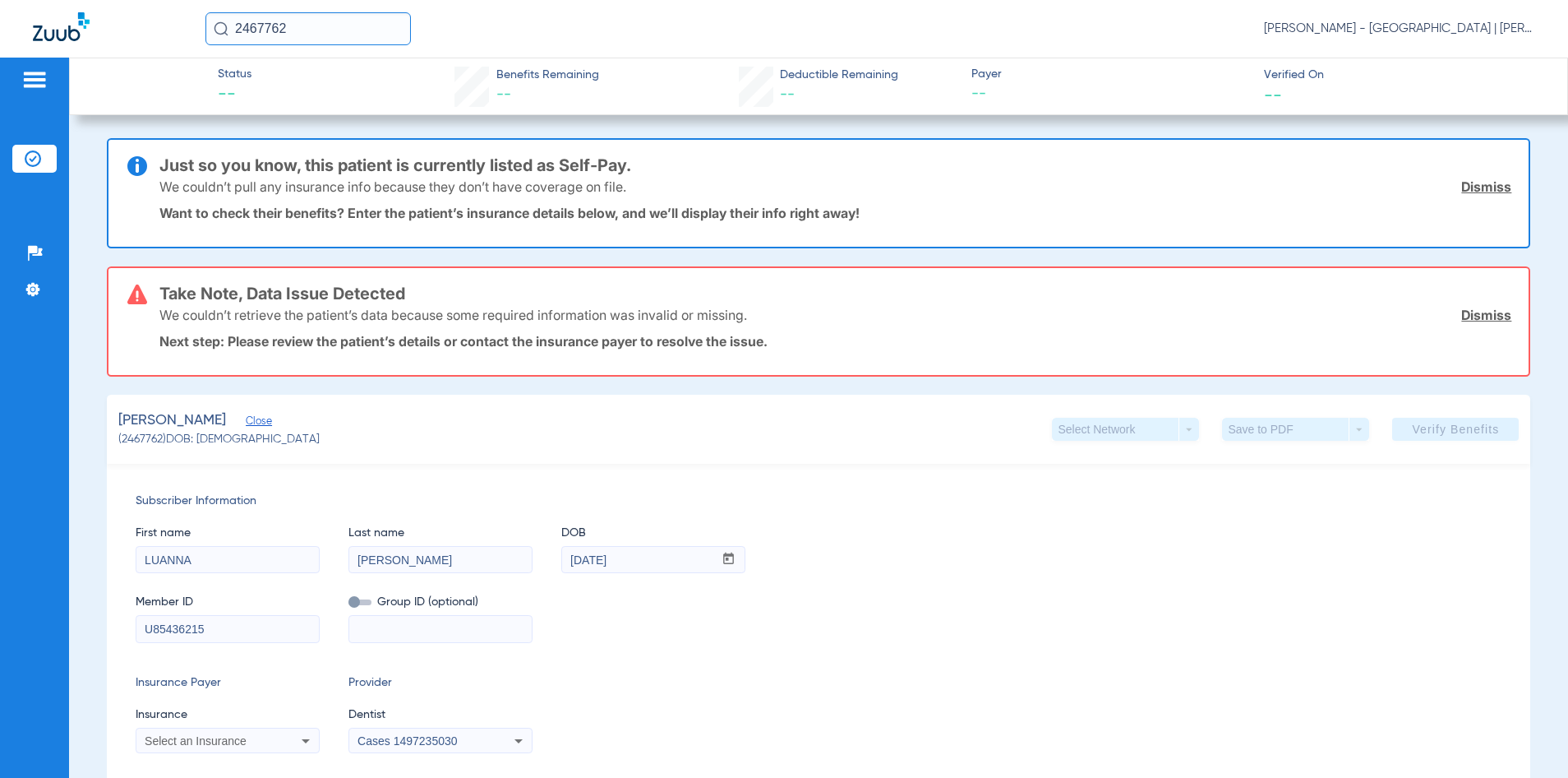
click at [184, 740] on span "Select an Insurance" at bounding box center [196, 740] width 102 height 13
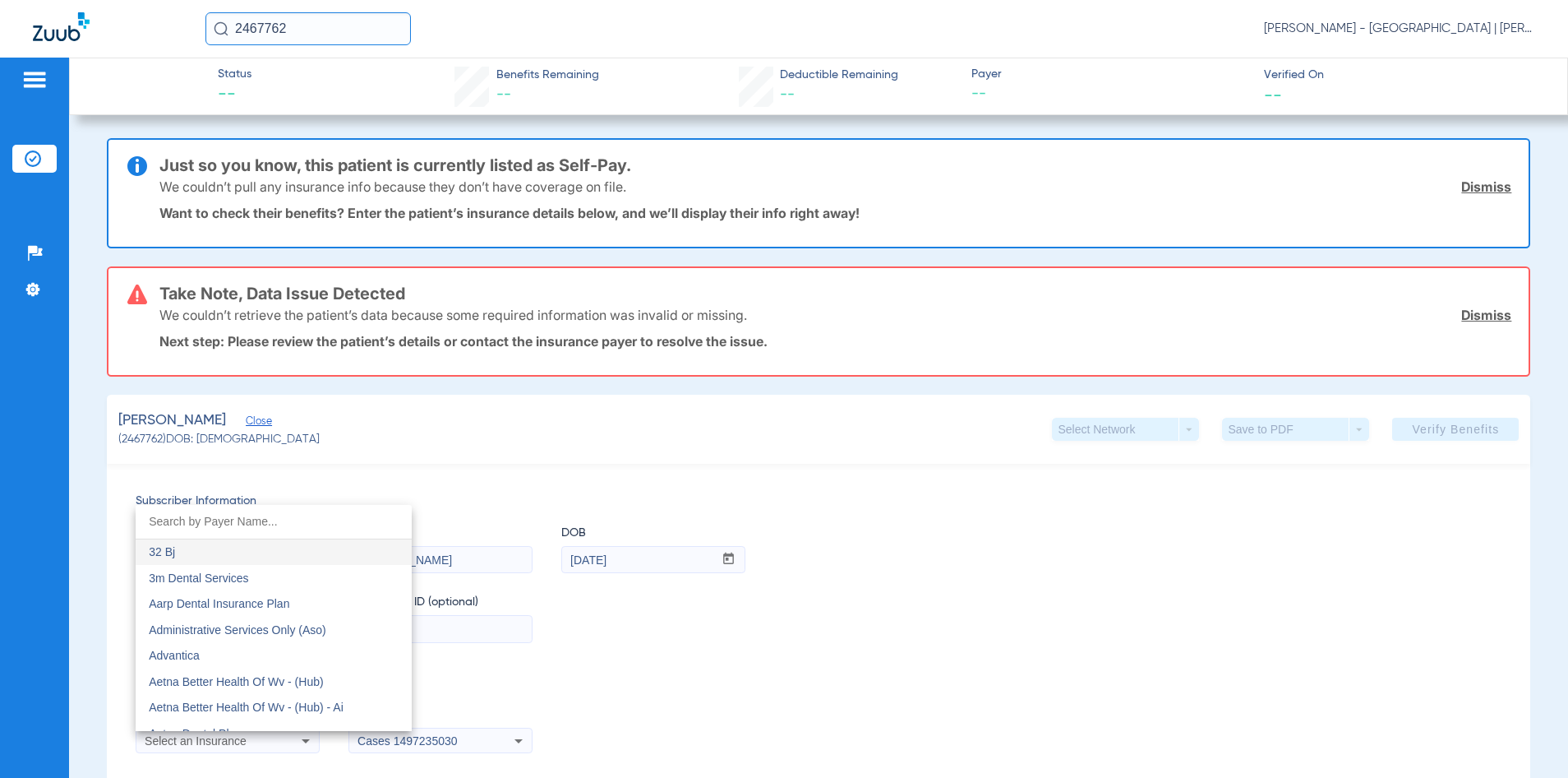
click at [241, 513] on input "dropdown search" at bounding box center [273, 521] width 276 height 33
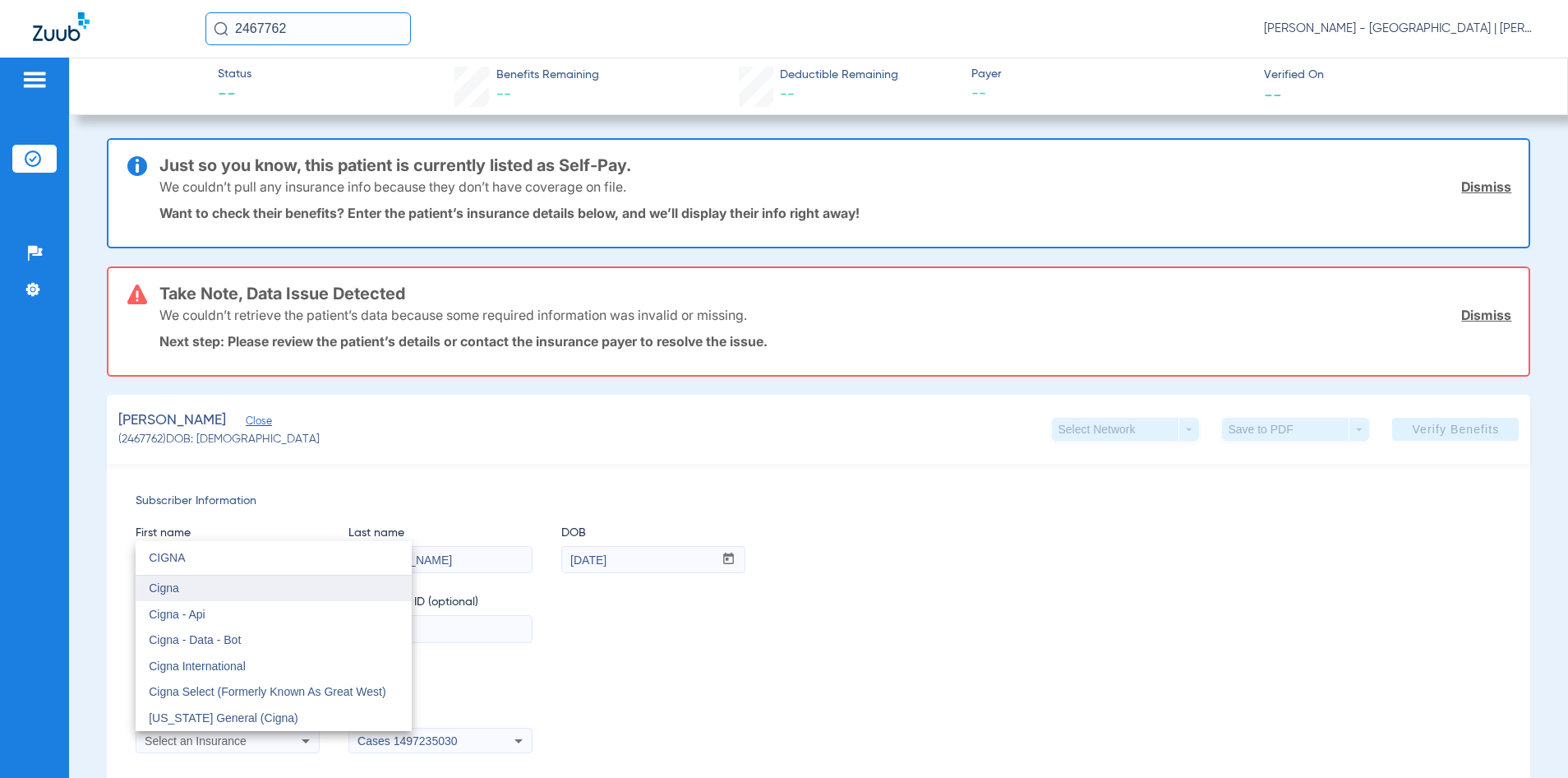
type input "CIGNA"
click at [267, 592] on mat-option "Cigna" at bounding box center [273, 588] width 276 height 27
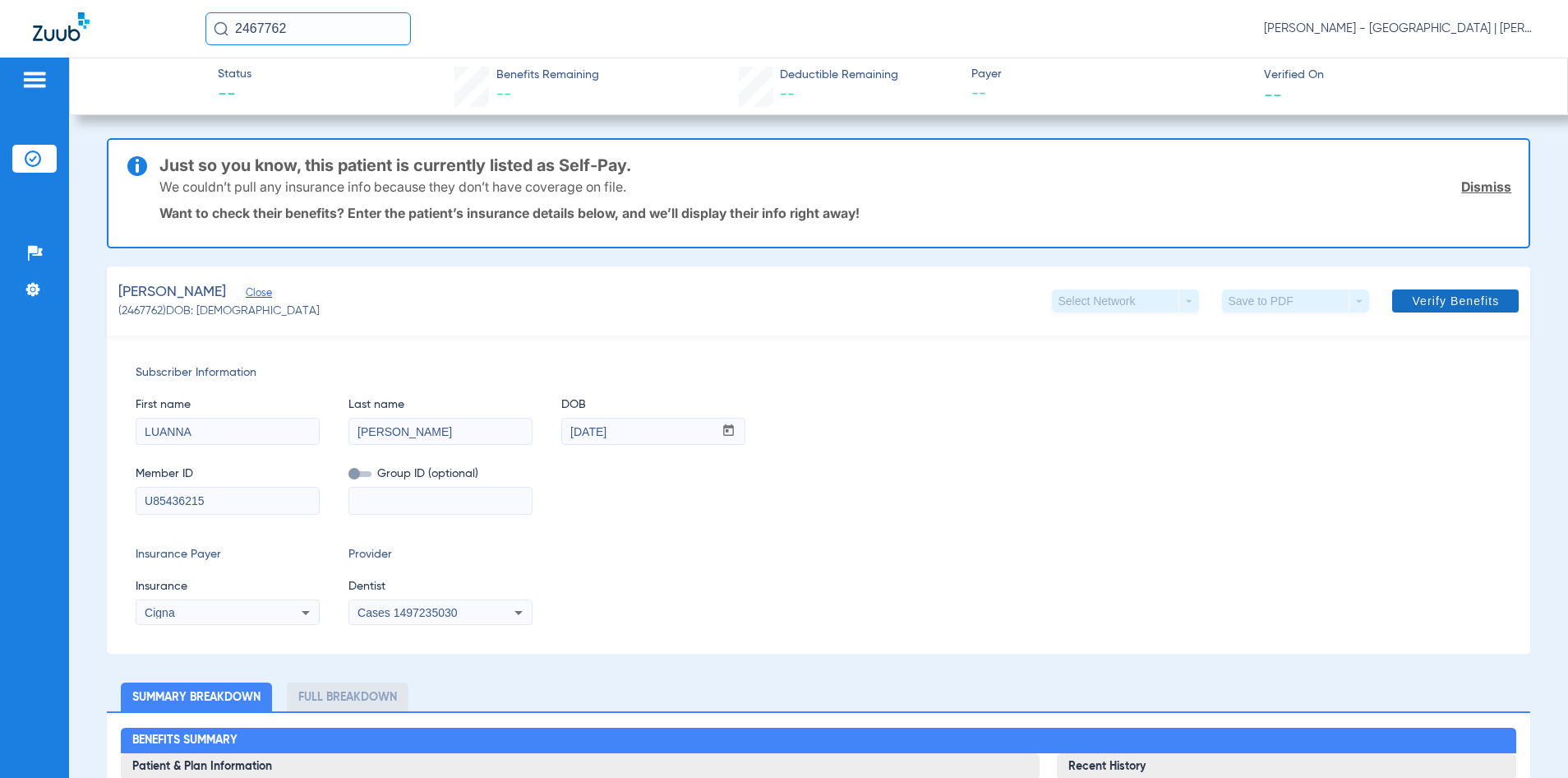
click at [1439, 308] on span "Verify Benefits" at bounding box center [1455, 300] width 87 height 13
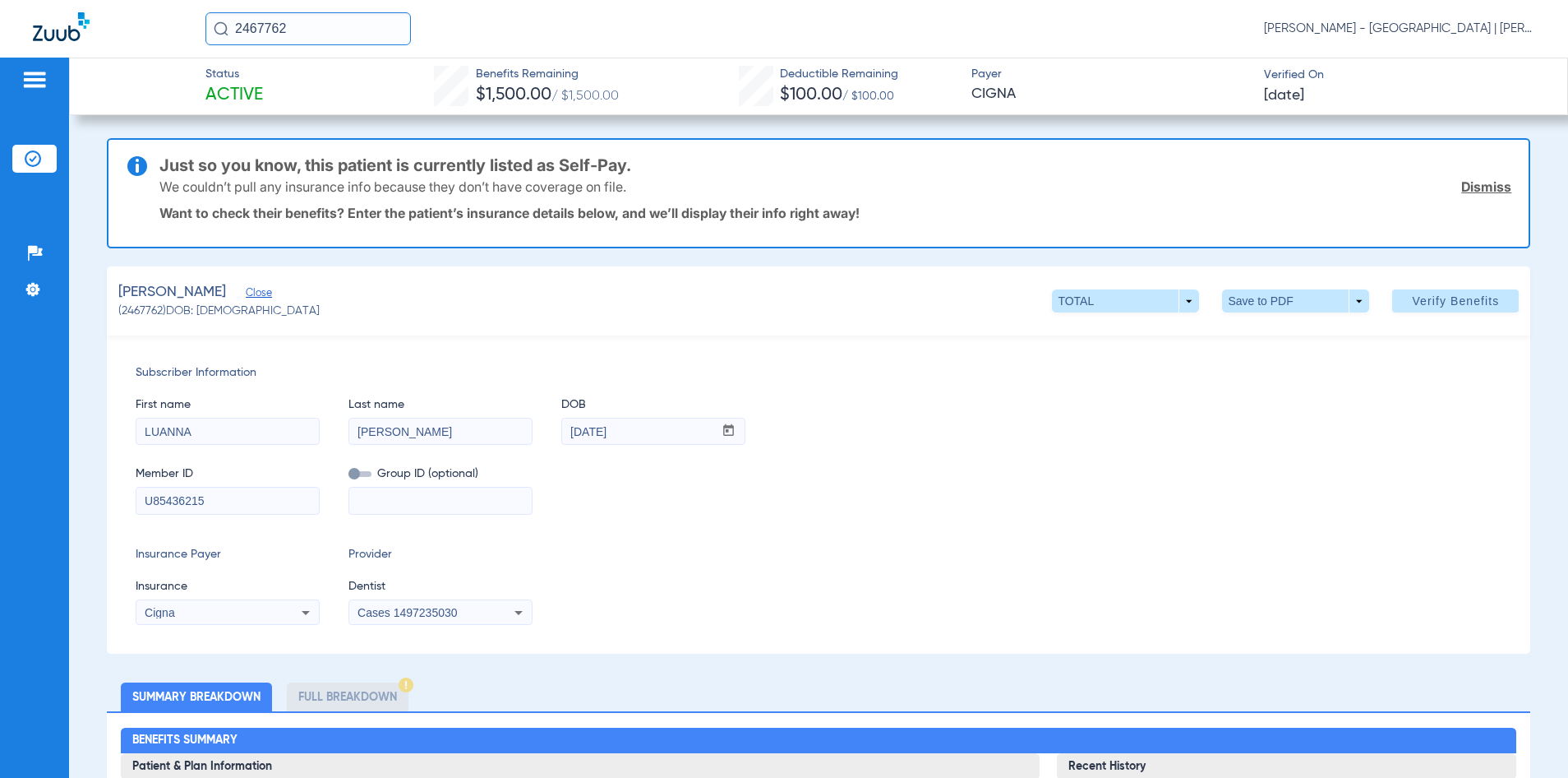
click at [249, 28] on input "2467762" at bounding box center [308, 29] width 205 height 32
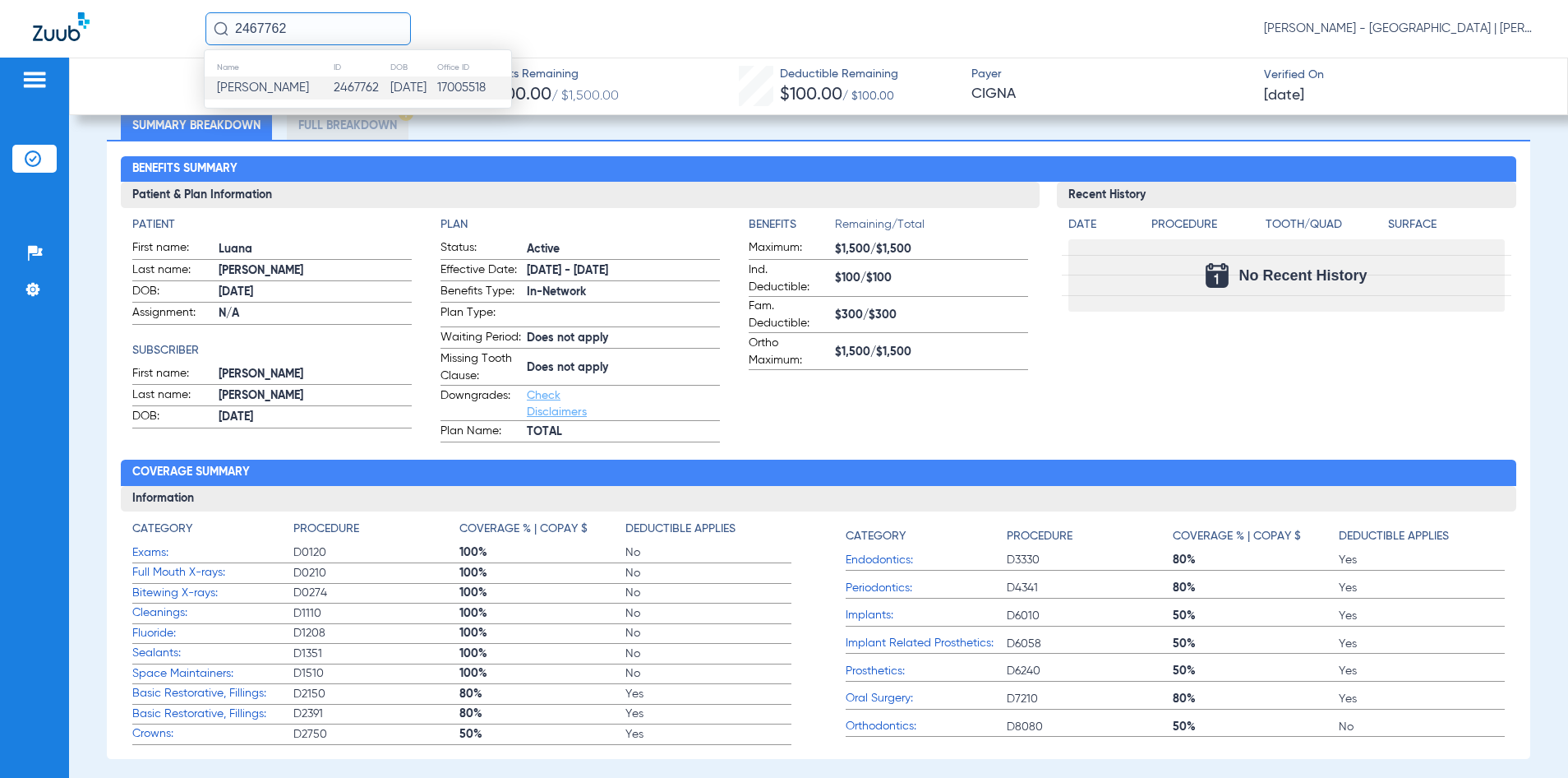
scroll to position [575, 0]
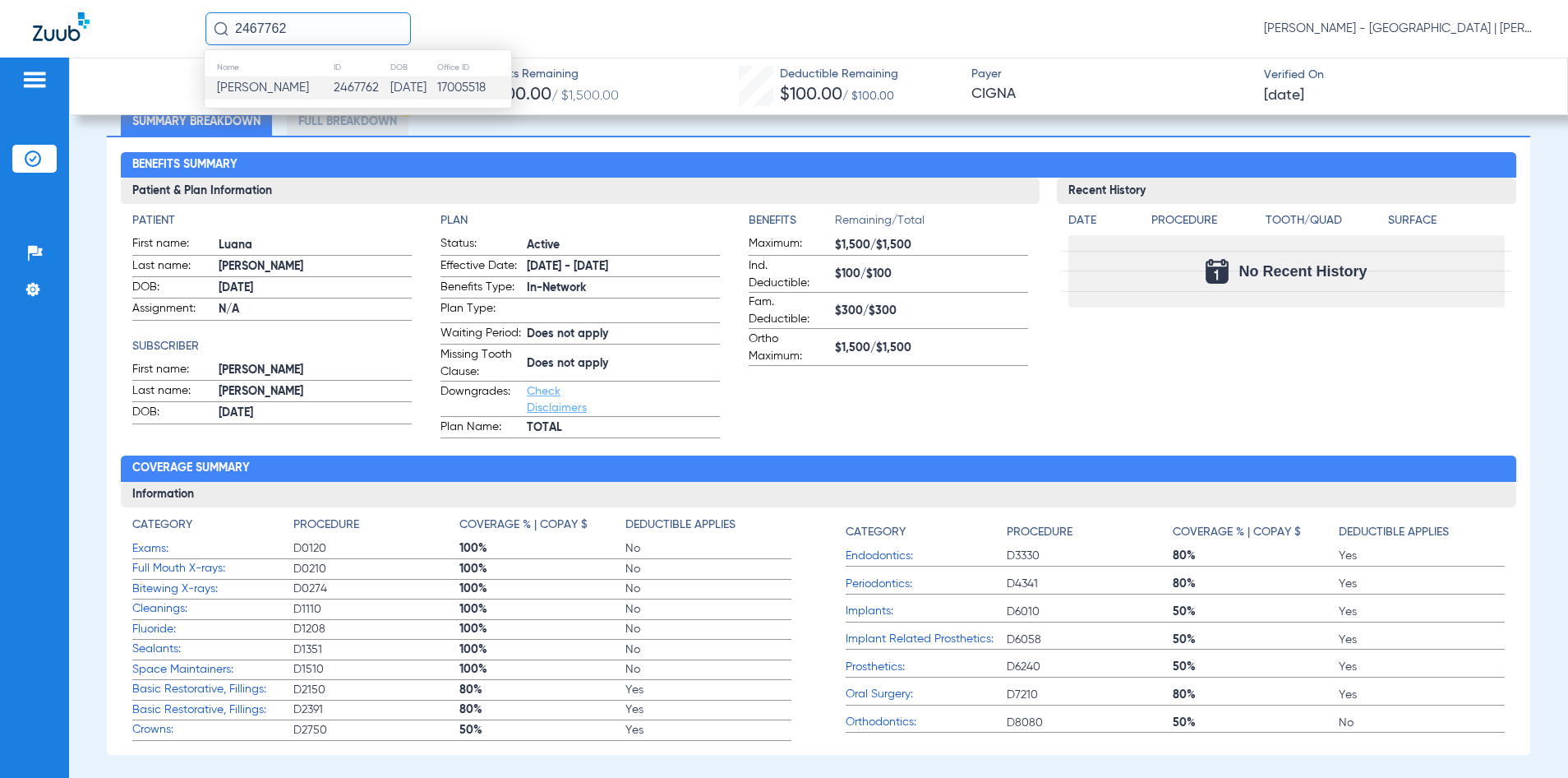
click at [978, 353] on span "$1,500/$1,500" at bounding box center [931, 348] width 193 height 18
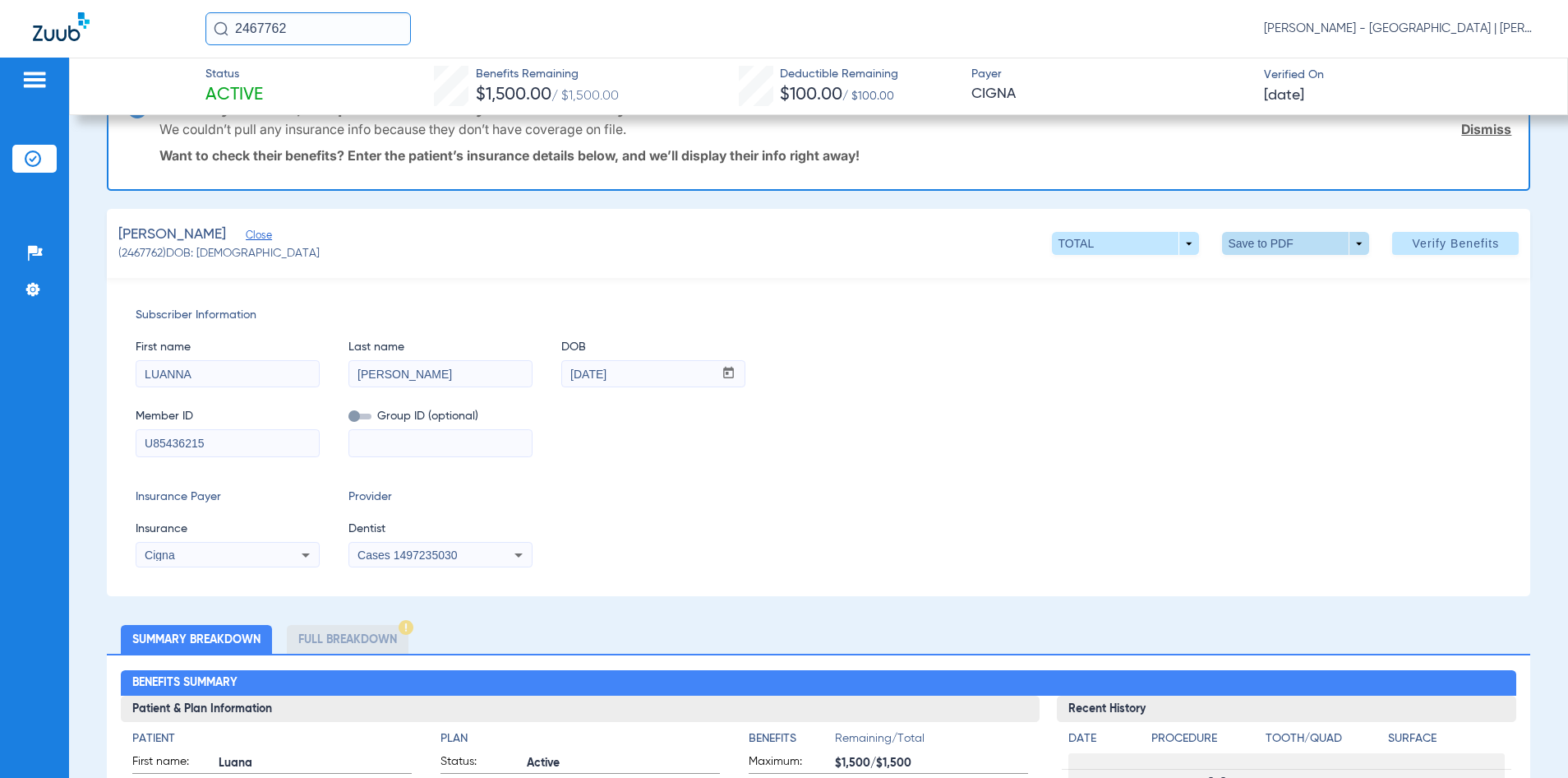
scroll to position [0, 0]
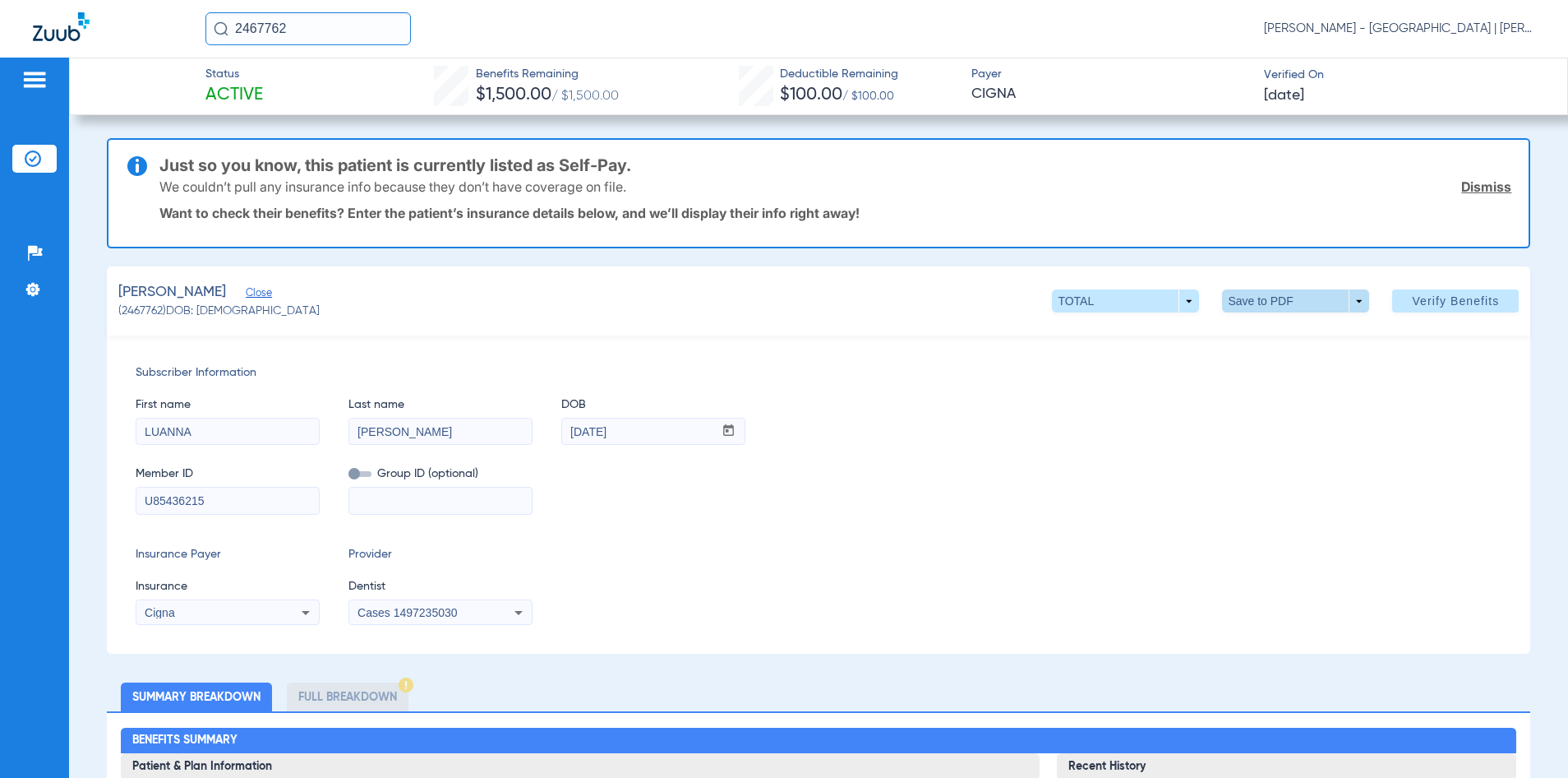
click at [1294, 293] on span at bounding box center [1296, 301] width 39 height 39
click at [1294, 336] on span "Save to PDF" at bounding box center [1290, 333] width 65 height 12
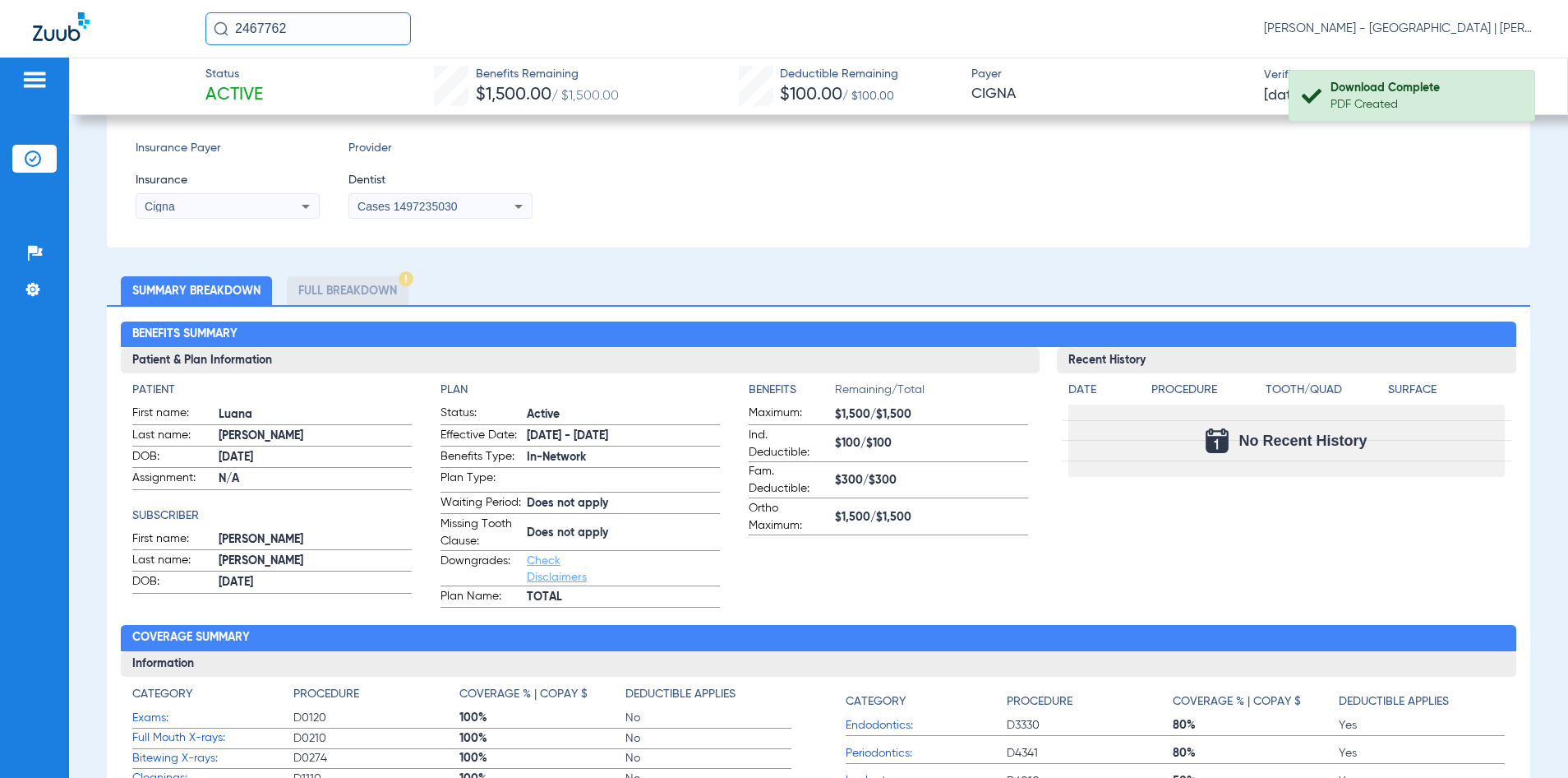
scroll to position [411, 0]
